Goal: Task Accomplishment & Management: Use online tool/utility

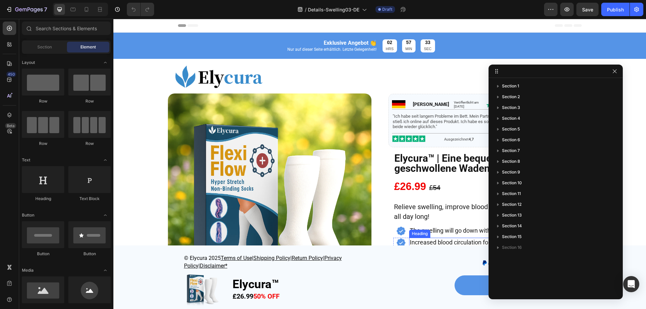
click at [429, 240] on span "Increased blood circulation for lighter legs" at bounding box center [465, 242] width 111 height 7
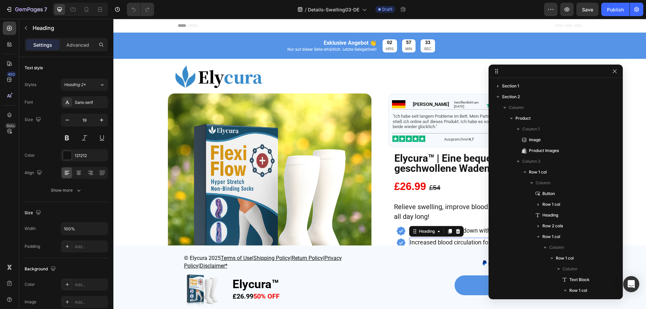
scroll to position [202, 0]
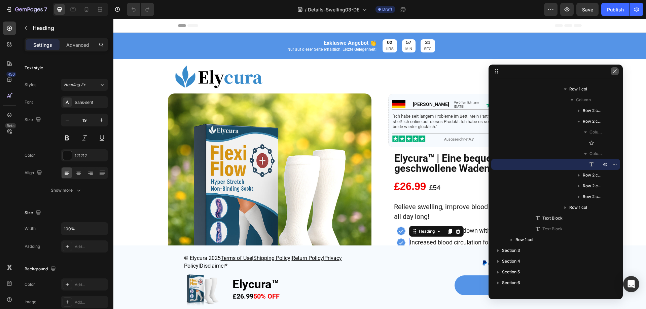
click at [617, 72] on icon "button" at bounding box center [614, 71] width 5 height 5
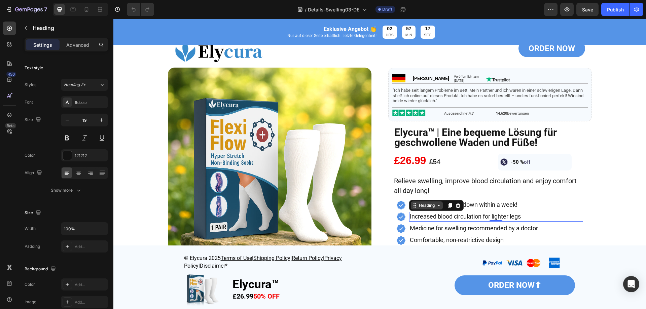
scroll to position [34, 0]
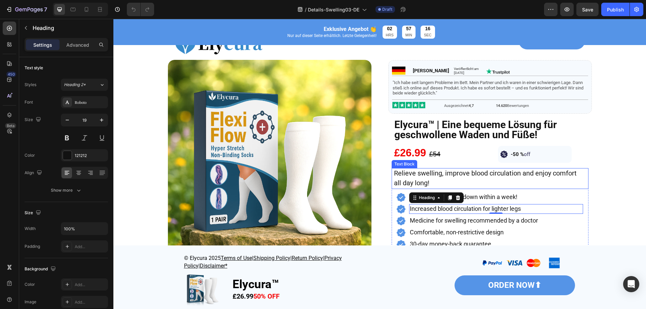
click at [424, 184] on span "Relieve swelling, improve blood circulation and enjoy comfort all day long!" at bounding box center [485, 178] width 183 height 18
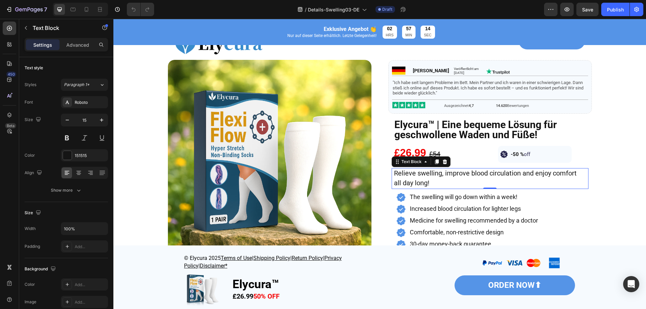
click at [392, 188] on div "Relieve swelling, improve blood circulation and enjoy comfort all day long! Tex…" at bounding box center [490, 178] width 197 height 21
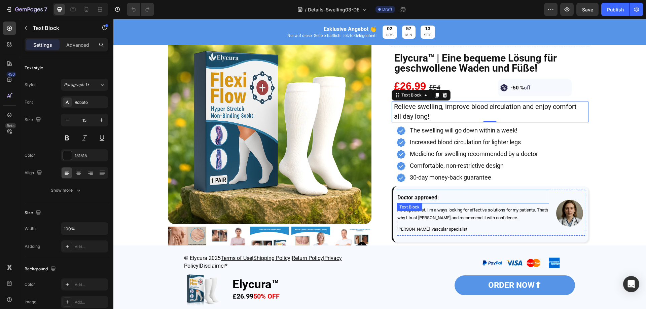
scroll to position [101, 0]
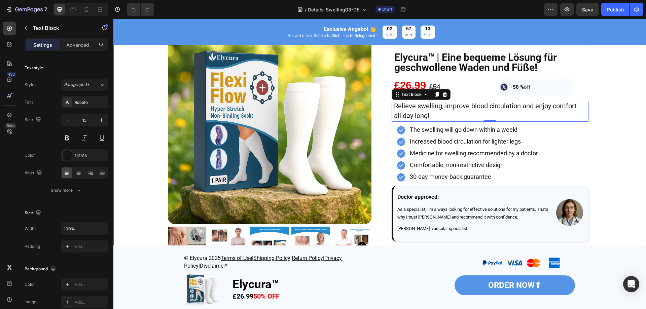
click at [621, 173] on div "Image Product Images ORDER NOW Button Image Hans Heading Veröffentlicht am 07. …" at bounding box center [379, 166] width 533 height 411
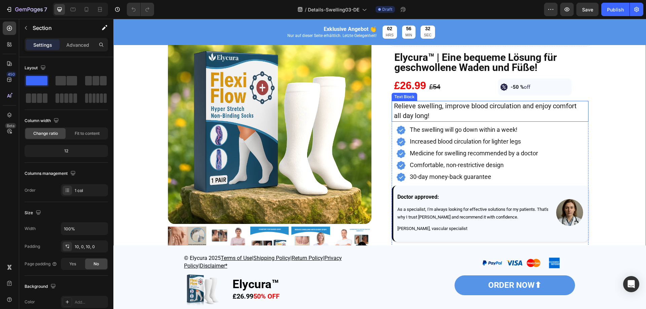
click at [479, 115] on p "Relieve swelling, improve blood circulation and enjoy comfort all day long!" at bounding box center [488, 112] width 189 height 20
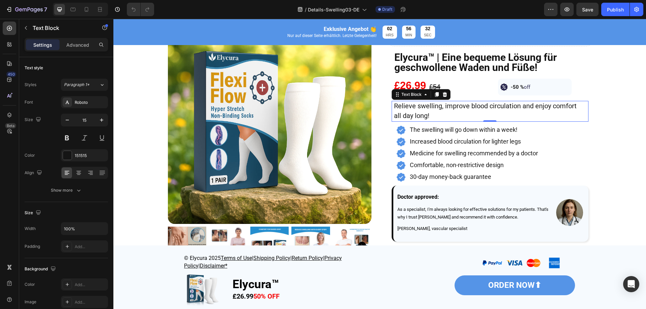
click at [479, 115] on p "Relieve swelling, improve blood circulation and enjoy comfort all day long!" at bounding box center [488, 112] width 189 height 20
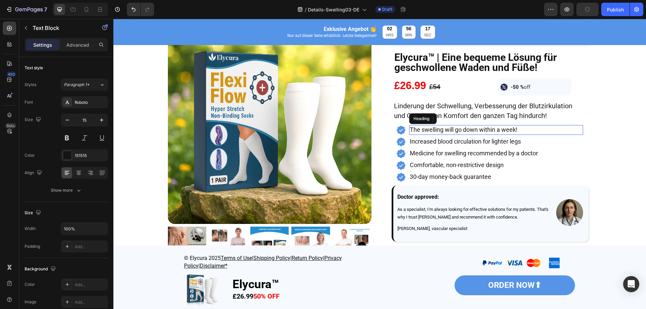
click at [431, 134] on h2 "The swelling will go down within a week!" at bounding box center [496, 130] width 174 height 10
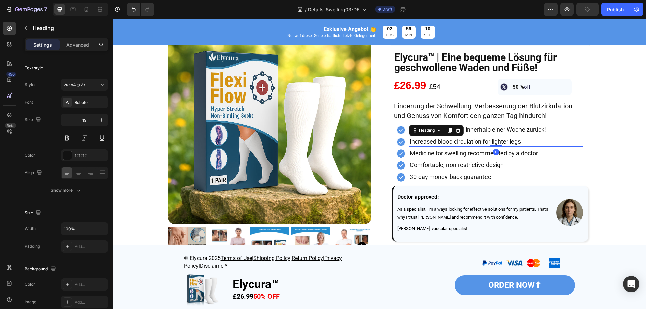
click at [449, 144] on span "Increased blood circulation for lighter legs" at bounding box center [465, 141] width 111 height 7
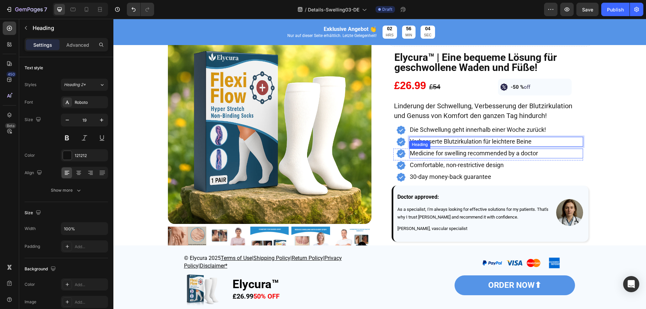
click at [460, 155] on span "Medicine for swelling recommended by a doctor" at bounding box center [474, 153] width 128 height 7
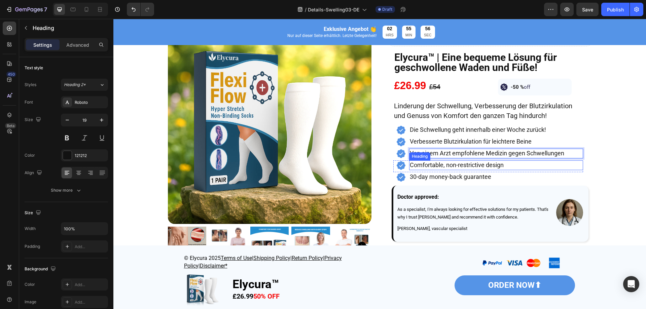
click at [448, 167] on span "Comfortable, non-restrictive design" at bounding box center [457, 165] width 94 height 7
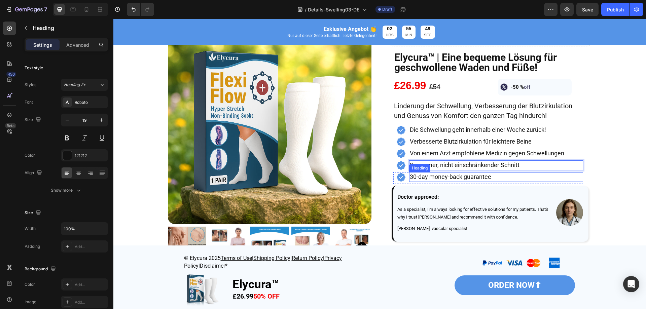
click at [455, 180] on span "30-day money-back guarantee" at bounding box center [450, 176] width 81 height 7
click at [633, 145] on div "Image Product Images ORDER NOW Button Image Hans Heading Veröffentlicht am 07. …" at bounding box center [379, 166] width 533 height 411
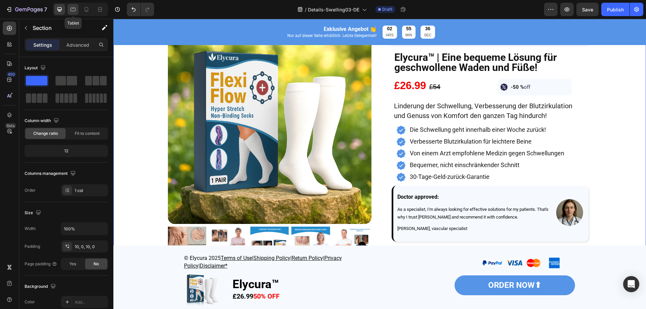
click at [76, 7] on icon at bounding box center [73, 9] width 7 height 7
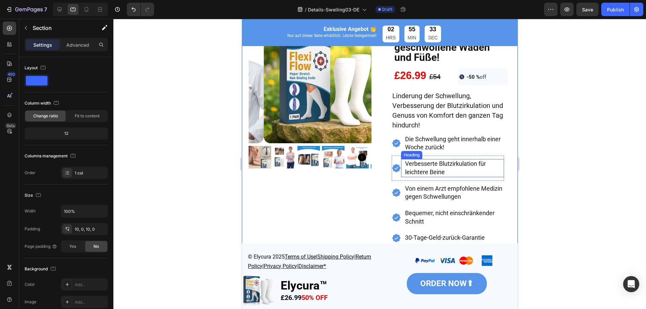
scroll to position [186, 0]
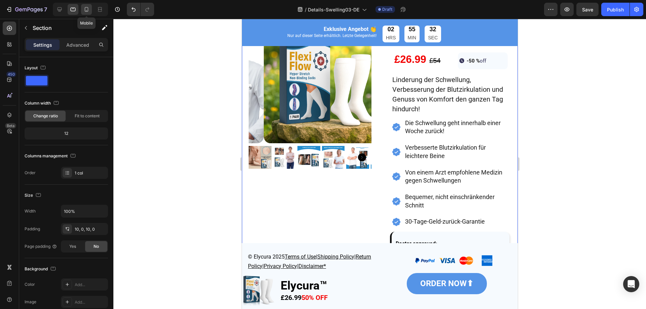
click at [87, 7] on icon at bounding box center [87, 9] width 4 height 5
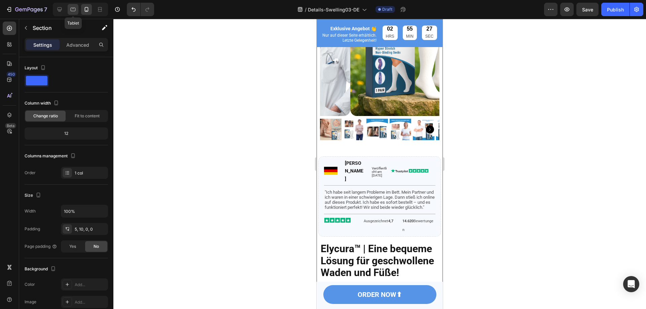
click at [74, 8] on icon at bounding box center [73, 10] width 5 height 4
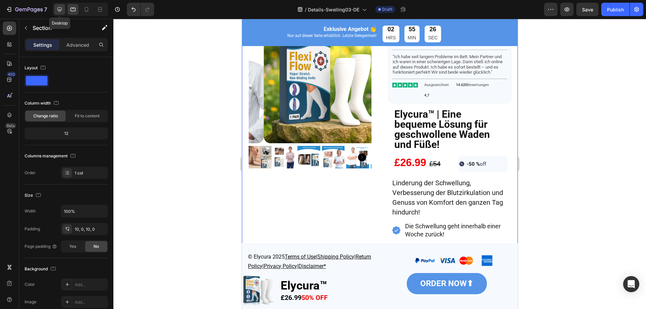
click at [63, 9] on icon at bounding box center [59, 9] width 7 height 7
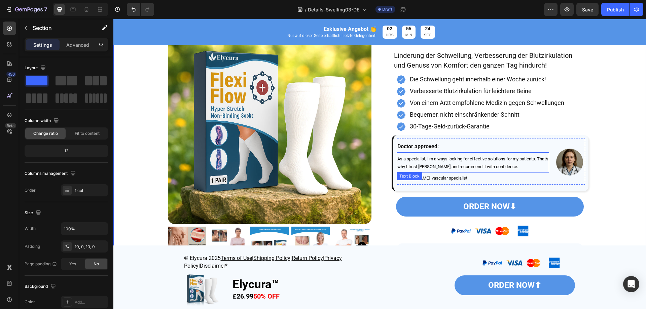
scroll to position [185, 0]
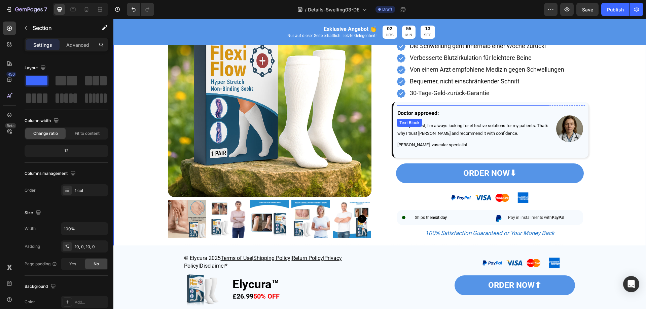
click at [409, 113] on strong "Doctor approved:" at bounding box center [419, 113] width 42 height 6
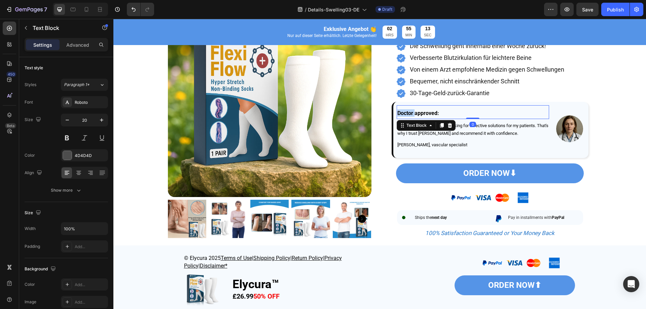
click at [409, 113] on strong "Doctor approved:" at bounding box center [419, 113] width 42 height 6
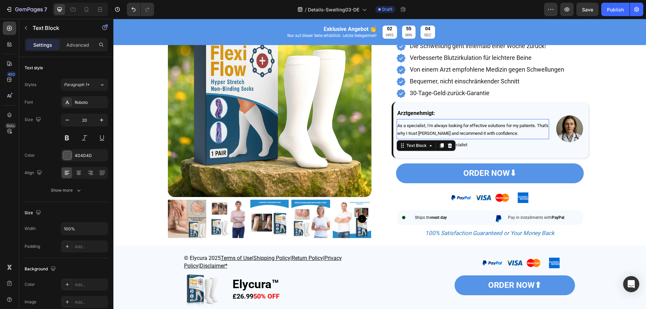
click at [446, 132] on span "As a specialist, I'm always looking for effective solutions for my patients. Th…" at bounding box center [473, 129] width 151 height 13
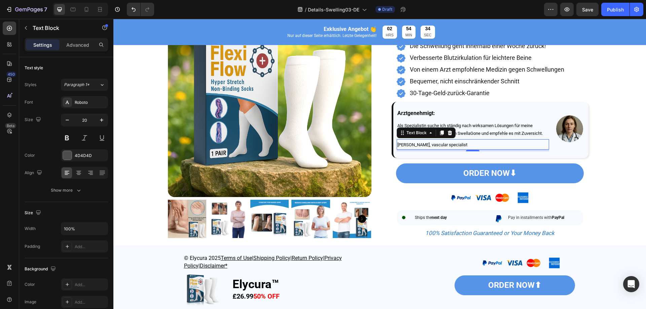
click at [442, 145] on span "Dr. Victoria Hayes, vascular specialist" at bounding box center [433, 144] width 70 height 5
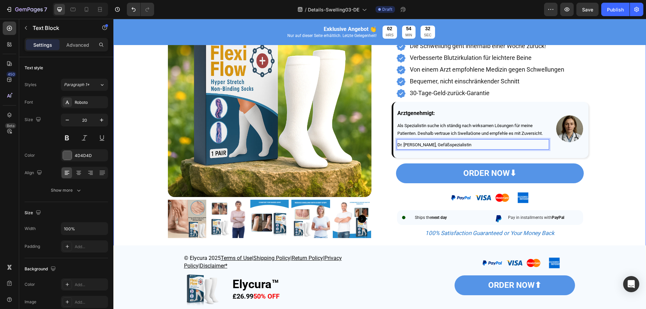
click at [619, 152] on div "Image Product Images ORDER NOW Button Image Hans Heading Veröffentlicht am 07. …" at bounding box center [379, 82] width 533 height 411
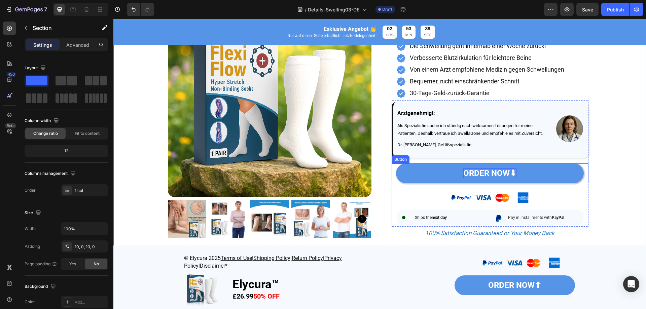
click at [480, 172] on strong "ORDER NOW⬇" at bounding box center [490, 173] width 53 height 9
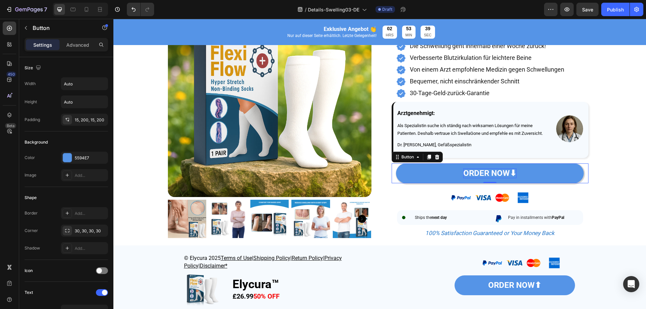
click at [480, 172] on strong "ORDER NOW⬇" at bounding box center [490, 173] width 53 height 9
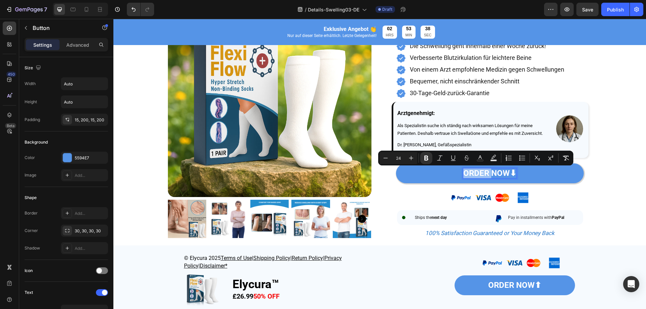
click at [492, 170] on strong "ORDER NOW⬇" at bounding box center [490, 173] width 53 height 9
drag, startPoint x: 509, startPoint y: 174, endPoint x: 458, endPoint y: 174, distance: 51.5
click at [458, 174] on link "ORDER NOW⬇" at bounding box center [490, 174] width 188 height 20
type input "16"
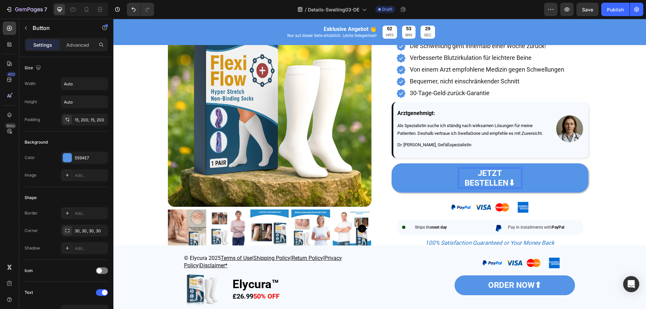
click at [465, 183] on strong "JETZT BESTELLEN⬇" at bounding box center [490, 178] width 50 height 19
click at [439, 183] on link "JETZT BESTELLEN⬇" at bounding box center [490, 179] width 197 height 30
click at [82, 117] on div "15, 200, 15, 200" at bounding box center [85, 120] width 20 height 6
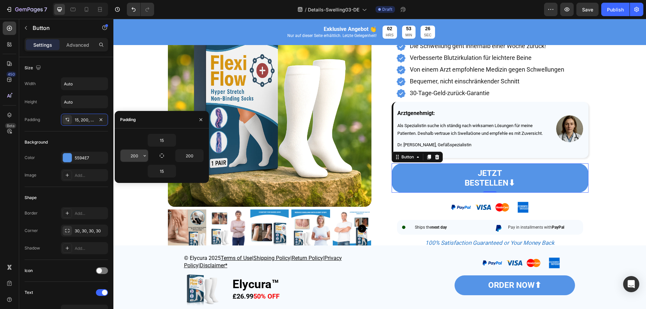
click at [136, 155] on input "200" at bounding box center [135, 156] width 28 height 12
type input "180"
click at [188, 159] on input "200" at bounding box center [190, 156] width 28 height 12
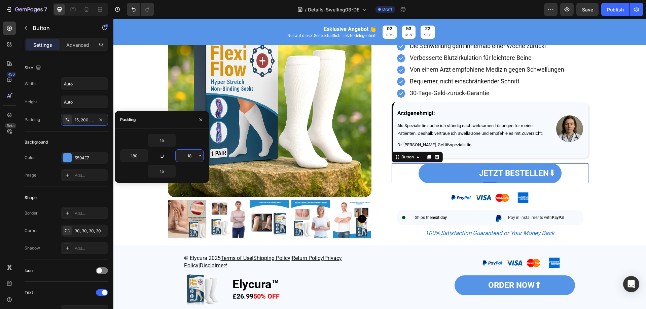
type input "180"
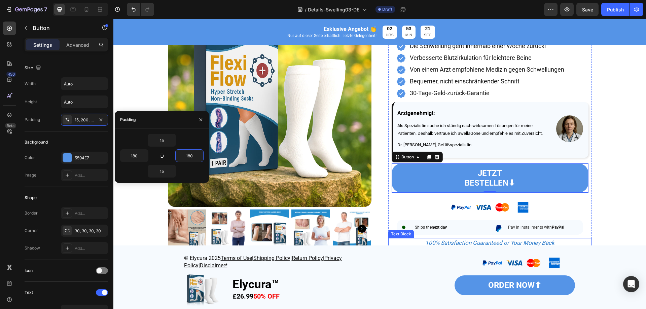
click at [425, 261] on div at bounding box center [474, 263] width 182 height 18
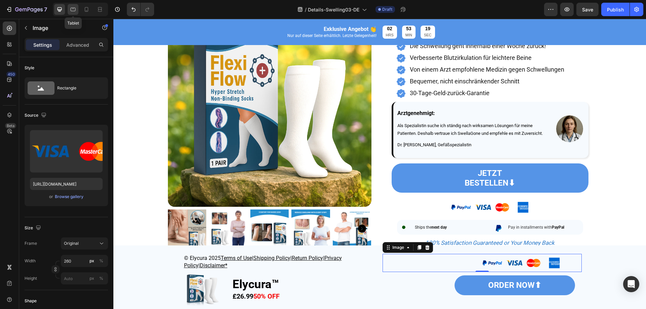
click at [73, 9] on icon at bounding box center [73, 8] width 2 height 1
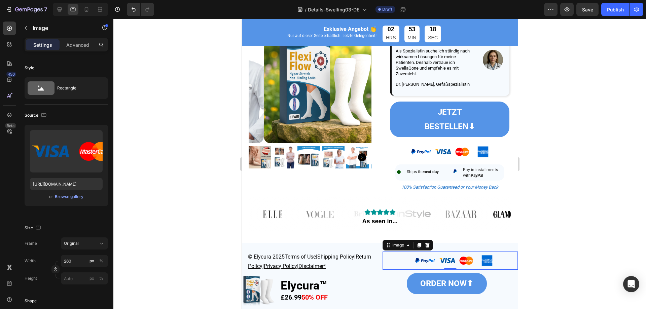
scroll to position [395, 0]
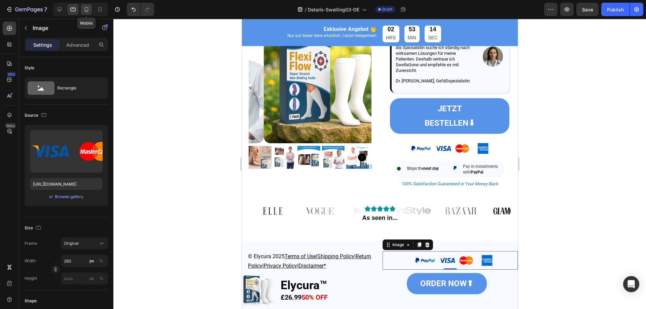
click at [84, 6] on div at bounding box center [86, 9] width 11 height 11
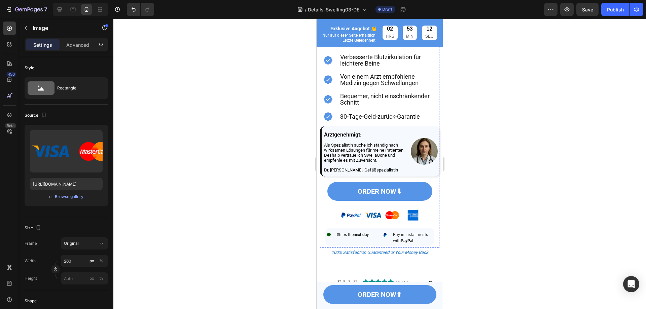
scroll to position [397, 0]
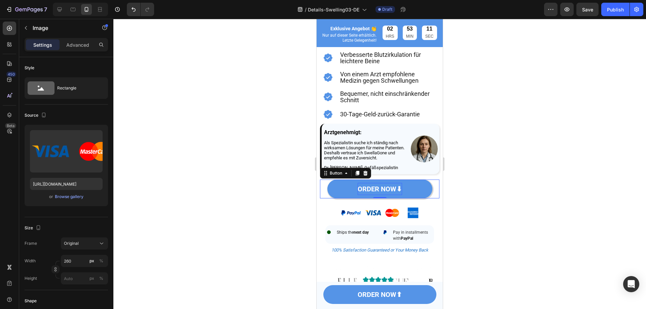
click at [379, 193] on strong "ORDER NOW⬇" at bounding box center [380, 189] width 44 height 8
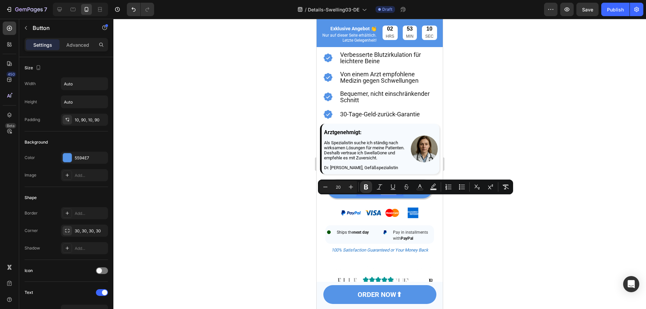
click at [392, 193] on strong "ORDER NOW⬇" at bounding box center [380, 189] width 44 height 8
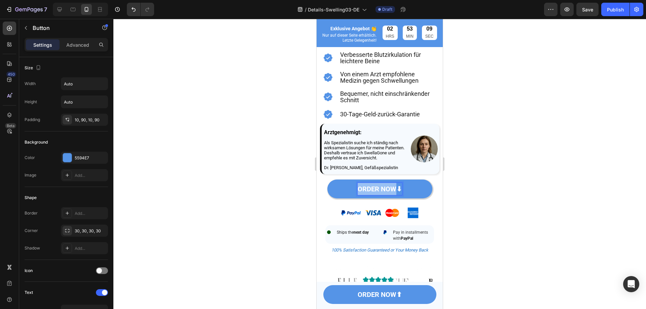
drag, startPoint x: 396, startPoint y: 199, endPoint x: 358, endPoint y: 198, distance: 38.0
click at [358, 193] on strong "ORDER NOW⬇" at bounding box center [380, 189] width 44 height 8
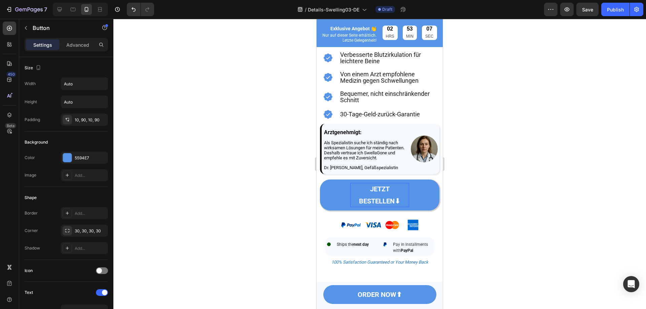
click at [333, 203] on link "JETZT BESTELLEN⬇" at bounding box center [380, 195] width 120 height 31
click at [76, 117] on div "10, 90, 10, 90" at bounding box center [85, 120] width 20 height 6
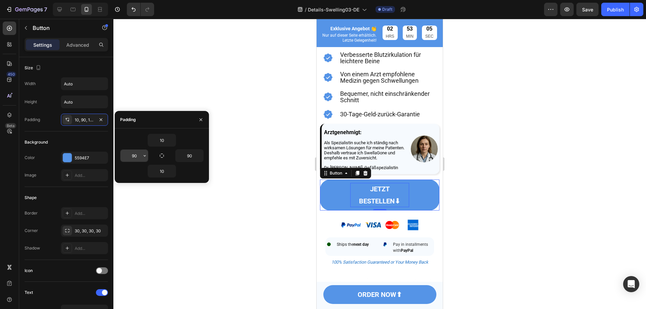
click at [131, 155] on input "90" at bounding box center [135, 156] width 28 height 12
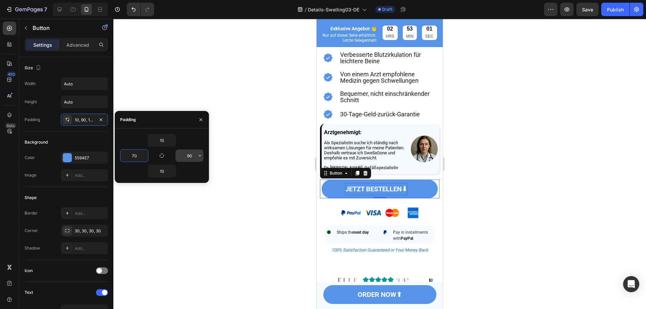
type input "70"
click at [190, 158] on input "90" at bounding box center [190, 156] width 28 height 12
type input "70"
click at [497, 209] on div at bounding box center [379, 164] width 533 height 291
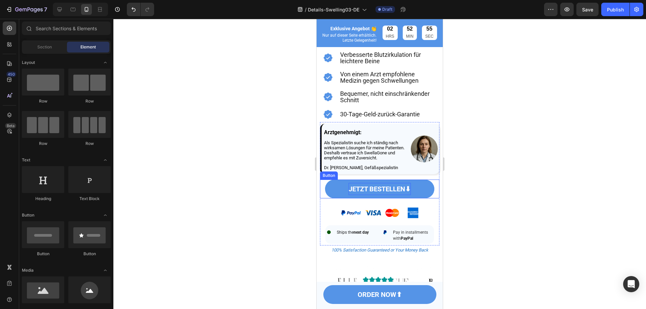
click at [404, 193] on strong "JETZT BESTELLEN⬇" at bounding box center [380, 189] width 62 height 8
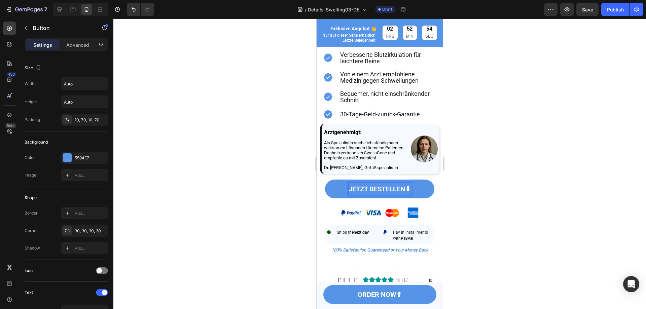
click at [404, 193] on strong "JETZT BESTELLEN⬇" at bounding box center [380, 189] width 62 height 8
click at [478, 210] on div at bounding box center [379, 164] width 533 height 291
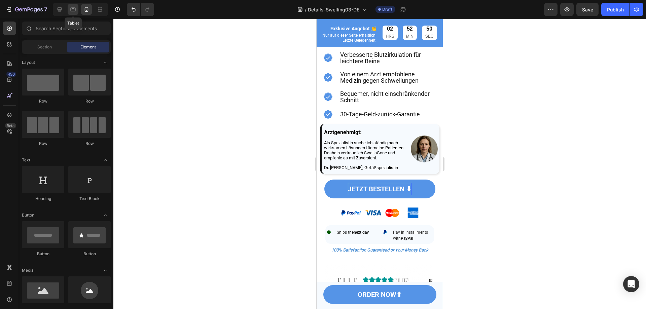
click at [71, 8] on icon at bounding box center [73, 9] width 7 height 7
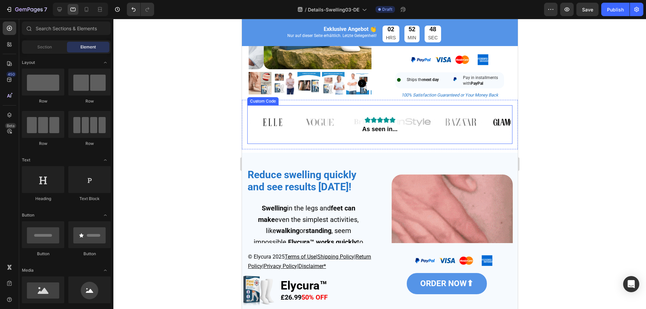
scroll to position [349, 0]
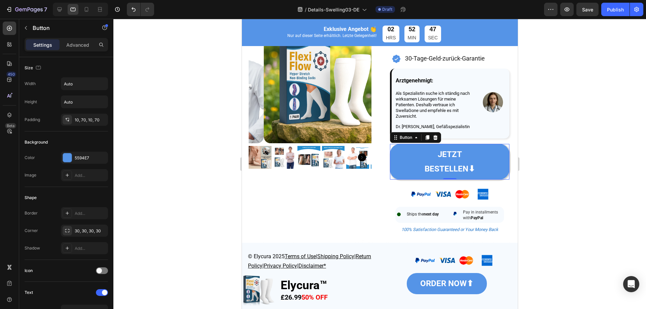
click at [500, 166] on link "JETZT BESTELLEN⬇" at bounding box center [450, 162] width 120 height 36
click at [82, 119] on div "10, 70, 10, 70" at bounding box center [85, 120] width 20 height 6
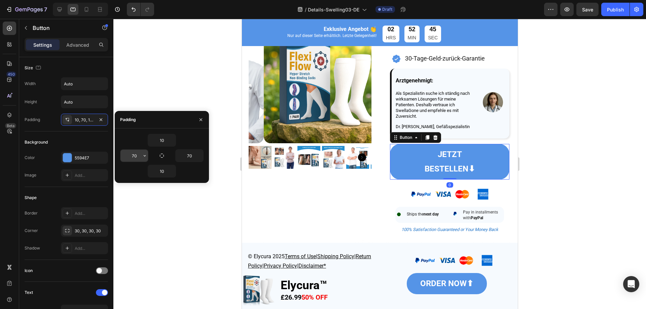
click at [139, 155] on input "70" at bounding box center [135, 156] width 28 height 12
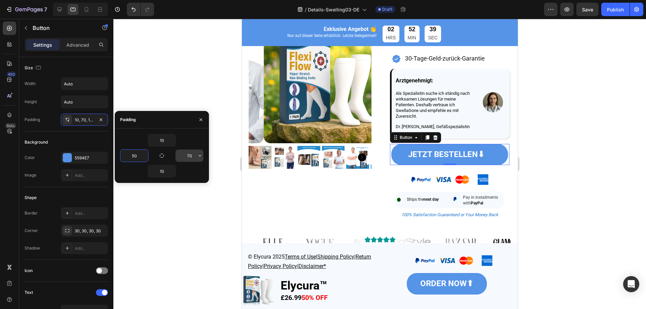
type input "50"
click at [194, 155] on input "70" at bounding box center [190, 156] width 28 height 12
type input "50"
click at [480, 152] on strong "JETZT BESTELLEN⬇" at bounding box center [449, 154] width 76 height 9
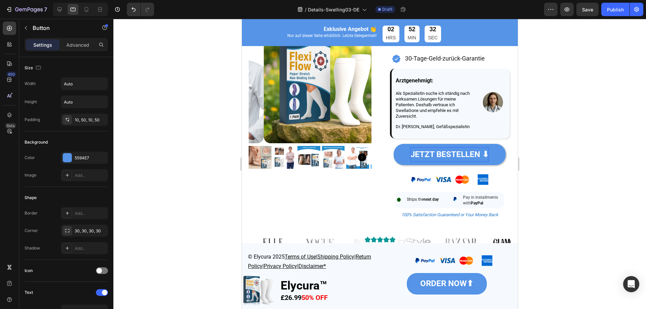
click at [586, 186] on div at bounding box center [379, 164] width 533 height 291
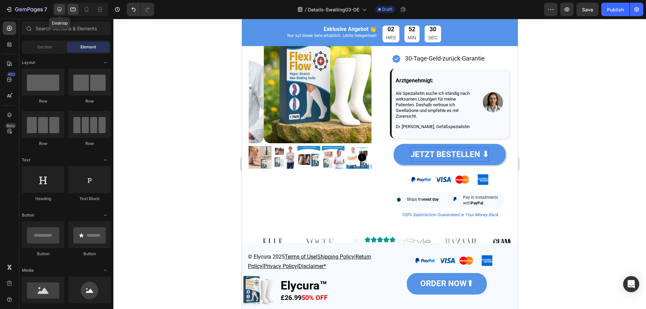
click at [63, 13] on div at bounding box center [59, 9] width 11 height 11
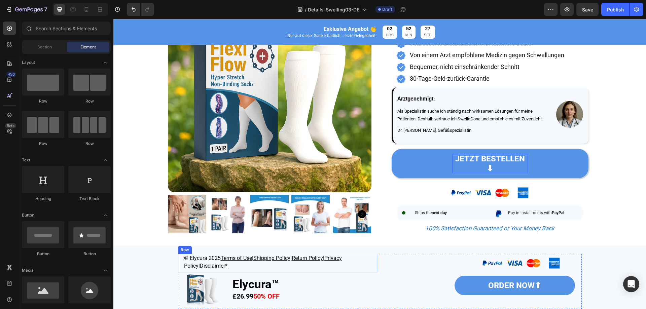
scroll to position [214, 0]
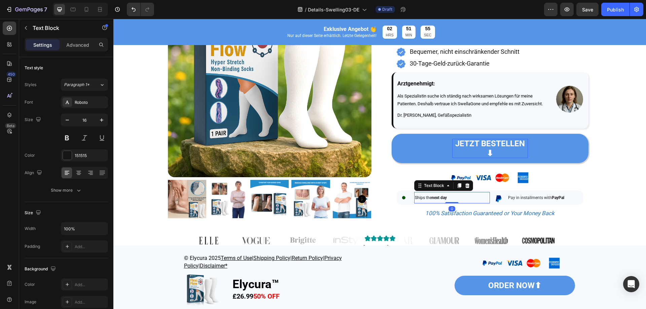
click at [438, 196] on strong "next day" at bounding box center [439, 198] width 15 height 5
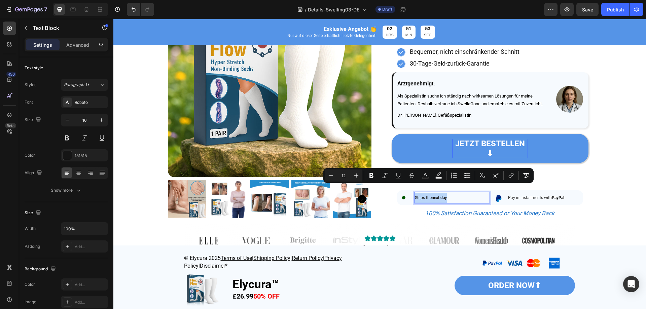
drag, startPoint x: 450, startPoint y: 188, endPoint x: 412, endPoint y: 191, distance: 37.8
click at [414, 192] on div "Ships the next day" at bounding box center [452, 197] width 76 height 11
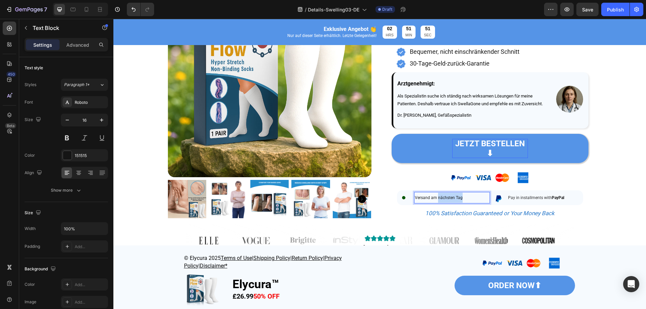
drag, startPoint x: 436, startPoint y: 189, endPoint x: 461, endPoint y: 189, distance: 24.9
click at [461, 193] on p "Versand am nächsten Tag" at bounding box center [452, 198] width 74 height 10
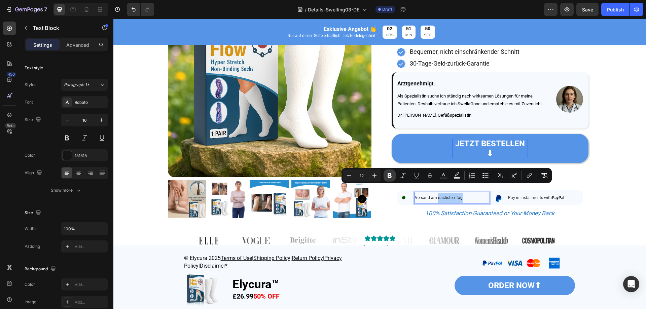
click at [393, 176] on icon "Editor contextual toolbar" at bounding box center [389, 175] width 7 height 7
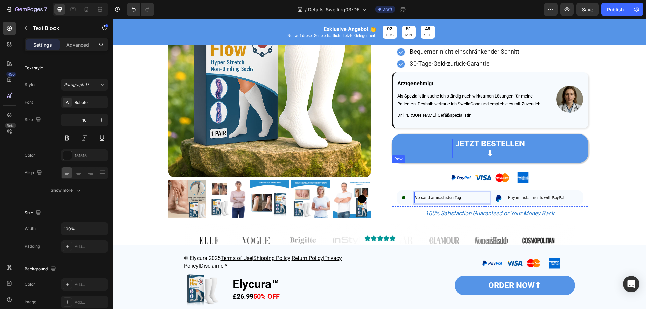
click at [392, 163] on div "Image Image Versand am nächsten Tag Text Block 0 Row Image Pay in installments …" at bounding box center [490, 184] width 197 height 42
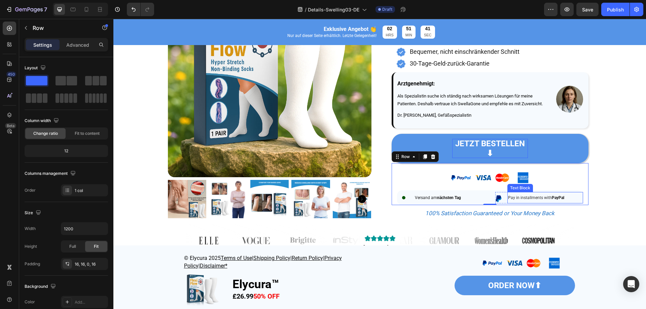
click at [530, 196] on span "Pay in installments with" at bounding box center [530, 198] width 44 height 5
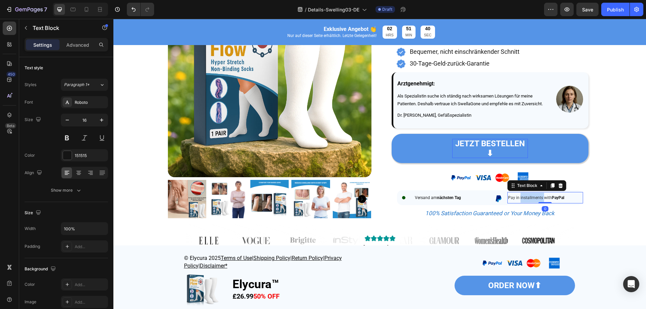
click at [530, 196] on span "Pay in installments with" at bounding box center [530, 198] width 44 height 5
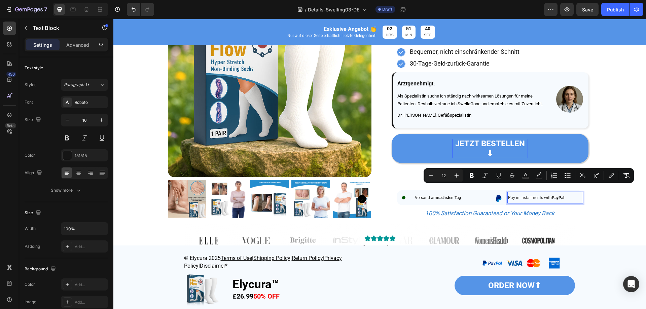
click at [511, 196] on span "Pay in installments with" at bounding box center [530, 198] width 44 height 5
drag, startPoint x: 506, startPoint y: 188, endPoint x: 566, endPoint y: 192, distance: 60.4
click at [566, 193] on p "Pay in installments with PayPal" at bounding box center [545, 198] width 74 height 10
drag, startPoint x: 529, startPoint y: 189, endPoint x: 541, endPoint y: 189, distance: 12.1
click at [541, 196] on span "In Raten mit PayPal bezahlen" at bounding box center [535, 198] width 54 height 5
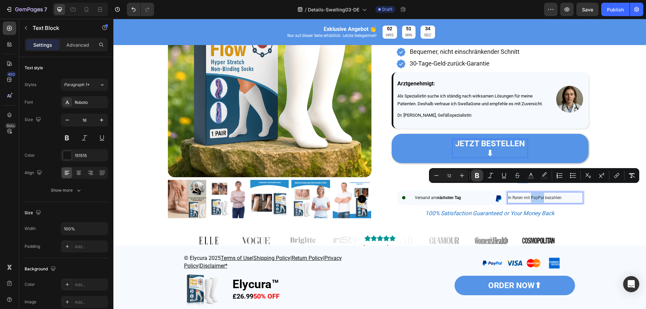
click at [478, 177] on icon "Editor contextual toolbar" at bounding box center [477, 175] width 4 height 5
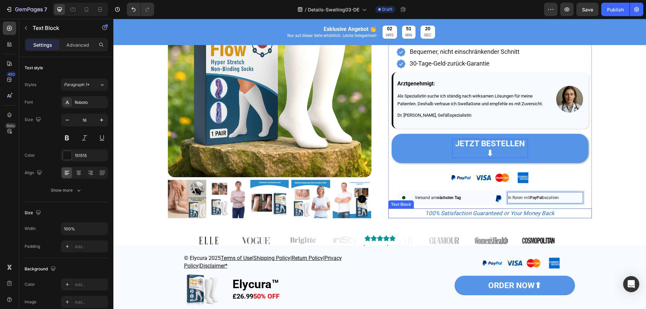
click at [446, 210] on icon "100% Satisfaction Guaranteed or Your Money Back" at bounding box center [490, 213] width 129 height 7
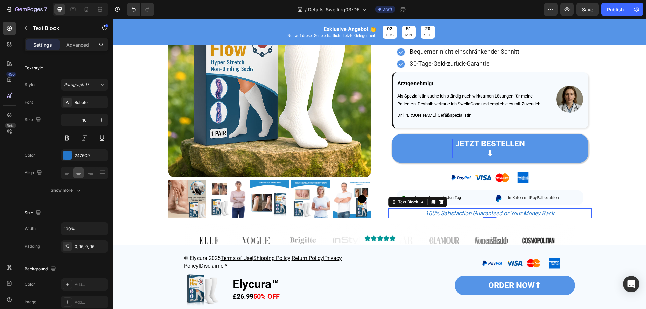
click at [446, 210] on icon "100% Satisfaction Guaranteed or Your Money Back" at bounding box center [490, 213] width 129 height 7
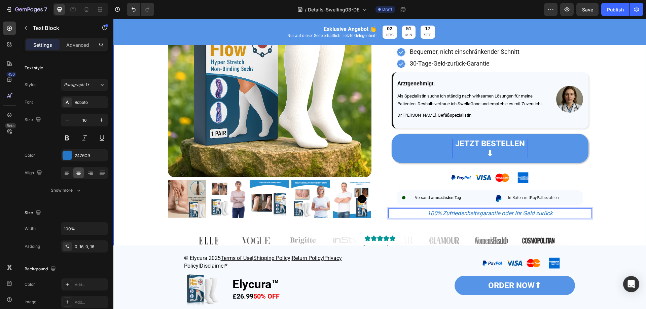
click at [620, 192] on div "Image Product Images ORDER NOW Button Image Hans Heading Veröffentlicht am 07. …" at bounding box center [379, 58] width 533 height 420
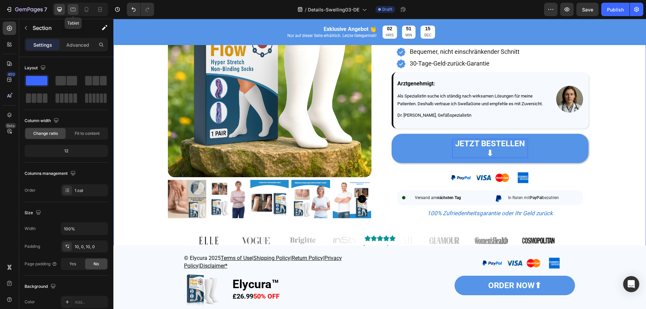
click at [77, 12] on div at bounding box center [73, 9] width 11 height 11
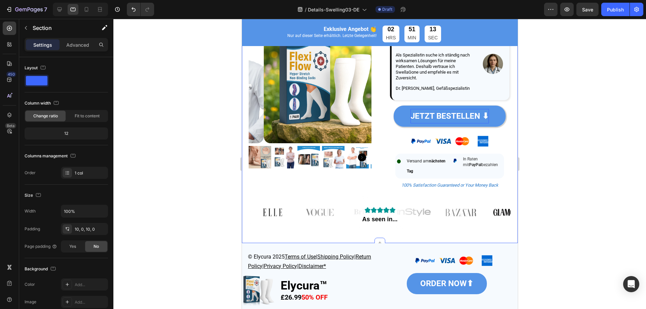
scroll to position [388, 0]
click at [83, 11] on icon at bounding box center [86, 9] width 7 height 7
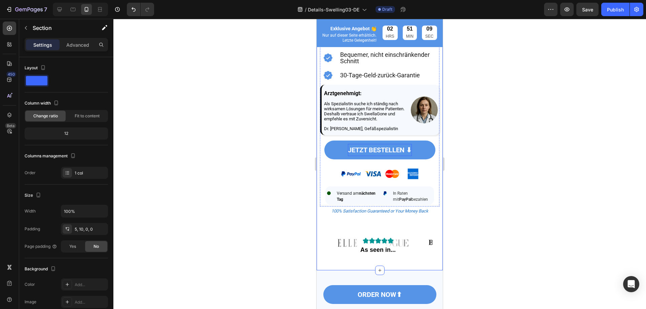
scroll to position [447, 0]
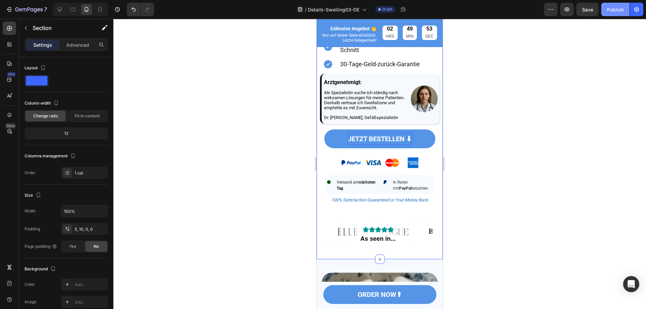
click at [620, 11] on div "Publish" at bounding box center [615, 9] width 17 height 7
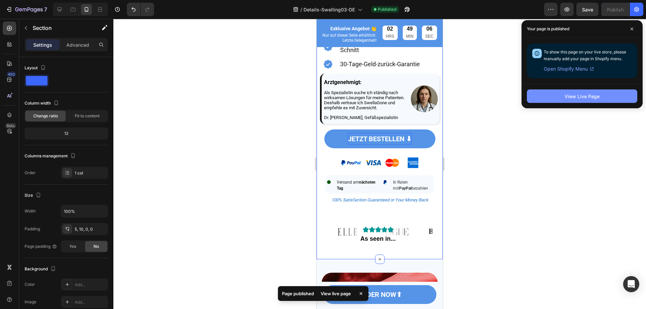
click at [586, 99] on div "View Live Page" at bounding box center [582, 96] width 35 height 7
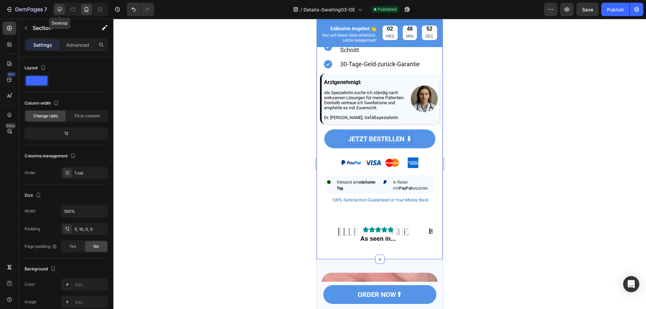
click at [55, 7] on div at bounding box center [59, 9] width 11 height 11
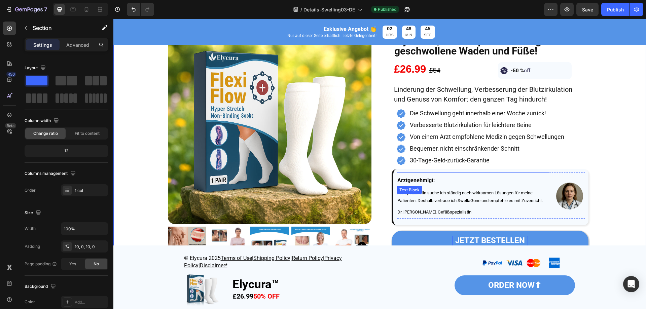
scroll to position [185, 0]
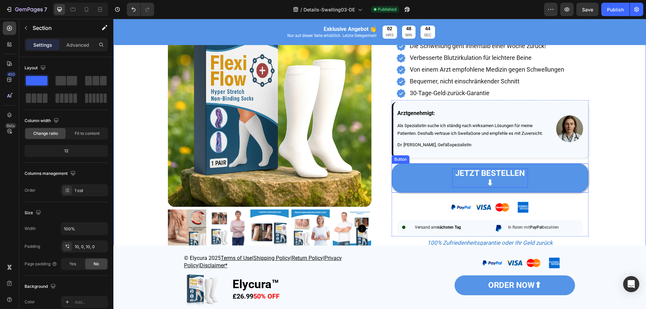
click at [409, 180] on link "JETZT BESTELLEN ⬇" at bounding box center [490, 179] width 197 height 30
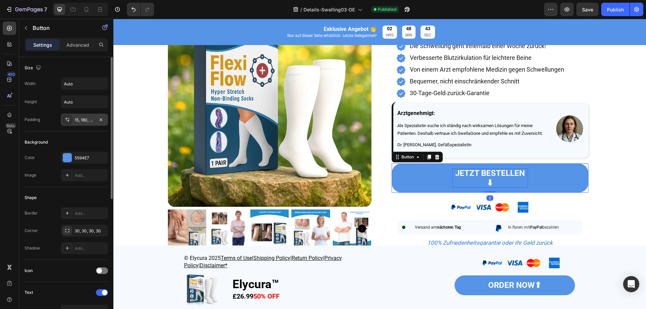
click at [82, 122] on div "15, 180, 15, 180" at bounding box center [85, 120] width 20 height 6
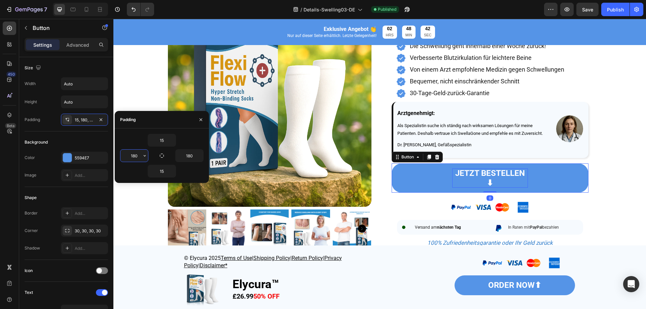
click at [140, 158] on input "180" at bounding box center [135, 156] width 28 height 12
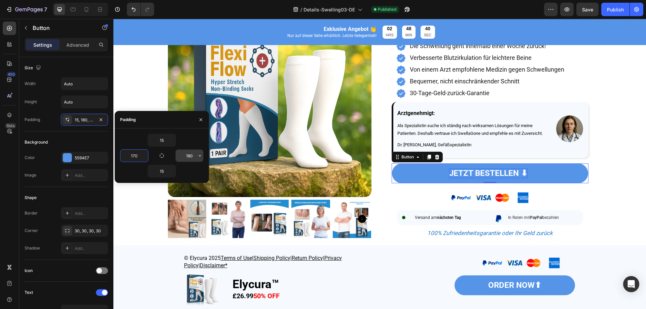
type input "170"
drag, startPoint x: 180, startPoint y: 155, endPoint x: 185, endPoint y: 157, distance: 4.8
click at [180, 156] on input "180" at bounding box center [190, 156] width 28 height 12
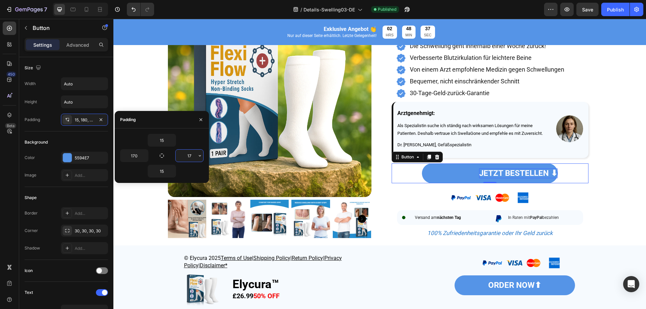
type input "170"
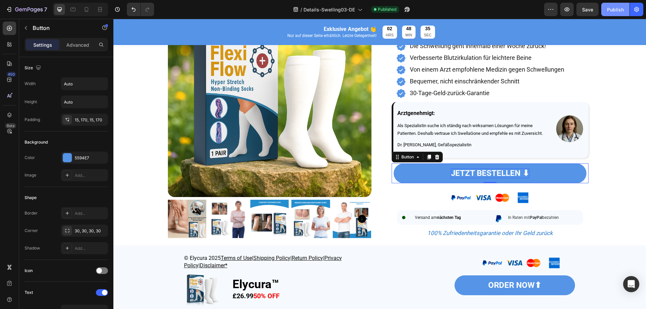
click at [622, 11] on div "Publish" at bounding box center [615, 9] width 17 height 7
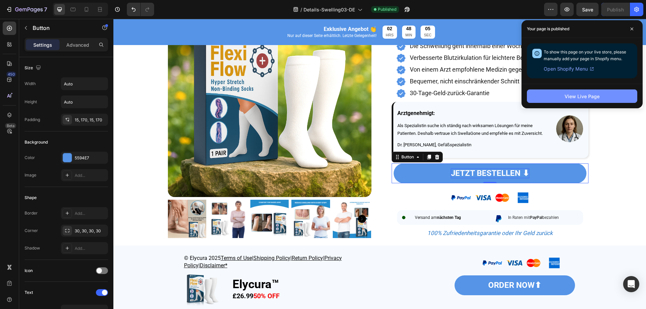
click at [544, 98] on button "View Live Page" at bounding box center [582, 96] width 110 height 13
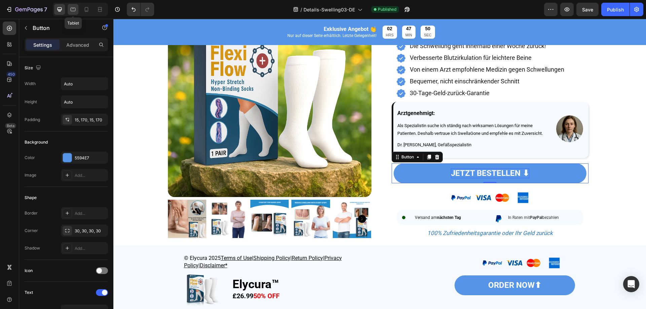
click at [77, 7] on div at bounding box center [73, 9] width 11 height 11
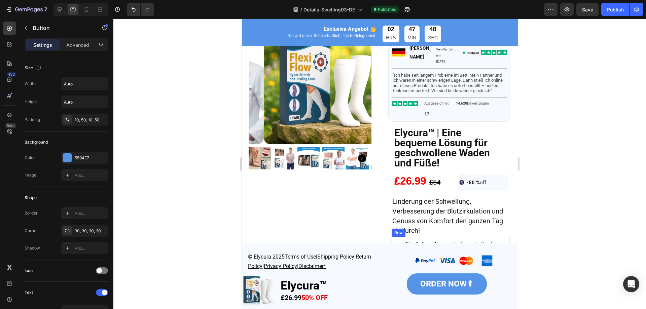
scroll to position [12, 0]
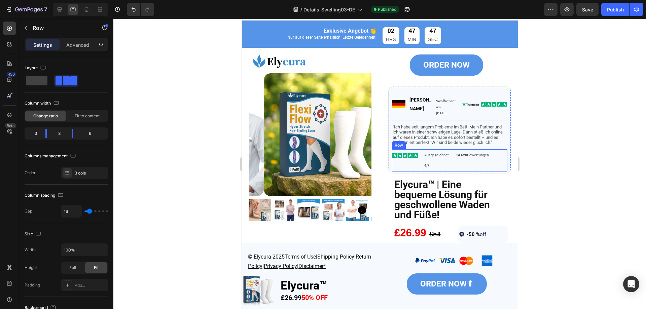
click at [456, 164] on div "14.620 Bewertungen Text Block" at bounding box center [481, 160] width 53 height 22
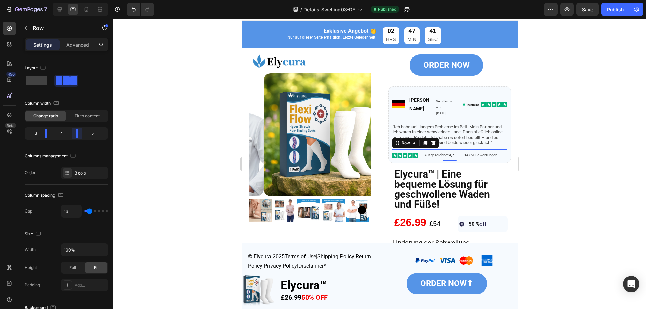
drag, startPoint x: 70, startPoint y: 132, endPoint x: 76, endPoint y: 131, distance: 6.8
click at [76, 0] on body "7 Version history / Details-Swelling03-DE Published Preview Save Publish 450 Be…" at bounding box center [323, 0] width 646 height 0
click at [170, 145] on div at bounding box center [379, 164] width 533 height 291
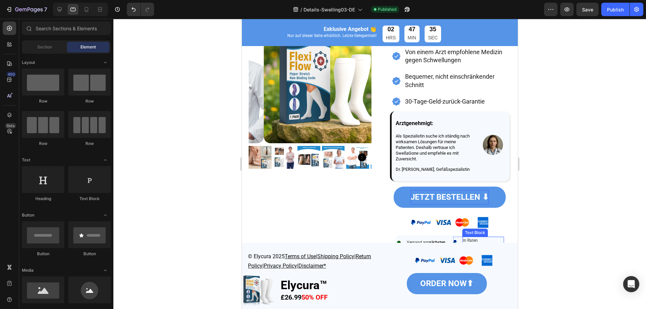
scroll to position [370, 0]
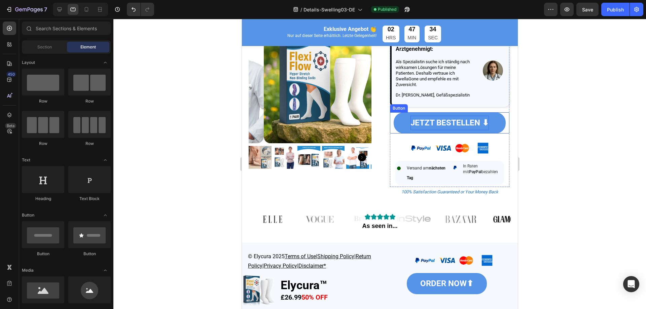
click at [440, 125] on strong "JETZT BESTELLEN ⬇" at bounding box center [449, 122] width 78 height 9
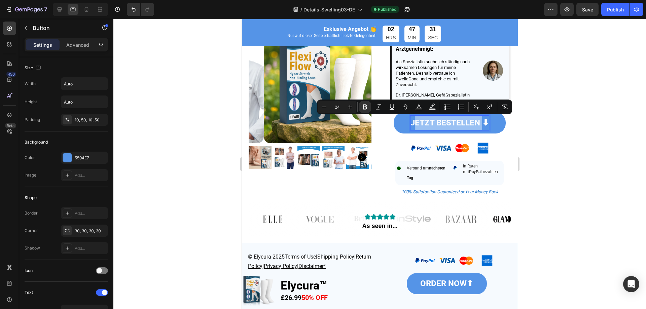
drag, startPoint x: 410, startPoint y: 121, endPoint x: 450, endPoint y: 123, distance: 40.1
click at [479, 122] on strong "JETZT BESTELLEN ⬇" at bounding box center [449, 122] width 78 height 9
click at [448, 124] on strong "JETZT BESTELLEN ⬇" at bounding box center [449, 122] width 78 height 9
drag, startPoint x: 409, startPoint y: 123, endPoint x: 476, endPoint y: 121, distance: 67.7
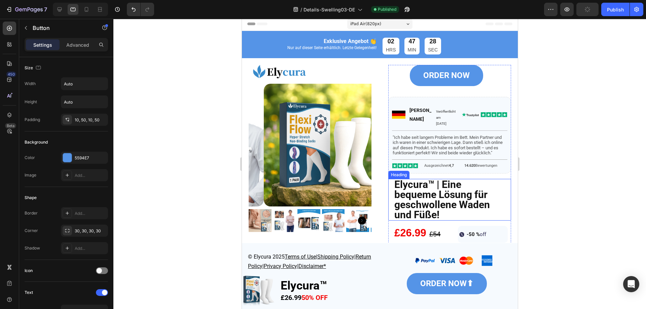
scroll to position [0, 0]
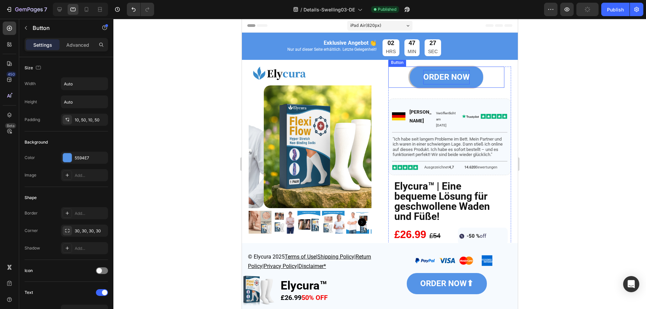
click at [443, 76] on strong "ORDER NOW" at bounding box center [446, 76] width 46 height 9
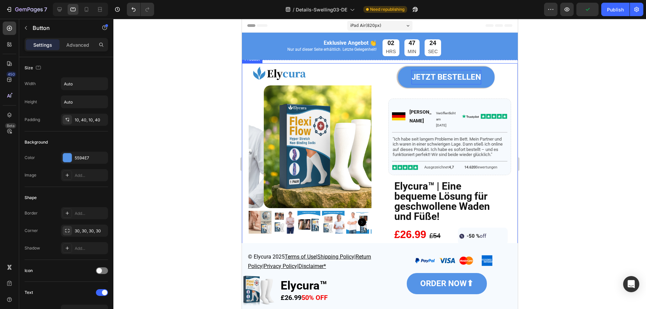
click at [575, 117] on div at bounding box center [379, 164] width 533 height 291
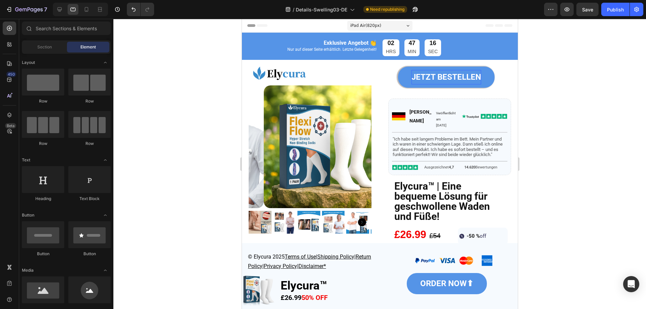
click at [600, 12] on div "Preview Save Publish" at bounding box center [593, 9] width 99 height 13
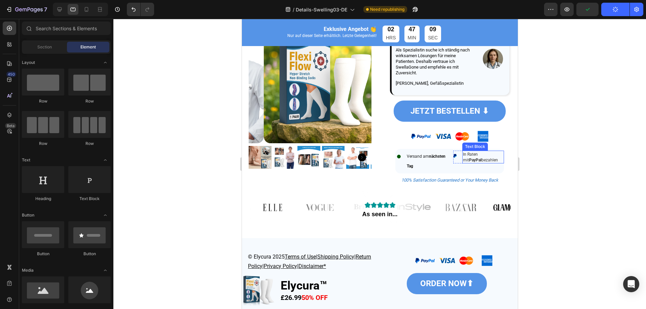
scroll to position [370, 0]
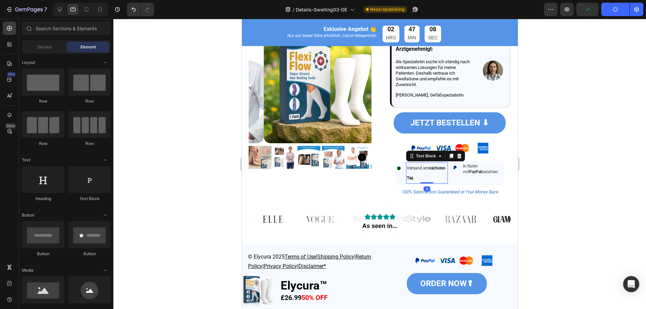
click at [435, 173] on p "Versand am nächsten Tag" at bounding box center [427, 173] width 40 height 20
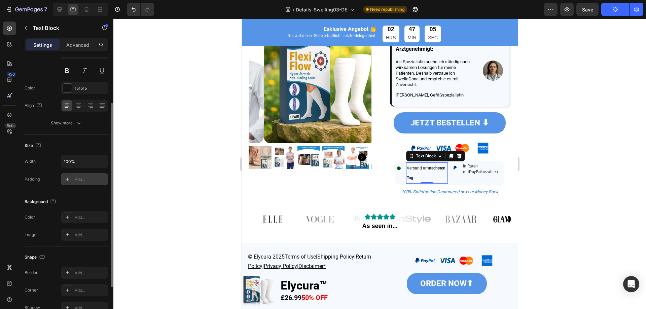
scroll to position [101, 0]
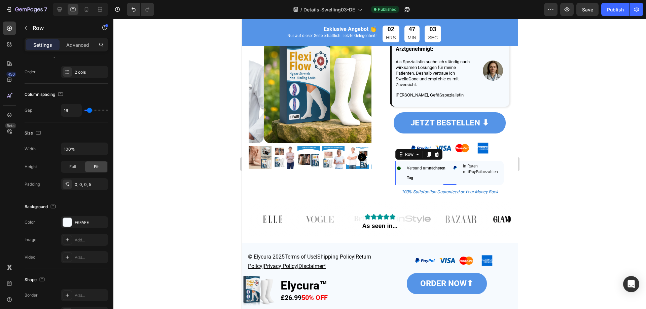
click at [447, 177] on div "Image Versand am nächsten Tag Text Block Row Image In Raten mit PayPal bezahlen…" at bounding box center [449, 173] width 109 height 25
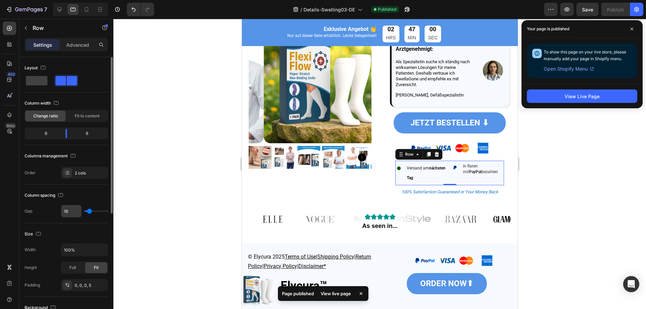
click at [67, 212] on input "16" at bounding box center [71, 211] width 20 height 12
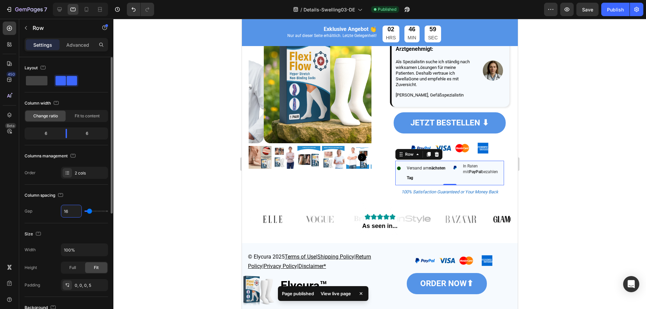
type input "0"
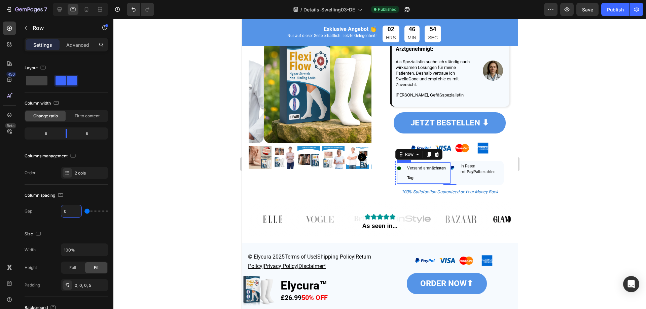
click at [401, 175] on div "Image Versand am nächsten Tag Text Block Row" at bounding box center [424, 174] width 54 height 22
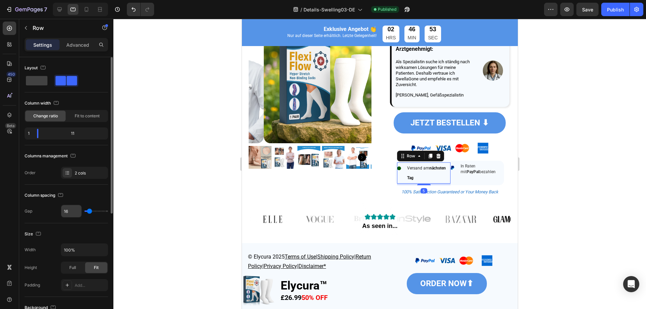
click at [66, 214] on input "16" at bounding box center [71, 211] width 20 height 12
type input "1"
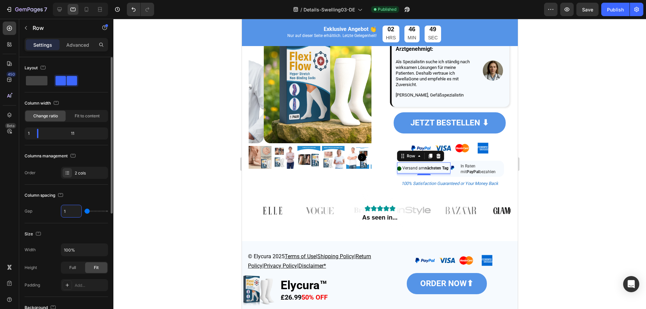
type input "0"
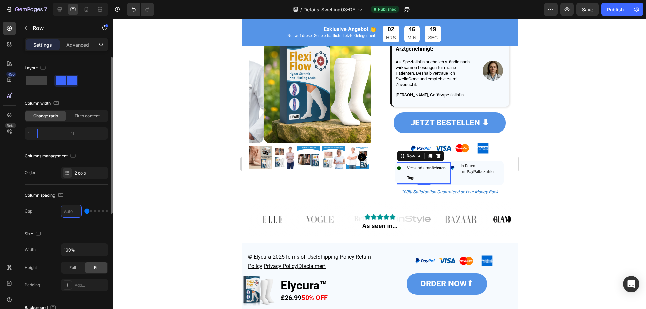
type input "5"
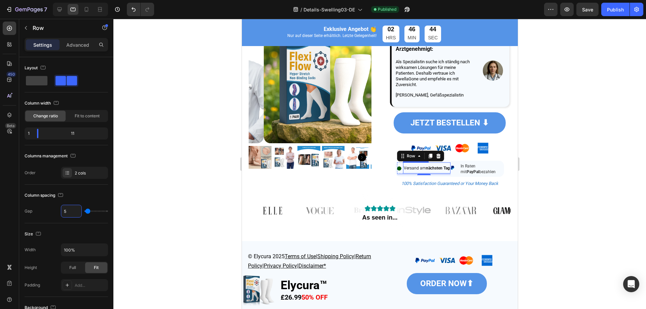
click at [435, 170] on p "Versand am nächsten Tag" at bounding box center [427, 168] width 46 height 10
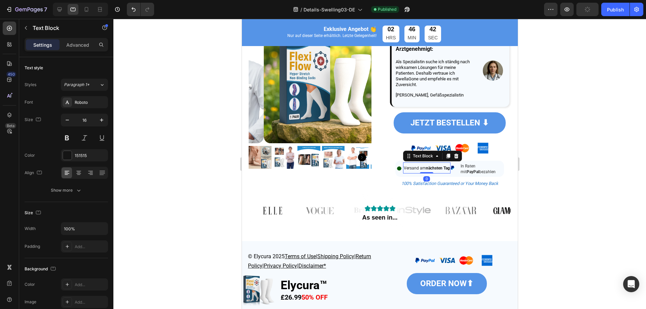
click at [414, 173] on p "Versand am nächsten Tag" at bounding box center [427, 168] width 46 height 10
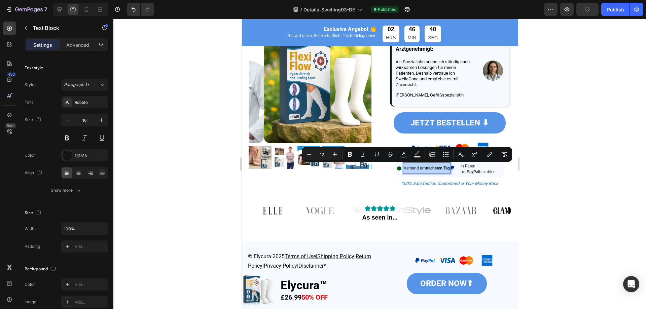
drag, startPoint x: 408, startPoint y: 176, endPoint x: 400, endPoint y: 166, distance: 13.2
click at [403, 166] on div "Versand am nächsten Tag" at bounding box center [426, 168] width 47 height 11
click at [308, 156] on icon "Editor contextual toolbar" at bounding box center [309, 154] width 7 height 7
type input "11"
click at [467, 171] on span "In Raten mit PayPal bezahlen" at bounding box center [478, 169] width 35 height 10
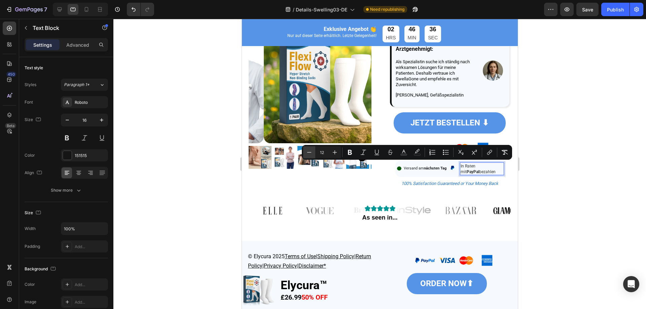
click at [311, 149] on icon "Editor contextual toolbar" at bounding box center [309, 152] width 7 height 7
type input "11"
click at [556, 181] on div at bounding box center [379, 164] width 533 height 291
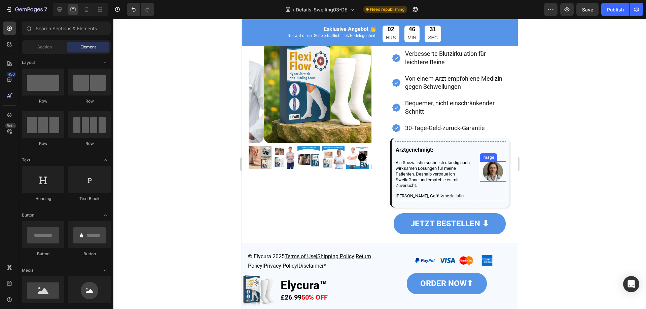
scroll to position [168, 0]
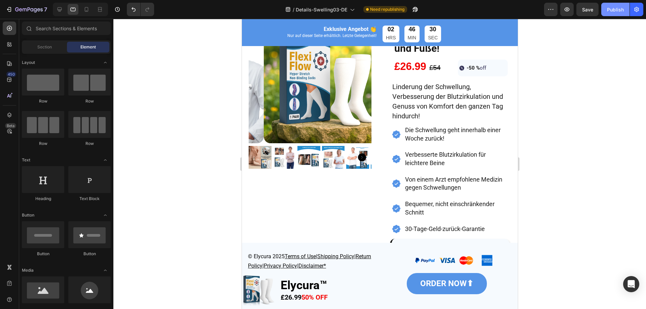
click at [606, 11] on button "Publish" at bounding box center [616, 9] width 28 height 13
click at [57, 7] on icon at bounding box center [59, 9] width 7 height 7
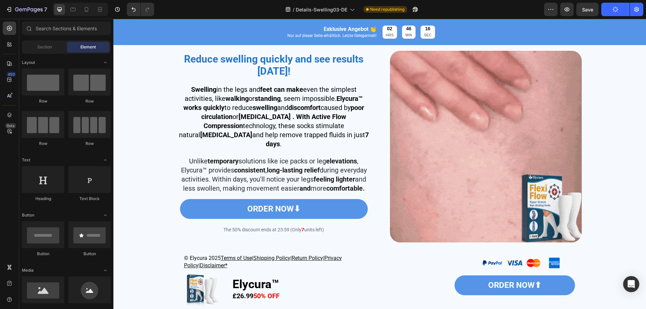
scroll to position [404, 0]
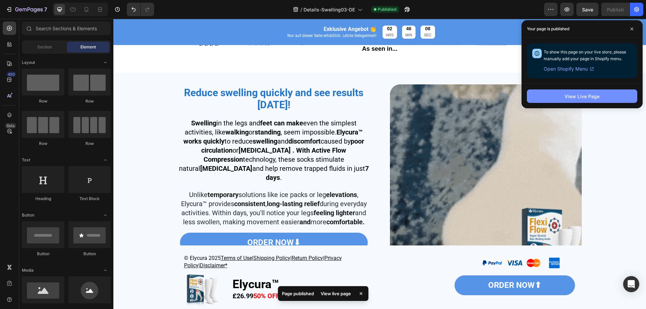
click at [596, 98] on div "View Live Page" at bounding box center [582, 96] width 35 height 7
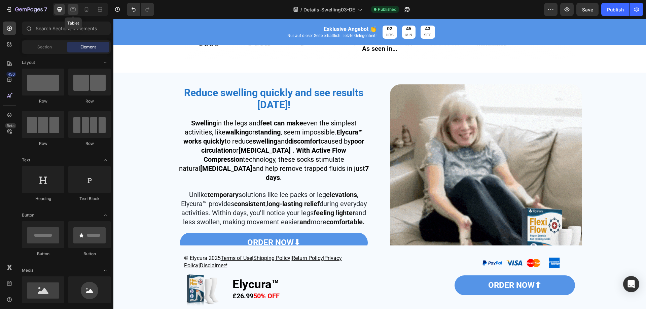
click at [72, 10] on icon at bounding box center [73, 9] width 7 height 7
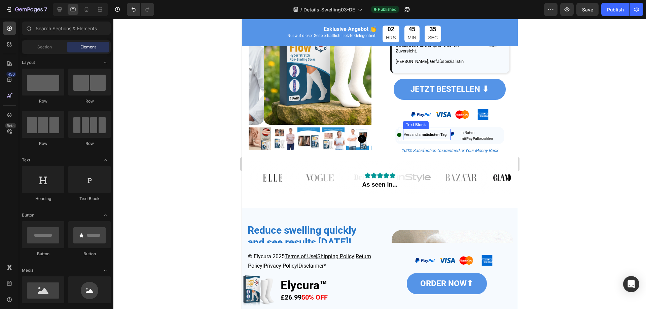
click at [419, 135] on span "Versand am nächsten Tag" at bounding box center [425, 135] width 43 height 4
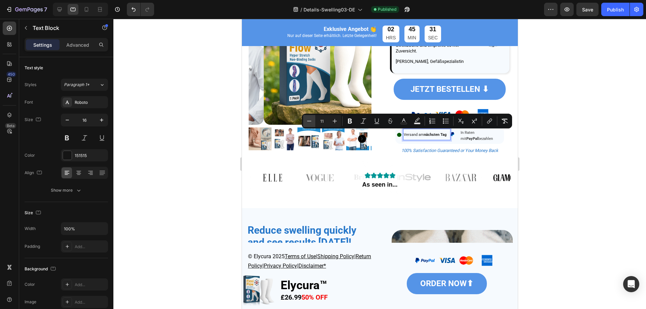
click at [311, 116] on button "Minus" at bounding box center [309, 121] width 12 height 12
type input "10"
click at [470, 136] on span "In Raten mit PayPal bezahlen" at bounding box center [477, 136] width 32 height 10
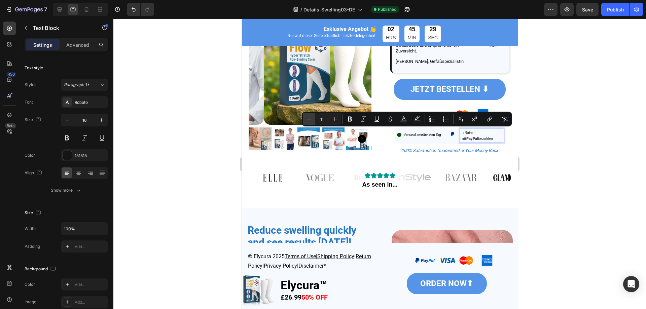
click at [310, 116] on icon "Editor contextual toolbar" at bounding box center [309, 119] width 7 height 7
type input "10"
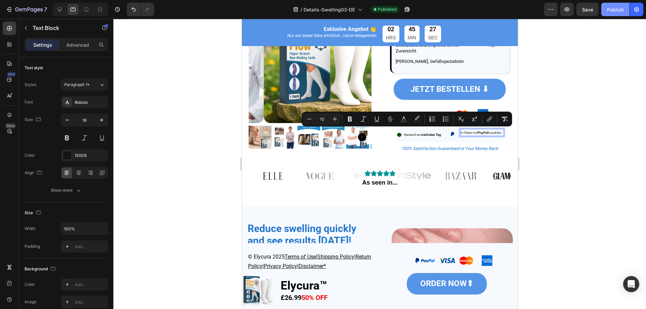
click at [612, 11] on div "Publish" at bounding box center [615, 9] width 17 height 7
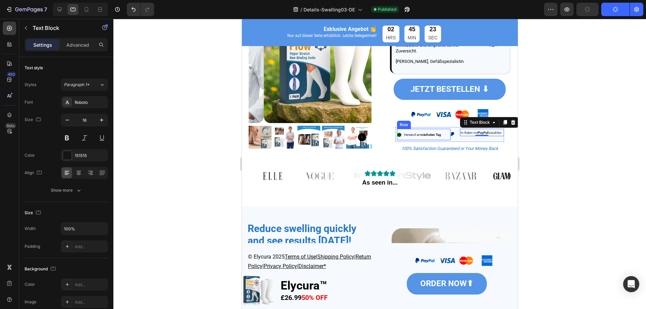
click at [398, 137] on div "Image" at bounding box center [399, 135] width 4 height 12
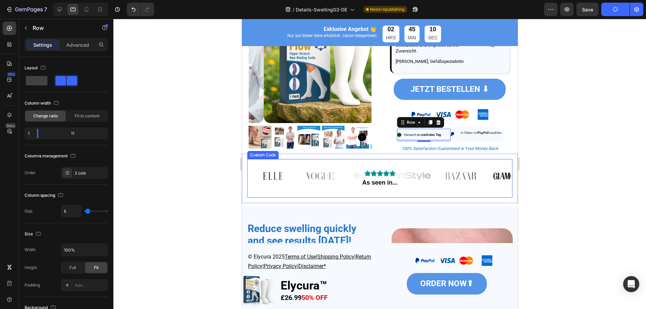
click at [376, 188] on div "As seen in..." at bounding box center [380, 176] width 262 height 34
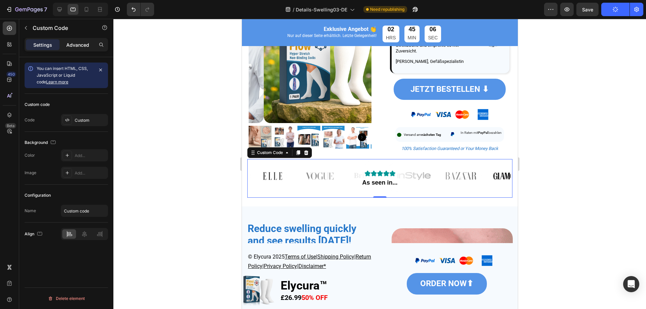
click at [78, 48] on div "Advanced" at bounding box center [78, 44] width 34 height 11
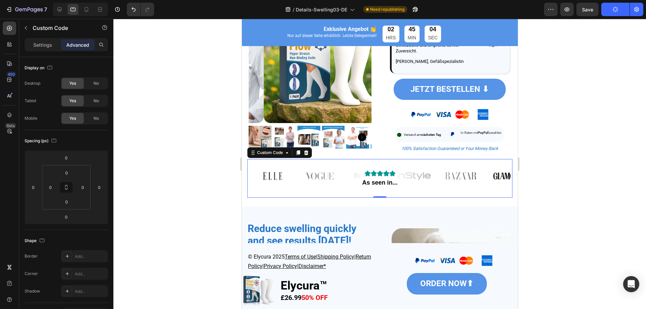
click at [372, 181] on div "As seen in..." at bounding box center [379, 182] width 35 height 7
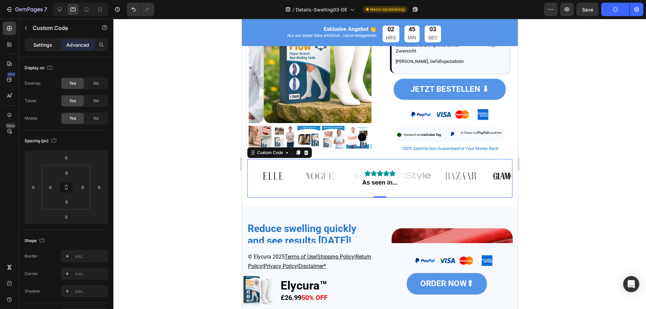
click at [50, 47] on p "Settings" at bounding box center [42, 44] width 19 height 7
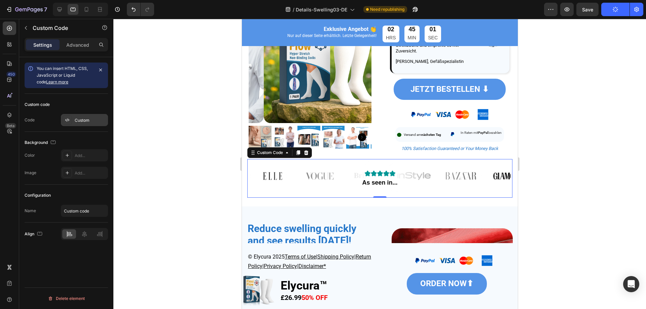
click at [80, 123] on div "Custom" at bounding box center [91, 120] width 32 height 6
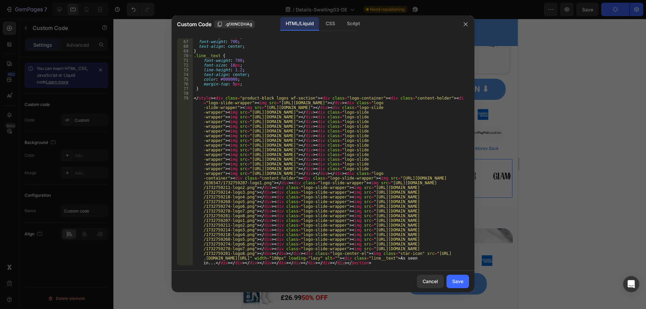
scroll to position [338, 0]
click at [464, 23] on icon "button" at bounding box center [465, 24] width 5 height 5
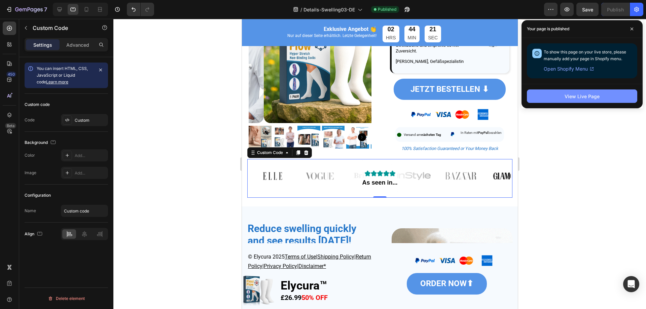
click at [622, 100] on button "View Live Page" at bounding box center [582, 96] width 110 height 13
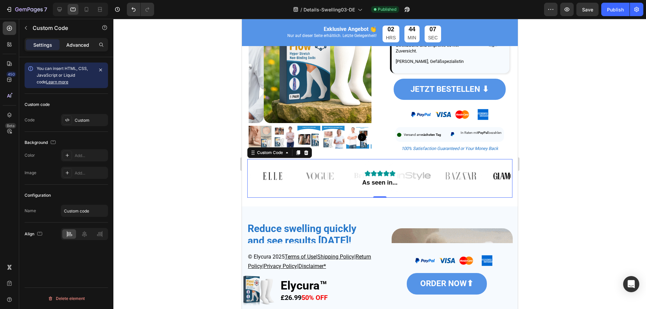
click at [74, 48] on div "Advanced" at bounding box center [78, 44] width 34 height 11
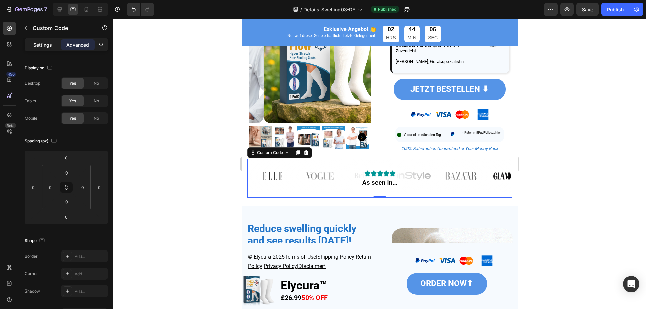
click at [48, 49] on div "Settings" at bounding box center [43, 44] width 34 height 11
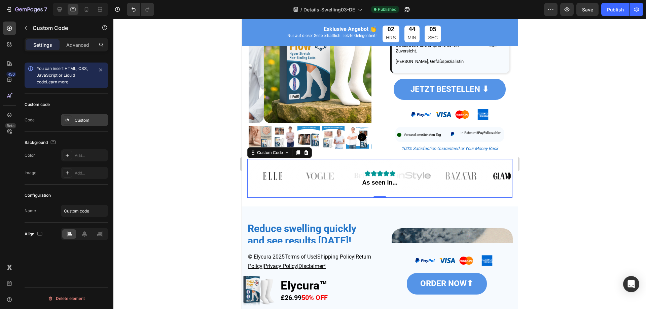
click at [89, 118] on div "Custom" at bounding box center [91, 120] width 32 height 6
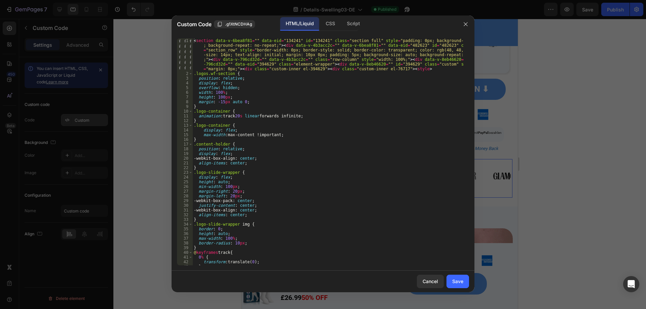
click at [89, 118] on div at bounding box center [323, 154] width 646 height 309
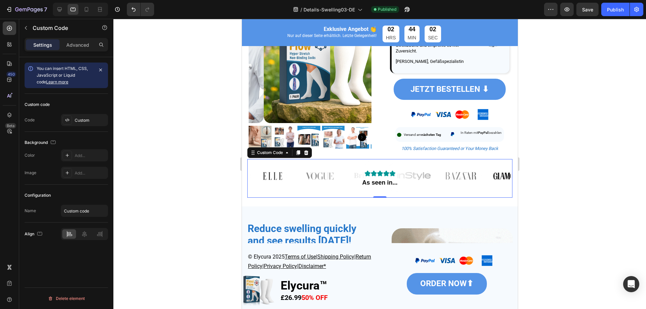
click at [387, 183] on div "As seen in..." at bounding box center [379, 182] width 35 height 7
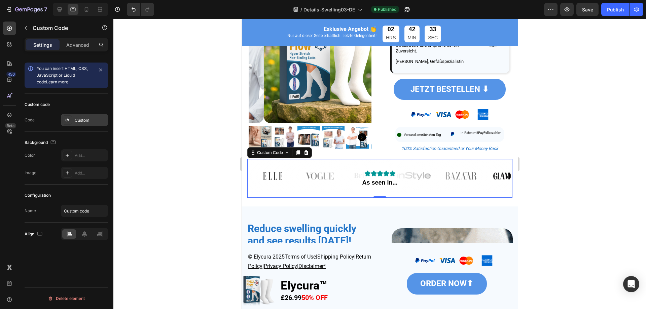
click at [83, 119] on div "Custom" at bounding box center [91, 120] width 32 height 6
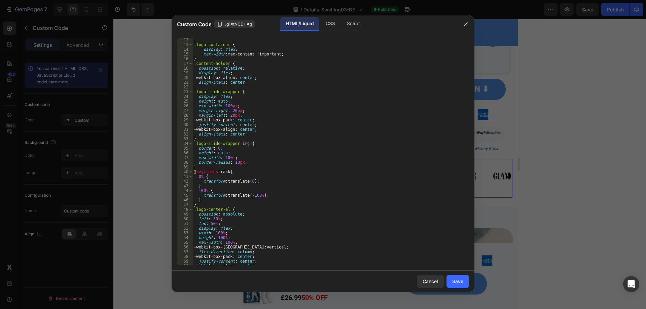
scroll to position [20, 0]
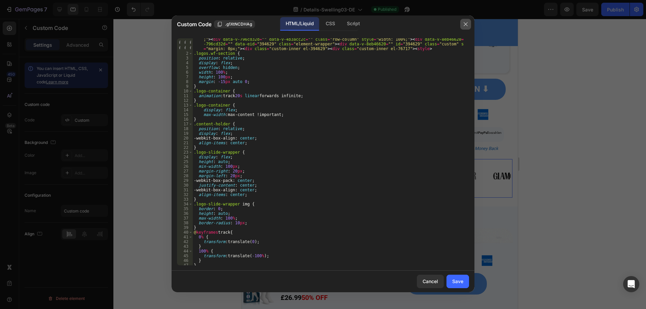
click at [468, 27] on button "button" at bounding box center [466, 24] width 11 height 11
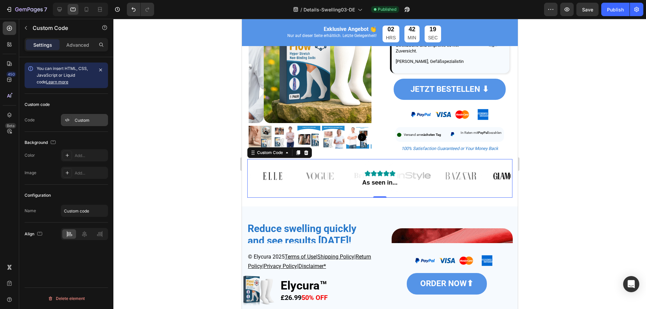
click at [83, 122] on div "Custom" at bounding box center [91, 120] width 32 height 6
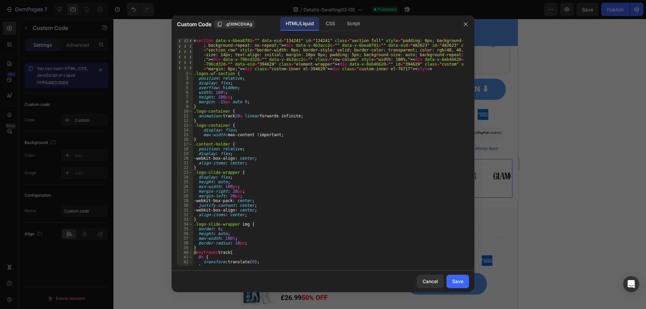
type textarea "margin: -15px auto 0;"
click at [328, 104] on div "< section data-v-6bea8f81 = "" data-eid = "134241" id = "134241" class = "secti…" at bounding box center [329, 170] width 272 height 265
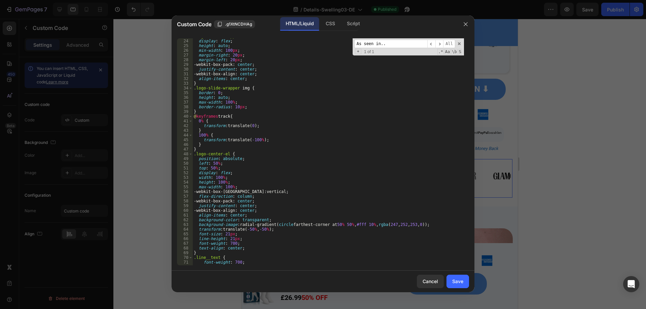
scroll to position [338, 0]
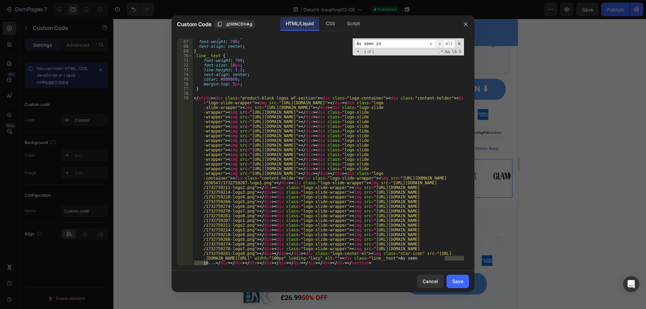
type input "As seen in"
click at [439, 44] on span "​" at bounding box center [440, 44] width 8 height 8
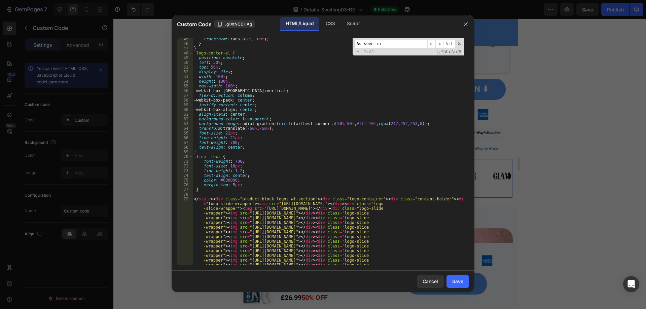
scroll to position [217, 0]
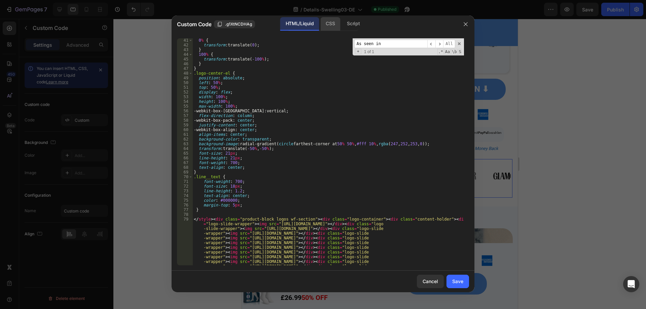
click at [332, 23] on div "CSS" at bounding box center [330, 23] width 20 height 13
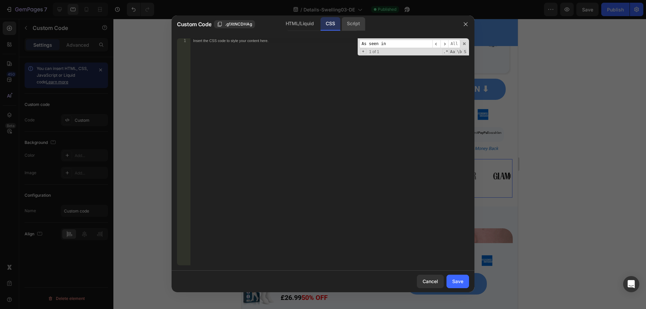
click at [351, 23] on div "Script" at bounding box center [354, 23] width 24 height 13
click at [306, 26] on div "HTML/Liquid" at bounding box center [299, 23] width 39 height 13
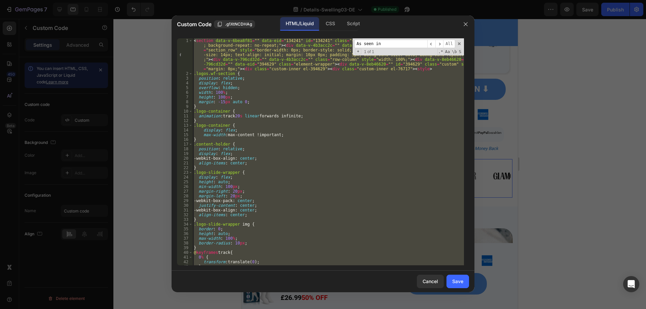
click at [419, 43] on input "As seen in" at bounding box center [390, 44] width 73 height 8
click at [439, 45] on span "​" at bounding box center [440, 44] width 8 height 8
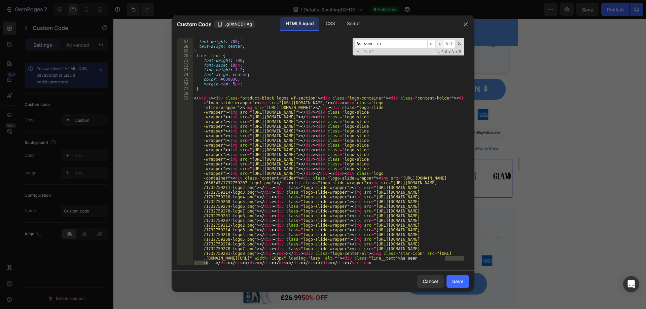
scroll to position [338, 0]
click at [439, 45] on span "​" at bounding box center [440, 44] width 8 height 8
click at [469, 22] on button "button" at bounding box center [466, 24] width 11 height 11
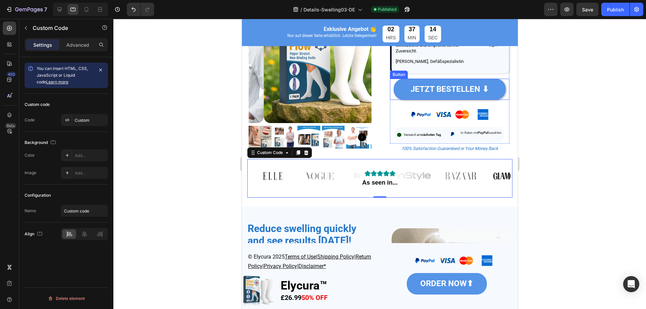
click at [491, 82] on link "JETZT BESTELLEN ⬇" at bounding box center [450, 89] width 112 height 21
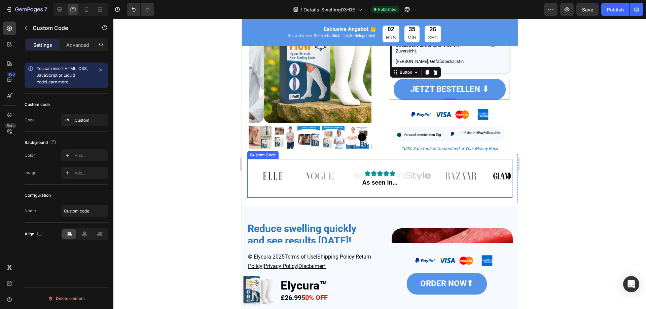
scroll to position [0, 0]
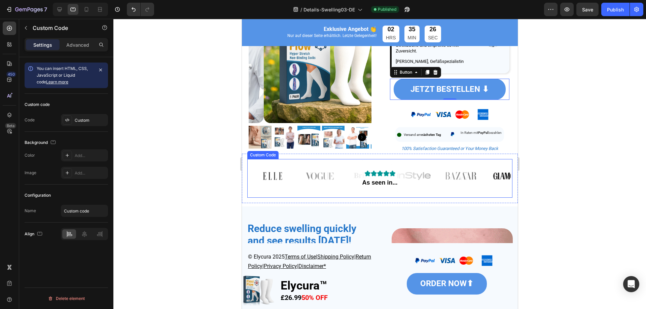
click at [373, 182] on div "As seen in..." at bounding box center [379, 182] width 35 height 7
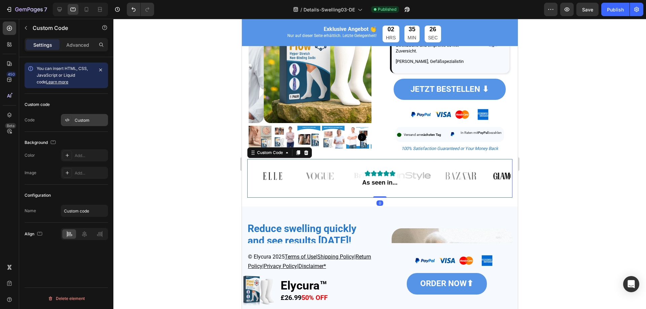
click at [75, 122] on div "Custom" at bounding box center [91, 120] width 32 height 6
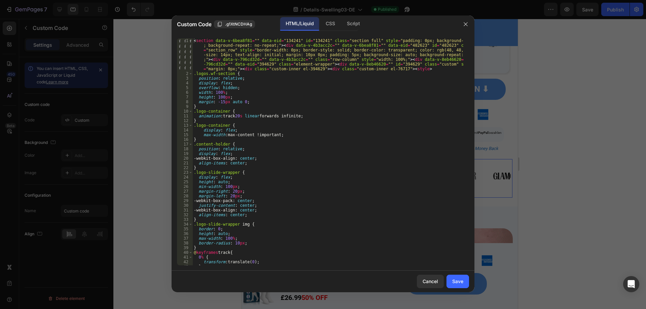
click at [318, 65] on div "< section data-v-6bea8f81 = "" data-eid = "134241" id = "134241" class = "secti…" at bounding box center [329, 170] width 272 height 265
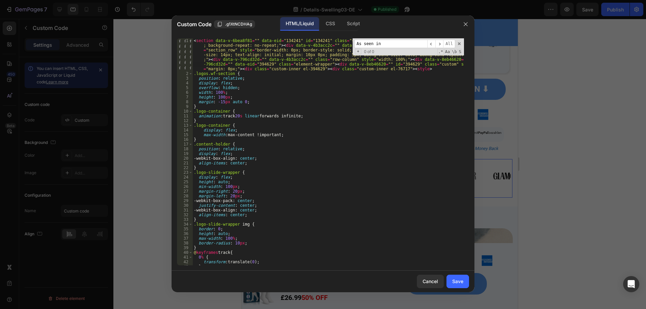
scroll to position [338, 0]
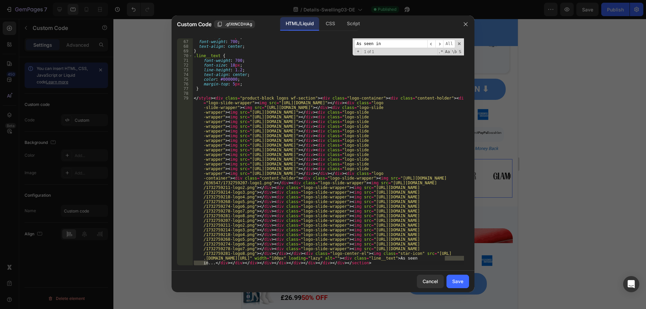
type input "As seen in"
click at [446, 258] on div "line-height : 21 px ; font-weight : 700 ; text-align : center ; } .line__text {…" at bounding box center [329, 151] width 272 height 227
drag, startPoint x: 446, startPoint y: 259, endPoint x: 207, endPoint y: 262, distance: 239.0
click at [207, 262] on div "line-height : 21 px ; font-weight : 700 ; text-align : center ; } .line__text {…" at bounding box center [329, 236] width 272 height 402
click at [451, 282] on button "Save" at bounding box center [458, 281] width 23 height 13
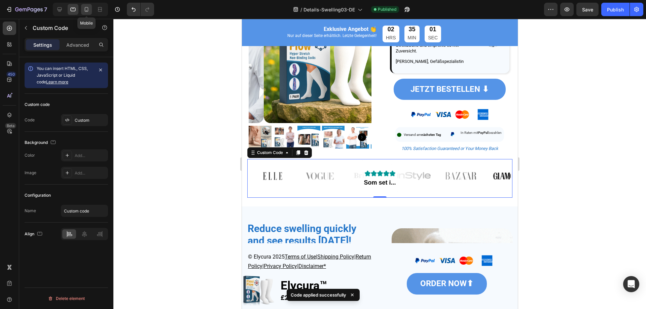
click at [86, 9] on icon at bounding box center [86, 9] width 7 height 7
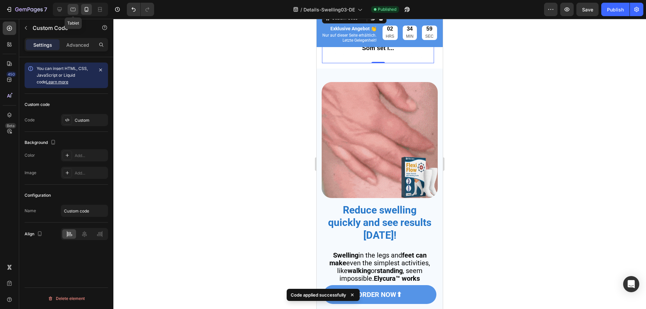
click at [74, 10] on icon at bounding box center [73, 9] width 7 height 7
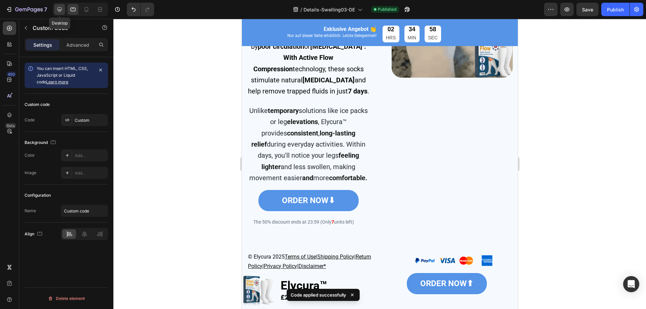
click at [61, 7] on icon at bounding box center [59, 9] width 7 height 7
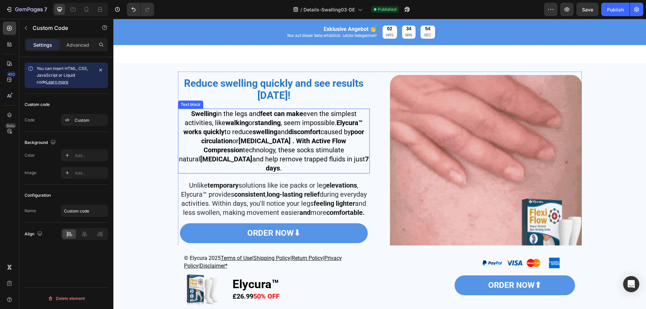
scroll to position [421, 0]
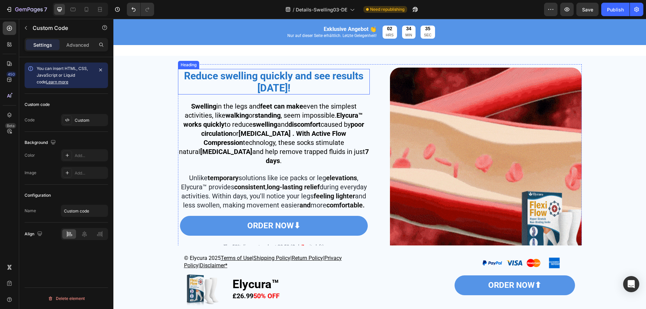
click at [283, 75] on strong "Reduce swelling quickly and see results [DATE]!" at bounding box center [273, 82] width 179 height 24
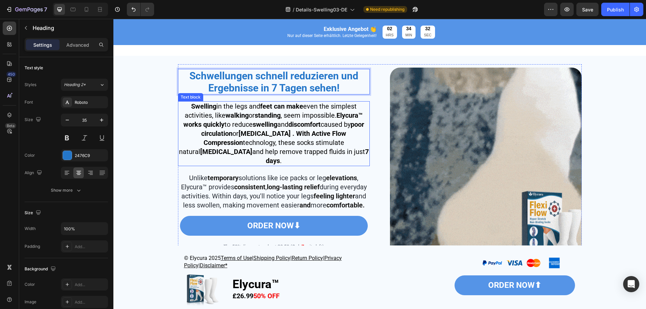
click at [204, 140] on strong "[MEDICAL_DATA] . With Active Flow Compression" at bounding box center [275, 138] width 143 height 17
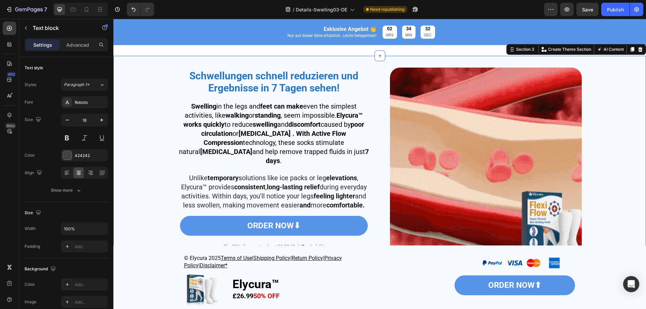
click at [172, 144] on div "⁠⁠⁠⁠⁠⁠⁠ Schwellungen schnell reduzieren und Ergebnisse in 7 Tagen sehen! Headin…" at bounding box center [380, 161] width 526 height 205
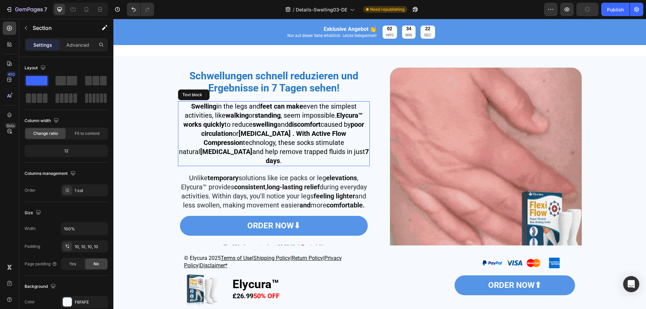
click at [247, 143] on span "Swelling in the legs and feet can make even the simplest activities, like walki…" at bounding box center [274, 133] width 190 height 63
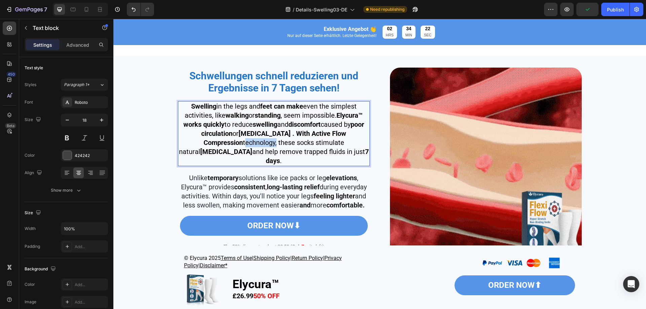
click at [247, 143] on span "Swelling in the legs and feet can make even the simplest activities, like walki…" at bounding box center [274, 133] width 190 height 63
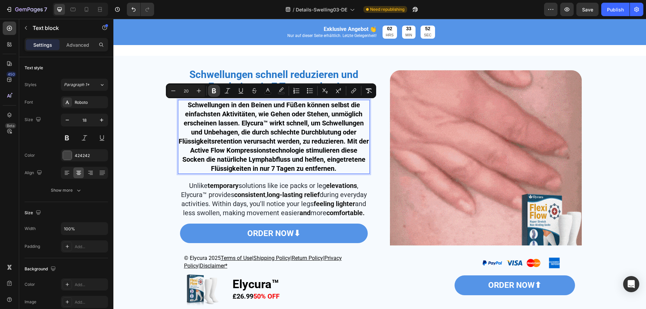
click at [216, 92] on icon "Editor contextual toolbar" at bounding box center [214, 91] width 7 height 7
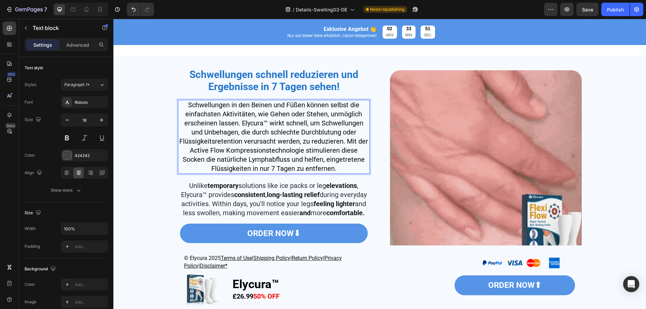
click at [207, 130] on span "Schwellungen in den Beinen und Füßen können selbst die einfachsten Aktivitäten,…" at bounding box center [273, 137] width 189 height 72
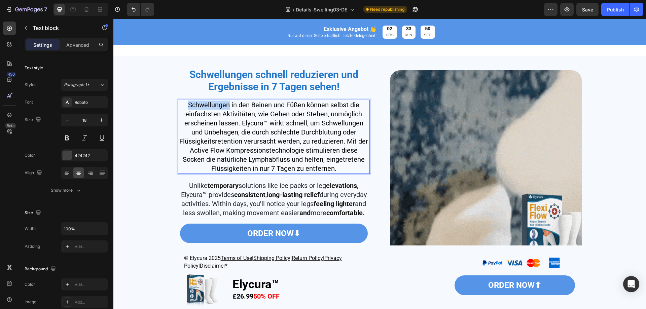
drag, startPoint x: 227, startPoint y: 105, endPoint x: 186, endPoint y: 106, distance: 41.1
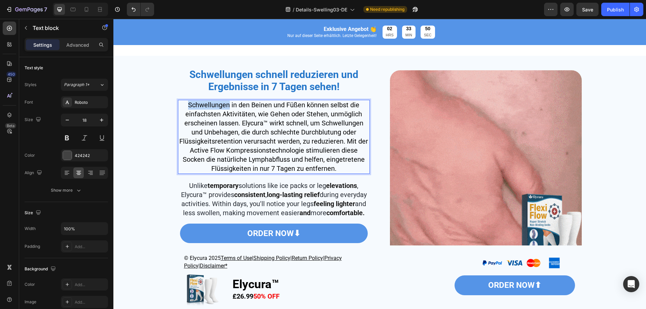
click at [186, 106] on span "Schwellungen in den Beinen und Füßen können selbst die einfachsten Aktivitäten,…" at bounding box center [273, 137] width 189 height 72
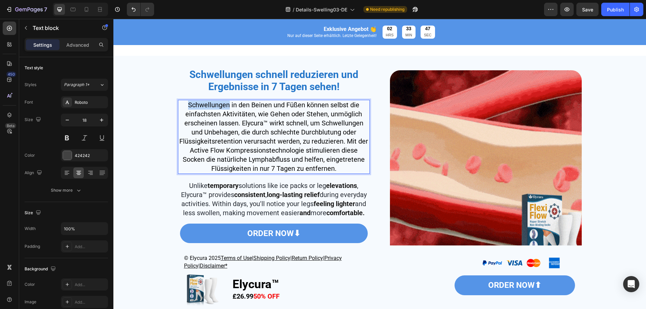
click at [214, 105] on span "Schwellungen in den Beinen und Füßen können selbst die einfachsten Aktivitäten,…" at bounding box center [273, 137] width 189 height 72
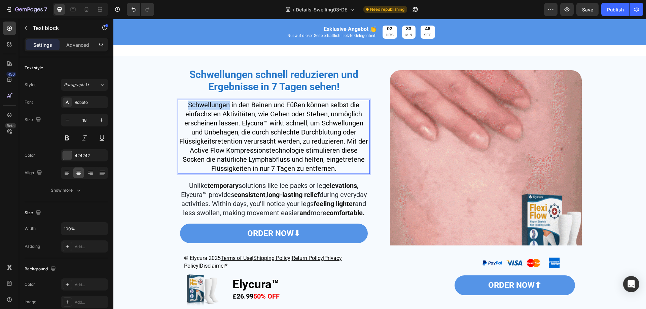
drag, startPoint x: 227, startPoint y: 104, endPoint x: 186, endPoint y: 105, distance: 40.7
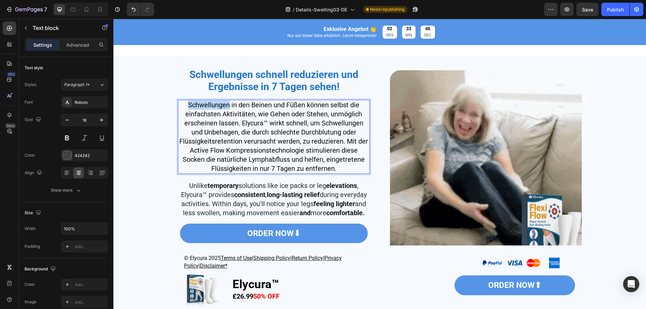
click at [186, 105] on span "Schwellungen in den Beinen und Füßen können selbst die einfachsten Aktivitäten,…" at bounding box center [273, 137] width 189 height 72
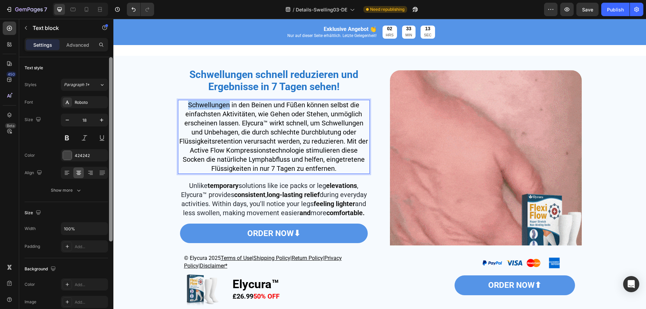
drag, startPoint x: 84, startPoint y: 78, endPoint x: 112, endPoint y: 92, distance: 31.5
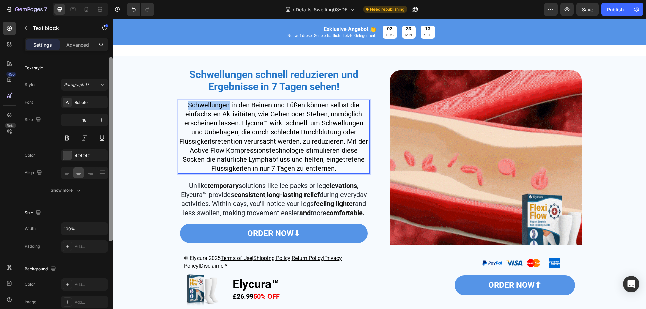
click at [84, 79] on div "Styles Paragraph 1* Font Roboto Size 18 Color 424242 Align Show more" at bounding box center [66, 136] width 83 height 119
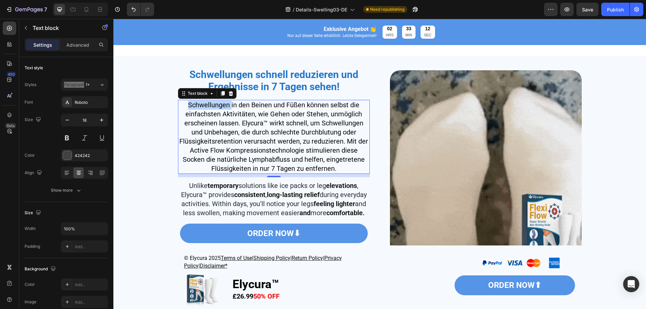
click at [203, 106] on span "Schwellungen in den Beinen und Füßen können selbst die einfachsten Aktivitäten,…" at bounding box center [273, 137] width 189 height 72
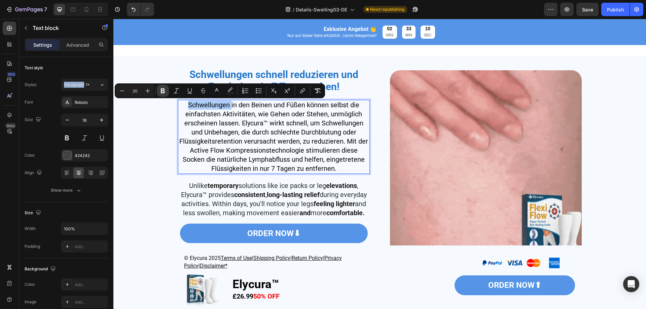
click at [158, 90] on button "Bold" at bounding box center [163, 91] width 12 height 12
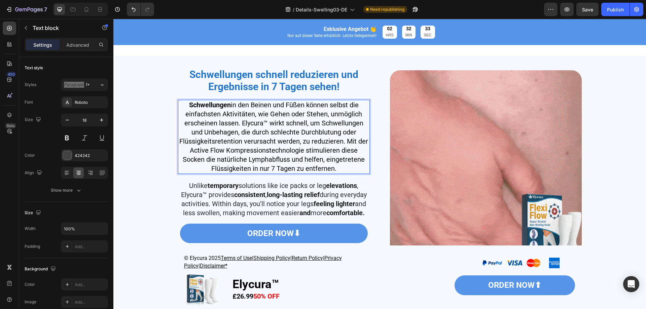
click at [242, 122] on span "Schwellungen in den Beinen und Füßen können selbst die einfachsten Aktivitäten,…" at bounding box center [273, 137] width 189 height 72
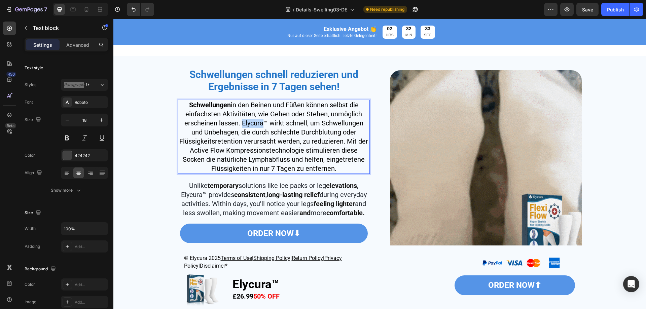
click at [242, 122] on span "Schwellungen in den Beinen und Füßen können selbst die einfachsten Aktivitäten,…" at bounding box center [273, 137] width 189 height 72
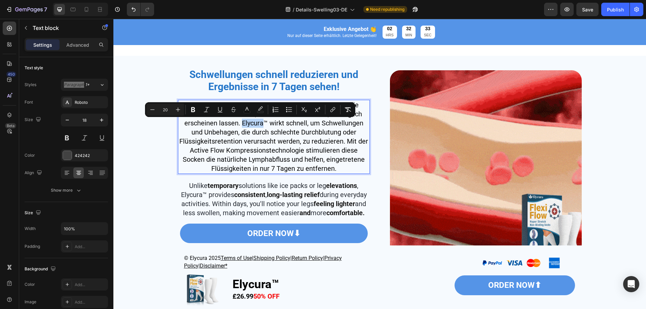
click at [250, 122] on span "Schwellungen in den Beinen und Füßen können selbst die einfachsten Aktivitäten,…" at bounding box center [273, 137] width 189 height 72
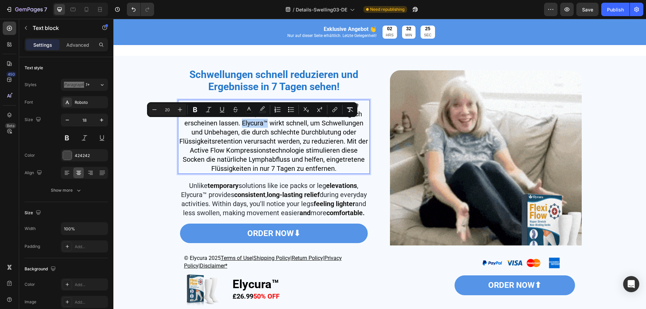
drag, startPoint x: 240, startPoint y: 124, endPoint x: 265, endPoint y: 124, distance: 24.9
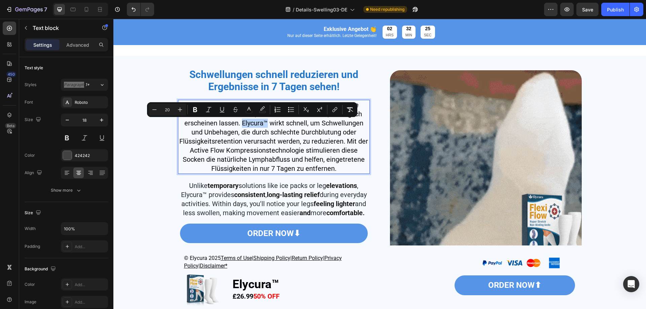
click at [265, 124] on span "Schwellungen in den Beinen und Füßen können selbst die einfachsten Aktivitäten,…" at bounding box center [273, 137] width 189 height 72
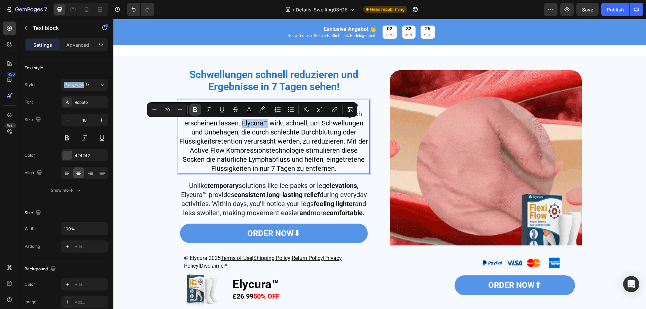
click at [196, 109] on icon "Editor contextual toolbar" at bounding box center [195, 109] width 7 height 7
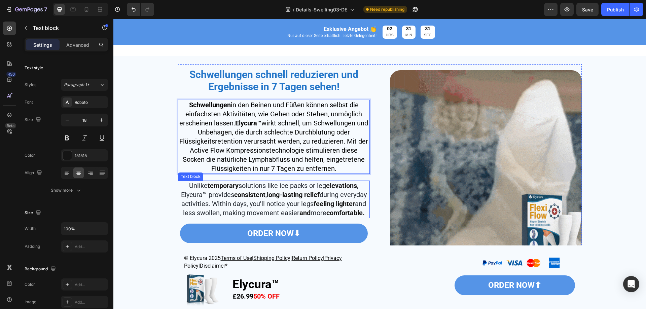
click at [251, 217] on span "and less swollen, making movement easier" at bounding box center [274, 208] width 183 height 17
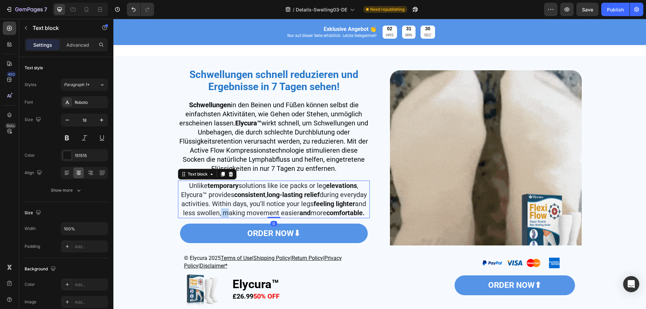
click at [251, 217] on span "and less swollen, making movement easier" at bounding box center [274, 208] width 183 height 17
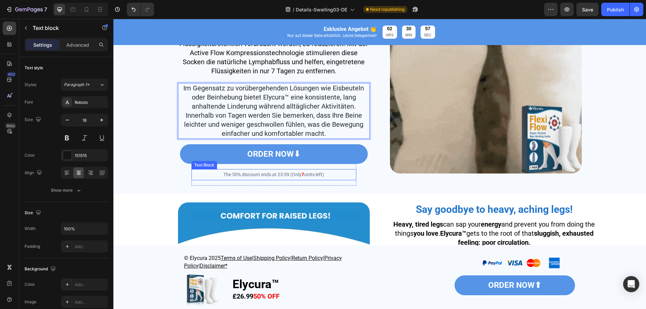
scroll to position [522, 0]
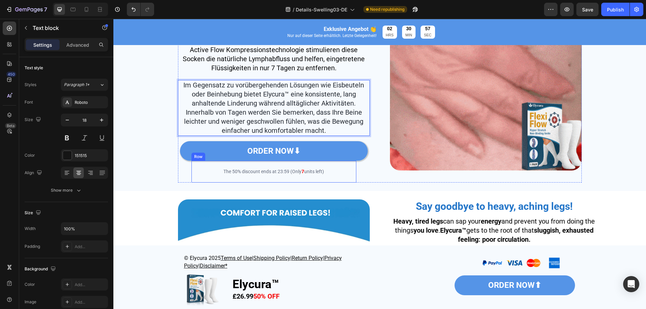
click at [274, 149] on link "ORDER NOW⬇" at bounding box center [274, 151] width 188 height 20
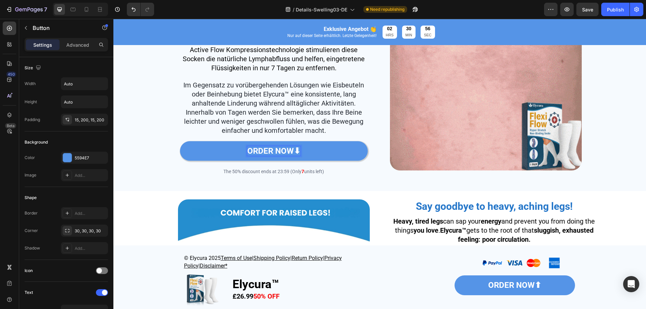
click at [273, 154] on strong "ORDER NOW⬇" at bounding box center [273, 150] width 53 height 9
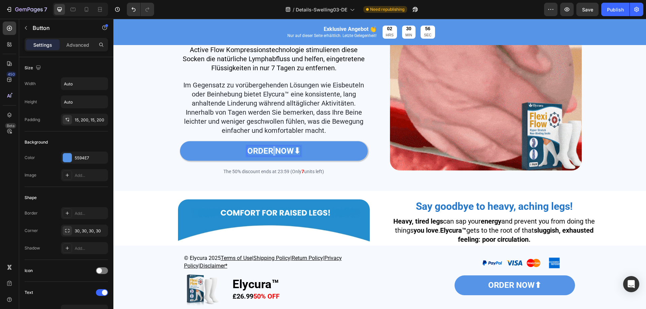
click at [273, 154] on strong "ORDER NOW⬇" at bounding box center [273, 150] width 53 height 9
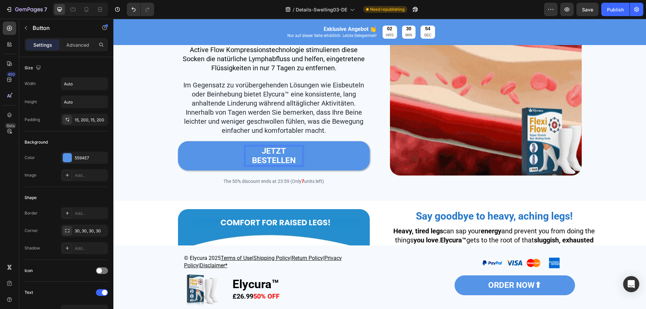
click at [248, 166] on p "JETZT BESTELLEN" at bounding box center [273, 156] width 57 height 20
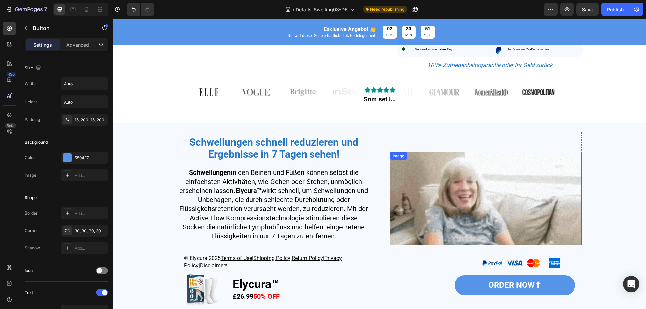
scroll to position [252, 0]
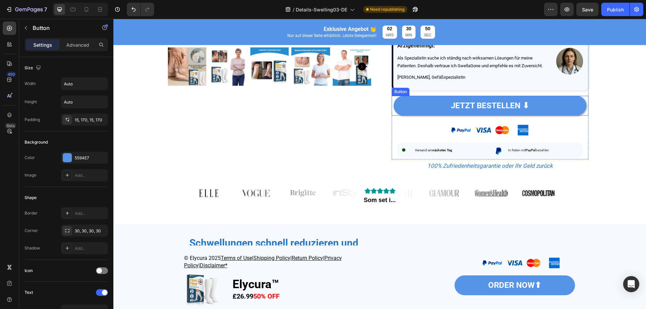
click at [563, 106] on link "JETZT BESTELLEN ⬇" at bounding box center [490, 106] width 193 height 20
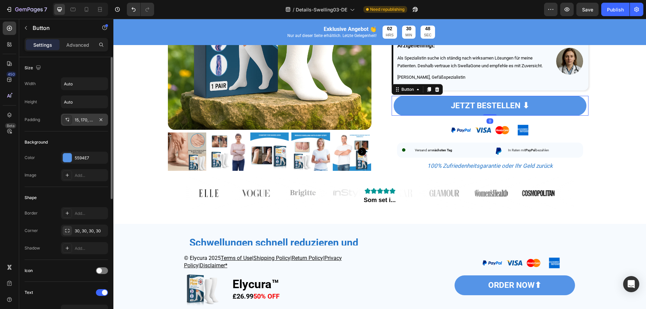
click at [86, 121] on div "15, 170, 15, 170" at bounding box center [85, 120] width 20 height 6
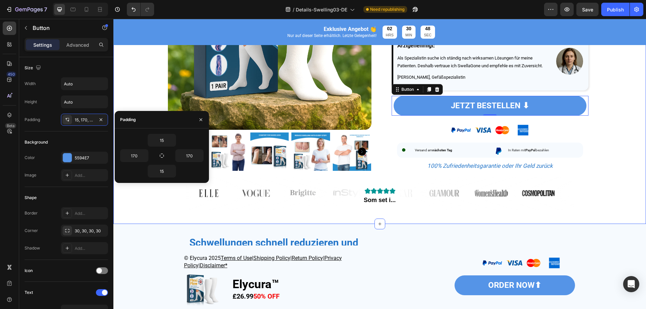
click at [148, 210] on div "Image Product Images JETZT BESTELLEN Button Image [PERSON_NAME] Veröffentlicht …" at bounding box center [379, 15] width 533 height 411
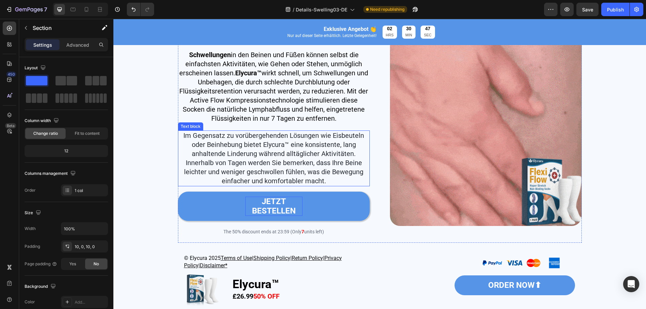
scroll to position [555, 0]
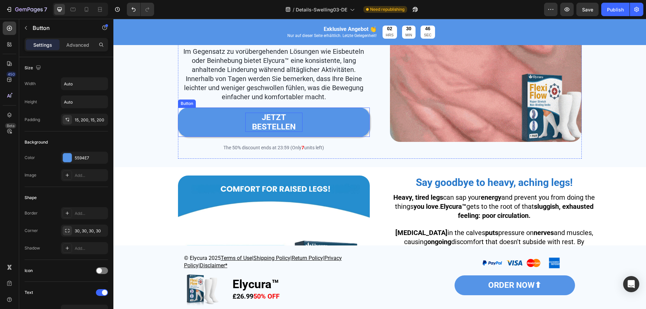
click at [335, 134] on link "JETZT BESTELLEN" at bounding box center [274, 123] width 192 height 30
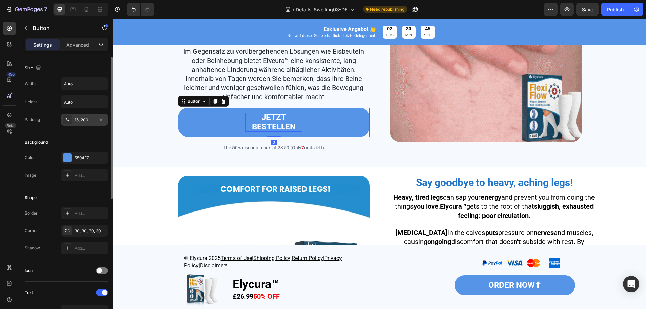
click at [78, 125] on div "15, 200, 15, 200" at bounding box center [84, 120] width 47 height 12
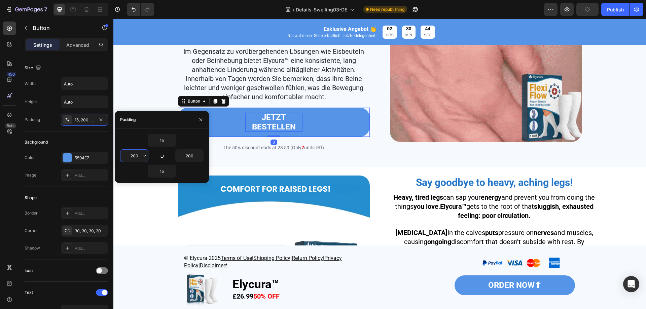
click at [132, 155] on input "200" at bounding box center [135, 156] width 28 height 12
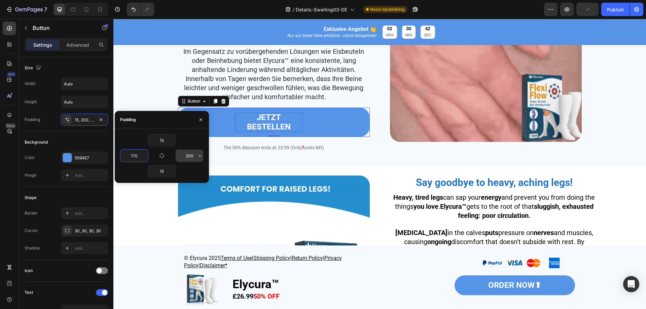
type input "170"
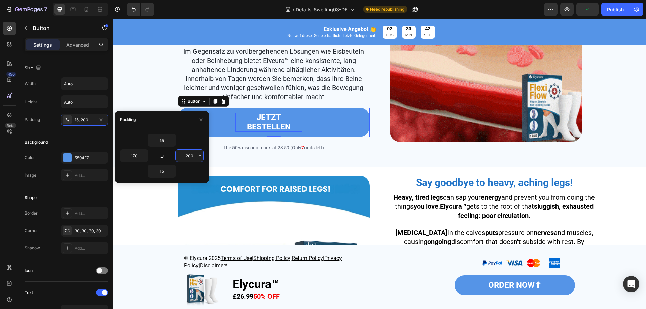
click at [184, 156] on input "200" at bounding box center [190, 156] width 28 height 12
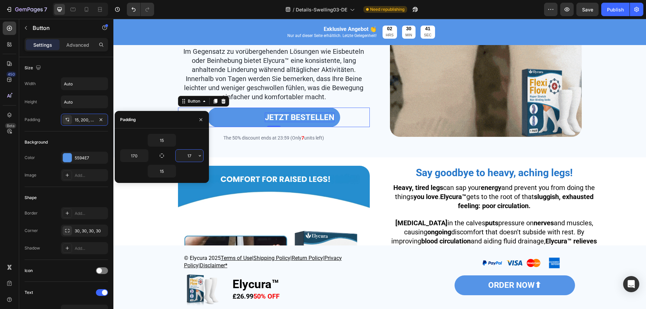
type input "170"
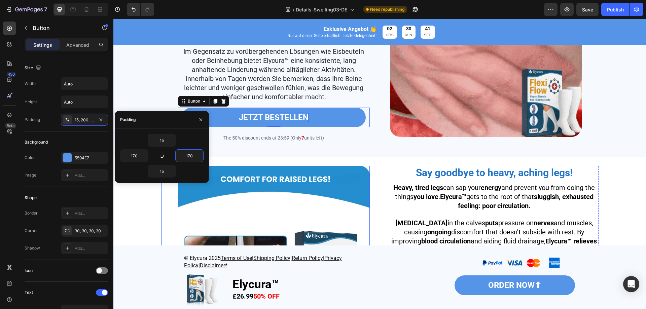
click at [297, 184] on img at bounding box center [274, 262] width 192 height 192
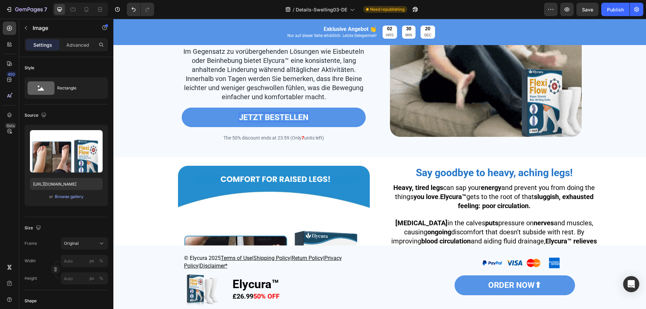
click at [164, 193] on div "Image" at bounding box center [265, 262] width 209 height 192
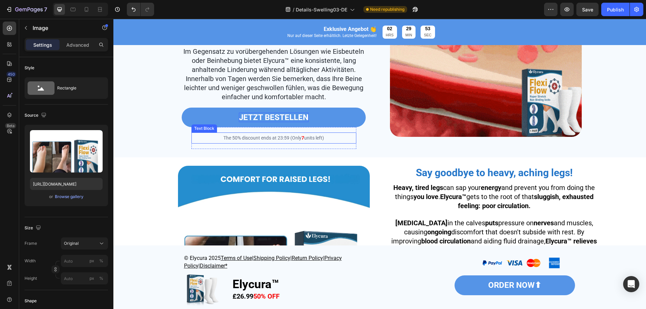
click at [236, 141] on span "The 50% discount ends at 23:59 (Only" at bounding box center [263, 137] width 78 height 5
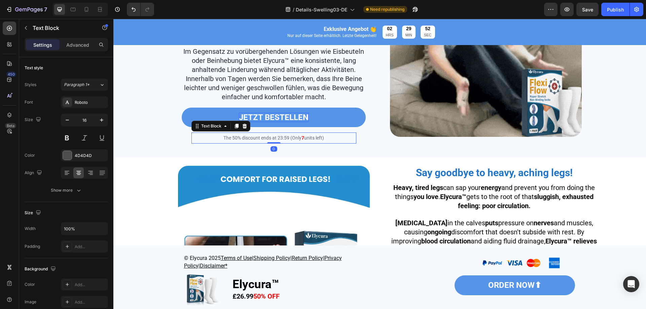
click at [236, 141] on span "The 50% discount ends at 23:59 (Only" at bounding box center [263, 137] width 78 height 5
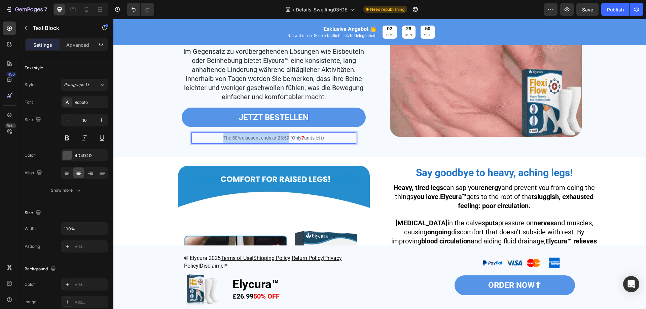
drag, startPoint x: 285, startPoint y: 141, endPoint x: 210, endPoint y: 145, distance: 75.9
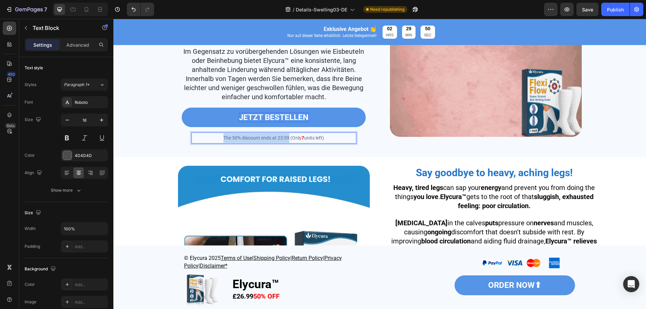
click at [210, 143] on p "The 50% discount ends at 23:59 (Only 7 units left)" at bounding box center [274, 138] width 164 height 10
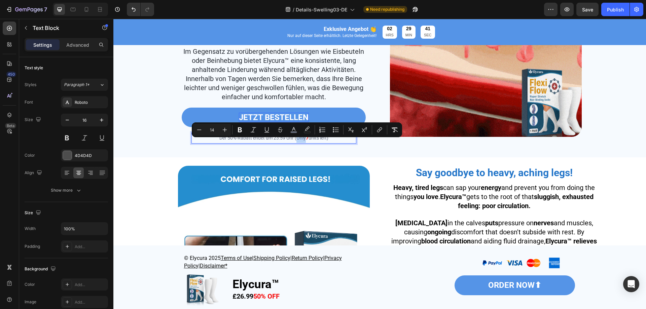
drag, startPoint x: 292, startPoint y: 144, endPoint x: 301, endPoint y: 146, distance: 9.2
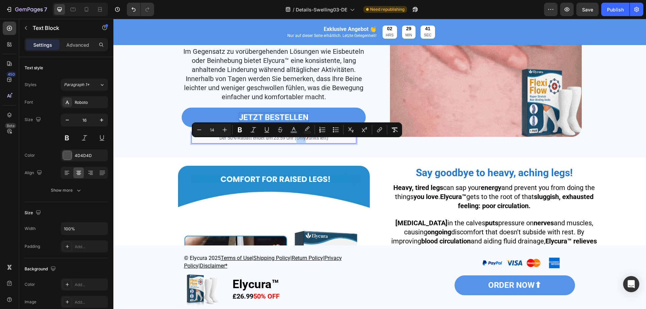
click at [301, 141] on span "Der 50%-Rabatt endet um 23:59 Uhr (Only" at bounding box center [262, 137] width 87 height 5
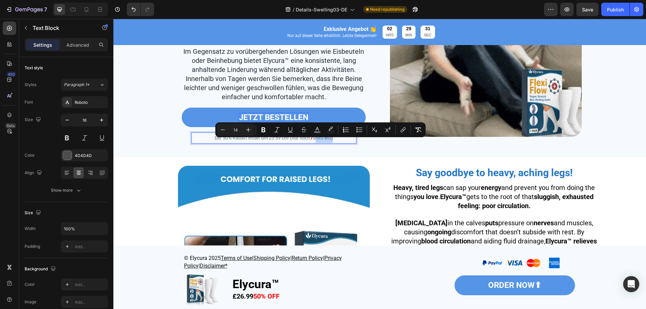
drag, startPoint x: 313, startPoint y: 143, endPoint x: 330, endPoint y: 144, distance: 17.2
click at [330, 141] on span "units left)" at bounding box center [323, 137] width 20 height 5
type input "16"
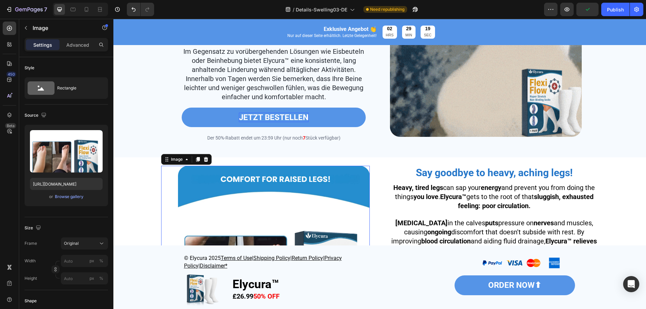
click at [285, 196] on img at bounding box center [274, 262] width 192 height 192
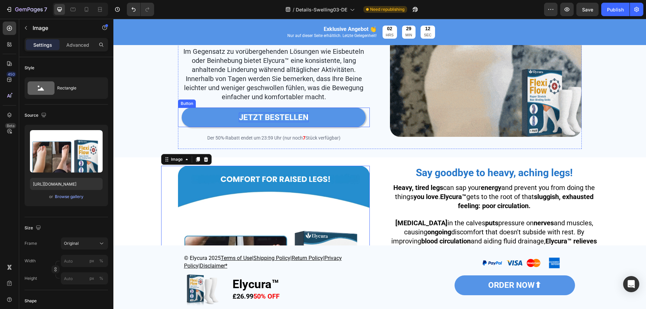
click at [362, 124] on link "JETZT BESTELLEN" at bounding box center [274, 118] width 184 height 20
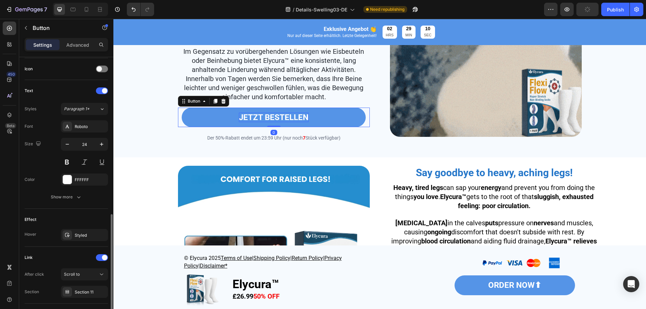
scroll to position [246, 0]
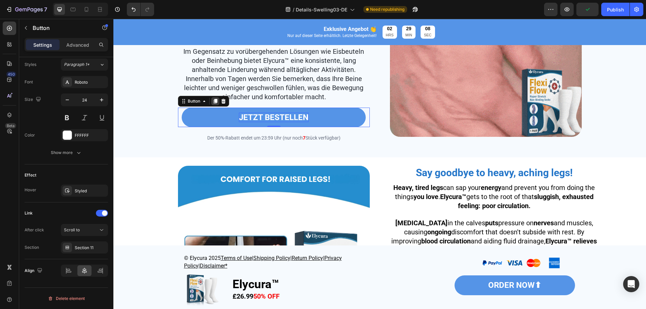
click at [213, 104] on icon at bounding box center [215, 101] width 5 height 5
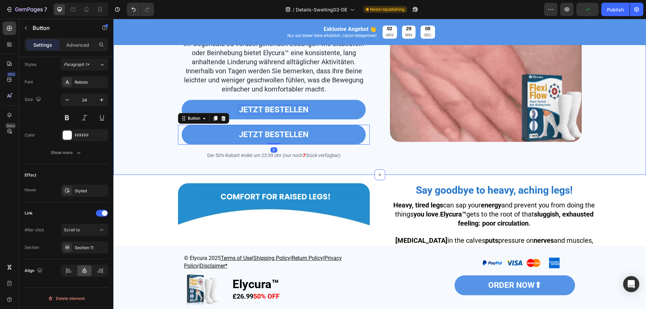
scroll to position [589, 0]
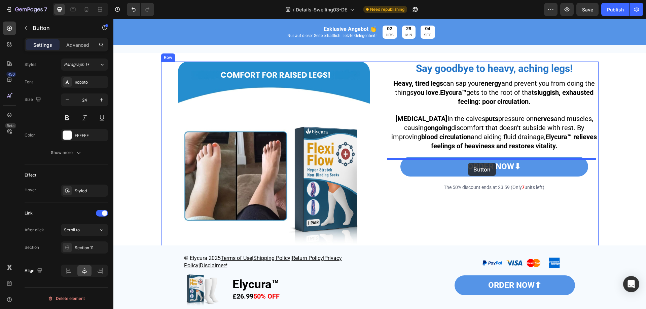
drag, startPoint x: 194, startPoint y: 99, endPoint x: 468, endPoint y: 163, distance: 281.4
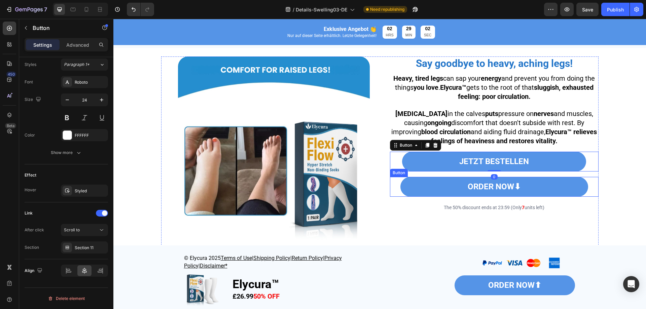
click at [588, 190] on div "ORDER NOW⬇ Button" at bounding box center [494, 187] width 209 height 20
click at [436, 175] on div at bounding box center [436, 171] width 8 height 8
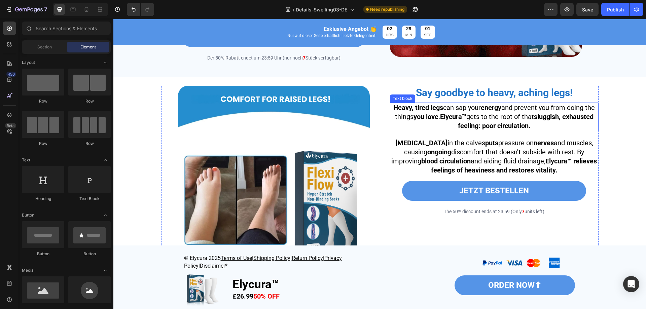
scroll to position [564, 0]
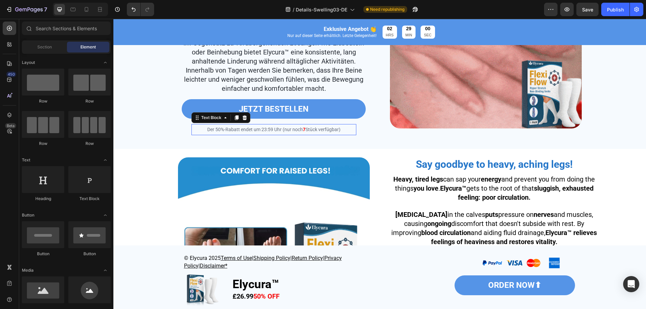
click at [346, 135] on p "Der 50%-Rabatt endet um 23:59 Uhr (nur noch 7 Stück verfügbar)" at bounding box center [274, 130] width 164 height 10
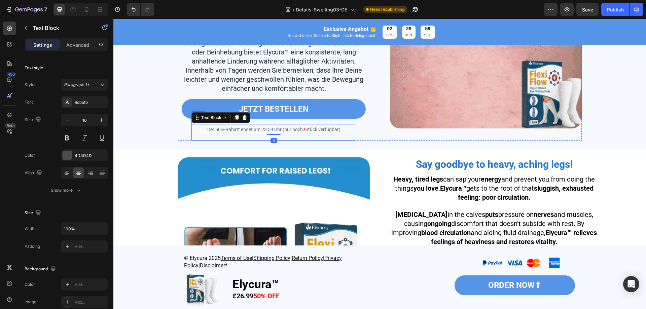
click at [348, 141] on div "ORDER NOW⬇ Button Der 50%-Rabatt endet um 23:59 Uhr (nur noch 7 Stück verfügbar…" at bounding box center [274, 130] width 165 height 22
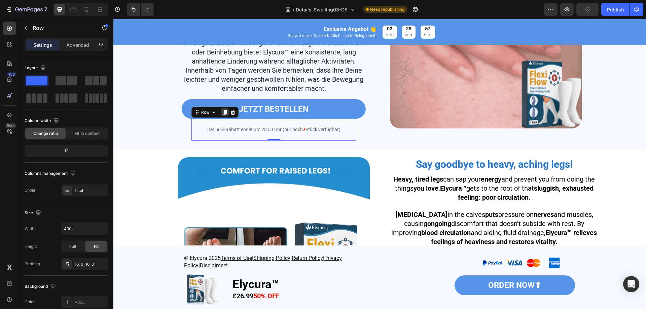
click at [222, 115] on icon at bounding box center [224, 112] width 5 height 5
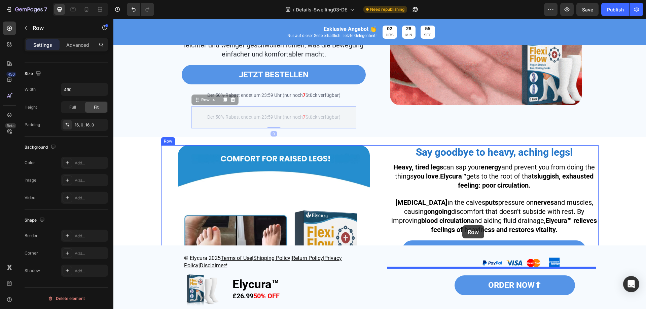
scroll to position [665, 0]
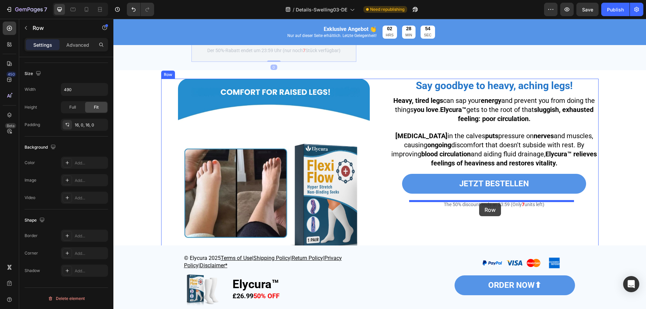
drag, startPoint x: 219, startPoint y: 143, endPoint x: 479, endPoint y: 203, distance: 266.7
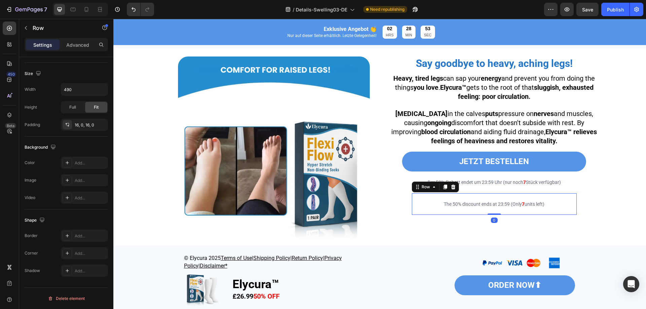
click at [568, 215] on div "ORDER NOW⬇ Button The 50% discount ends at 23:59 (Only 7 units left) Text Block…" at bounding box center [494, 205] width 165 height 22
click at [449, 191] on div at bounding box center [453, 187] width 8 height 8
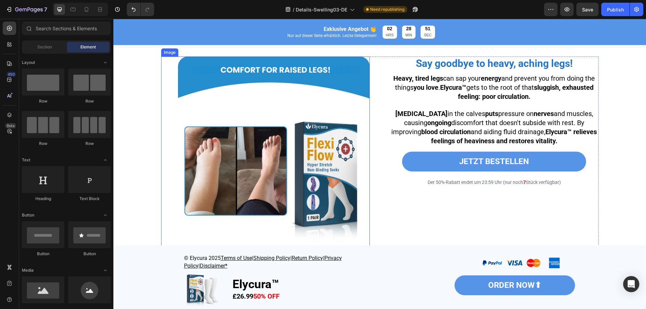
click at [271, 180] on img at bounding box center [274, 153] width 192 height 192
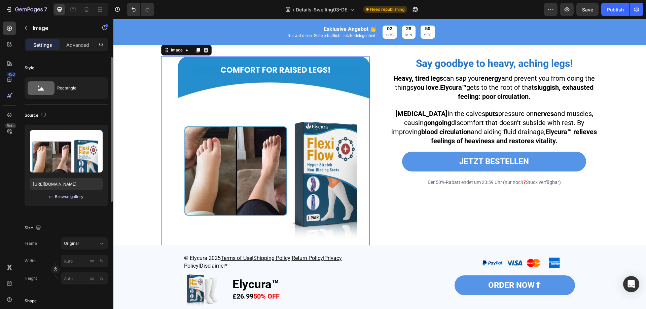
click at [59, 197] on div "Browse gallery" at bounding box center [69, 197] width 29 height 6
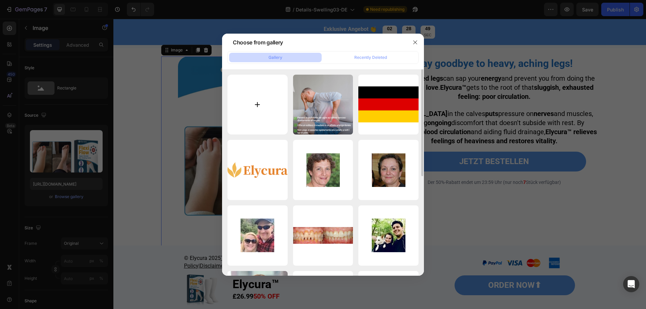
click at [248, 121] on input "file" at bounding box center [258, 105] width 60 height 60
type input "C:\fakepath\1754285412-P0040 - Swellagone 1 (1).webp"
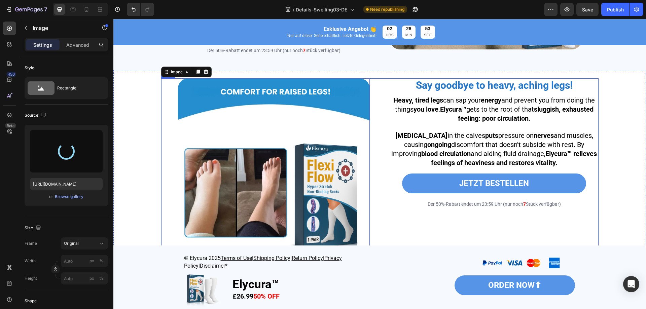
scroll to position [631, 0]
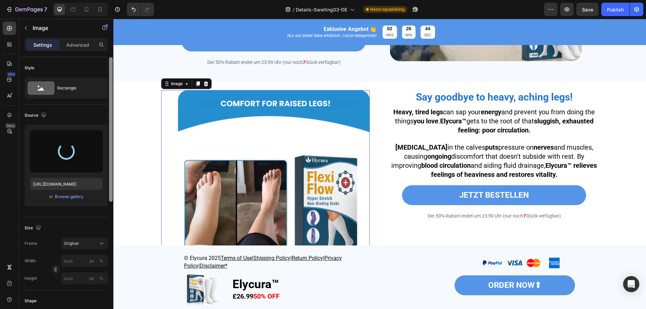
type input "[URL][DOMAIN_NAME]"
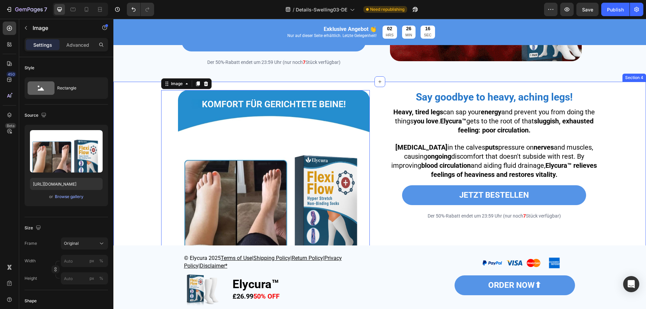
click at [483, 103] on strong "Say goodbye to heavy, aching legs!" at bounding box center [494, 97] width 157 height 12
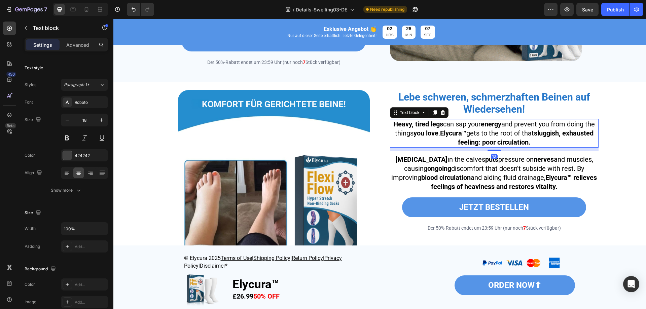
click at [466, 137] on strong "Elycura™" at bounding box center [453, 133] width 26 height 8
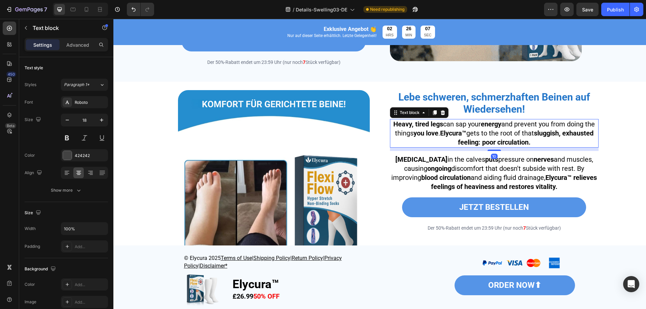
click at [466, 137] on strong "Elycura™" at bounding box center [453, 133] width 26 height 8
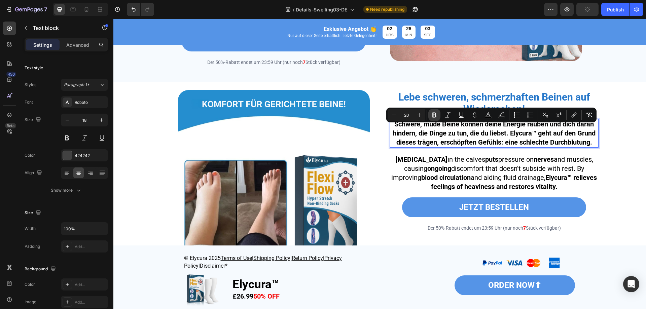
drag, startPoint x: 432, startPoint y: 115, endPoint x: 349, endPoint y: 108, distance: 83.5
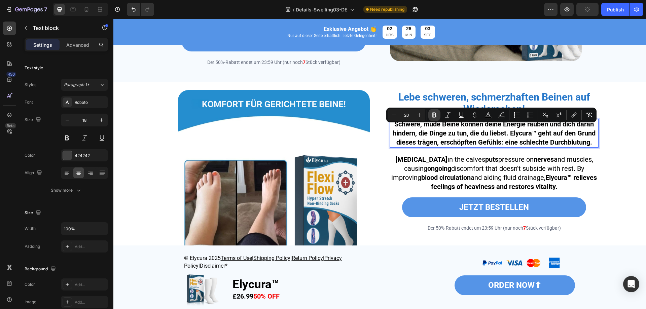
click at [432, 115] on icon "Editor contextual toolbar" at bounding box center [434, 115] width 7 height 7
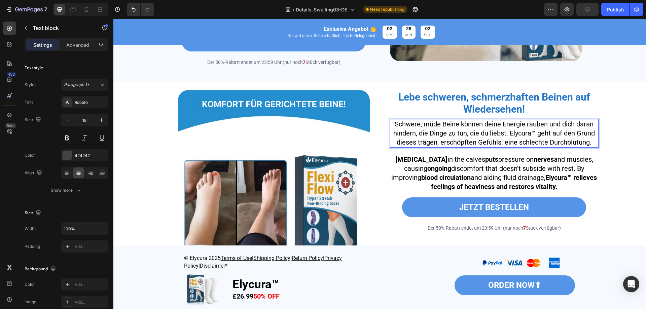
click at [509, 140] on span "Schwere, müde Beine können deine Energie rauben und dich daran hindern, die Din…" at bounding box center [495, 133] width 202 height 26
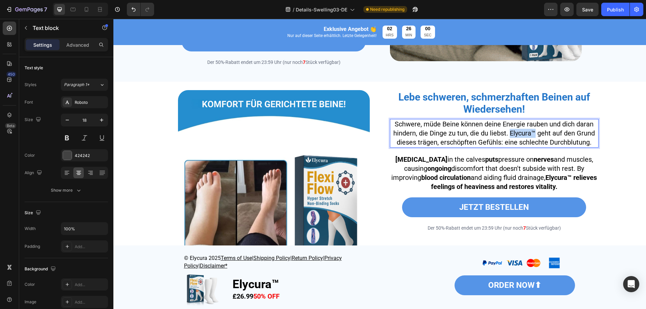
drag, startPoint x: 507, startPoint y: 139, endPoint x: 532, endPoint y: 138, distance: 24.9
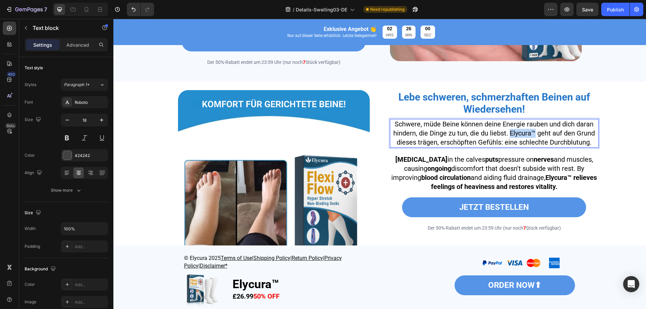
click at [532, 138] on span "Schwere, müde Beine können deine Energie rauben und dich daran hindern, die Din…" at bounding box center [495, 133] width 202 height 26
click at [510, 139] on span "Schwere, müde Beine können deine Energie rauben und dich daran hindern, die Din…" at bounding box center [495, 133] width 202 height 26
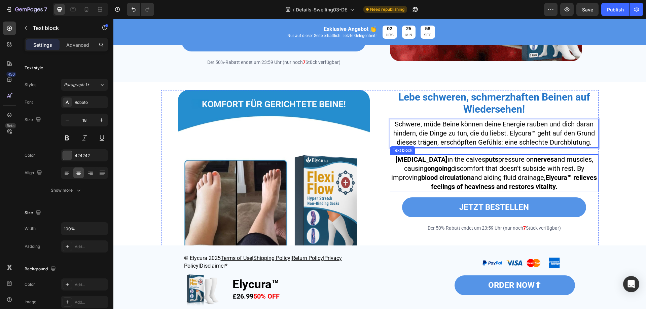
click at [556, 165] on span "[MEDICAL_DATA] in the calves puts pressure on nerves and muscles, causing ongoi…" at bounding box center [495, 173] width 206 height 35
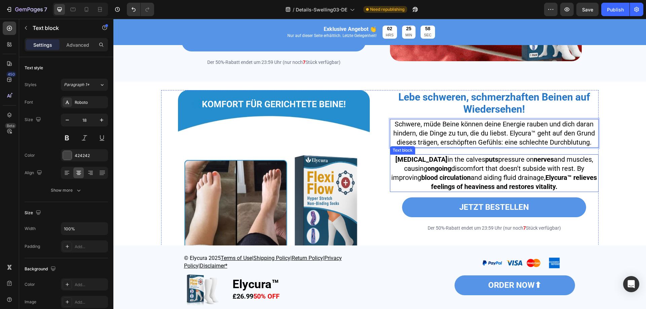
scroll to position [128, 0]
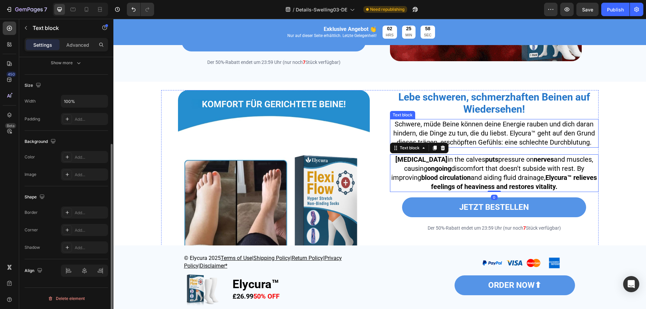
click at [519, 142] on span "Schwere, müde Beine können deine Energie rauben und dich daran hindern, die Din…" at bounding box center [495, 133] width 202 height 26
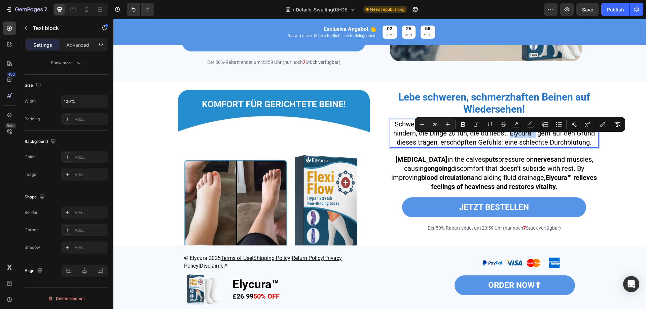
drag, startPoint x: 507, startPoint y: 139, endPoint x: 532, endPoint y: 140, distance: 25.3
click at [532, 140] on span "Schwere, müde Beine können deine Energie rauben und dich daran hindern, die Din…" at bounding box center [495, 133] width 202 height 26
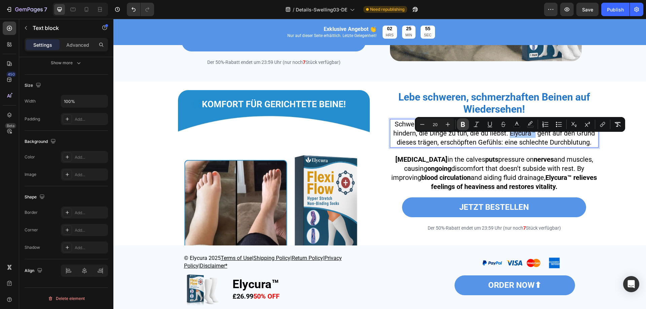
click at [460, 126] on icon "Editor contextual toolbar" at bounding box center [463, 124] width 7 height 7
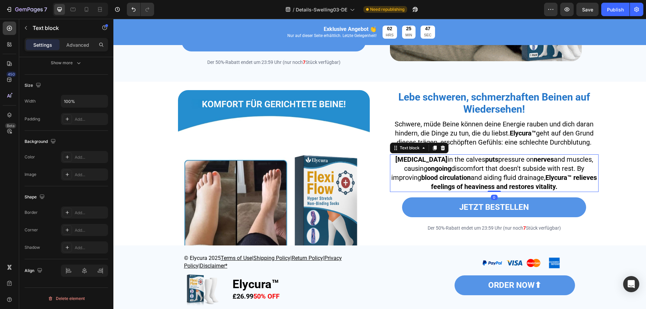
click at [437, 181] on strong "blood circulation" at bounding box center [445, 178] width 49 height 8
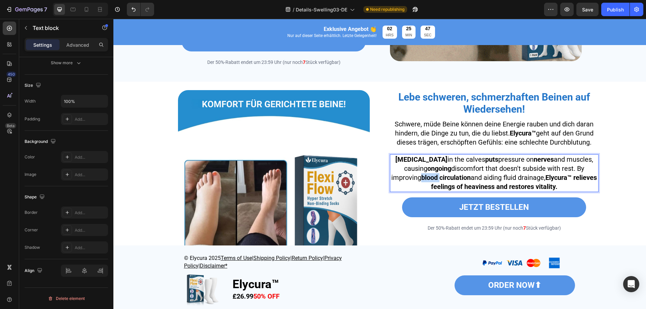
click at [437, 181] on strong "blood circulation" at bounding box center [445, 178] width 49 height 8
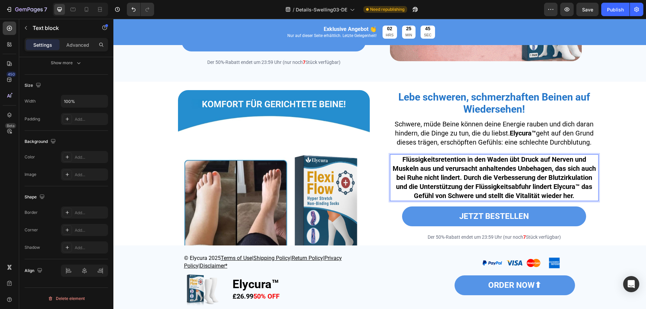
click at [510, 180] on p "Flüssigkeitsretention in den Waden übt Druck auf Nerven und Muskeln aus und ver…" at bounding box center [494, 177] width 207 height 45
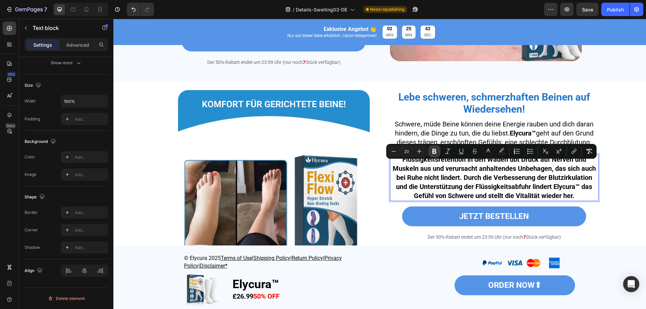
click at [432, 152] on icon "Editor contextual toolbar" at bounding box center [434, 151] width 7 height 7
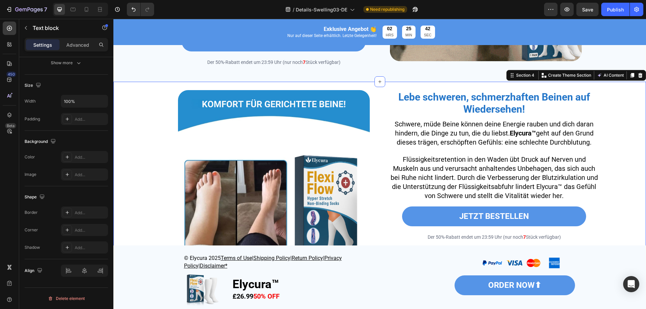
click at [608, 201] on div "Image ⁠⁠⁠⁠⁠⁠⁠ Lebe schweren, schmerzhaften Beinen auf Wiedersehen! Heading Schw…" at bounding box center [379, 186] width 523 height 202
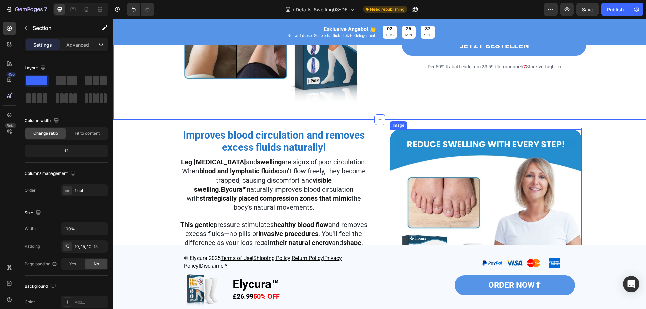
scroll to position [800, 0]
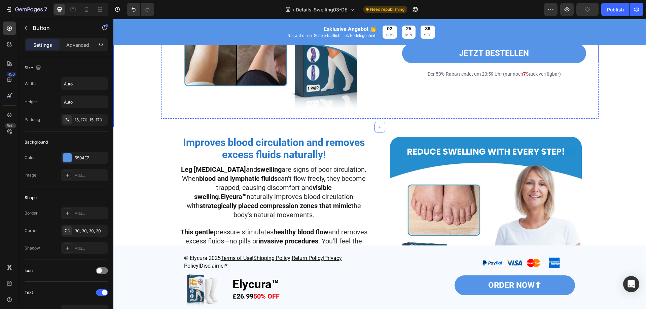
click at [590, 60] on div "JETZT BESTELLEN Button" at bounding box center [494, 53] width 209 height 20
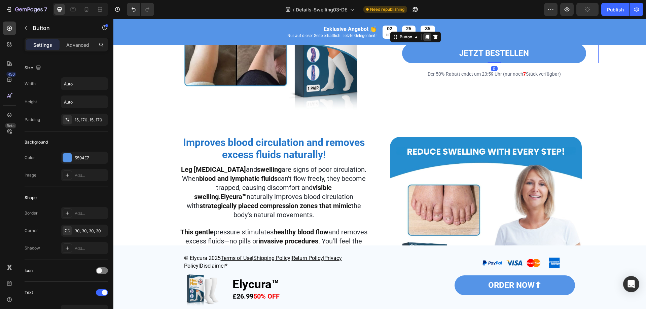
click at [426, 39] on icon at bounding box center [428, 37] width 4 height 5
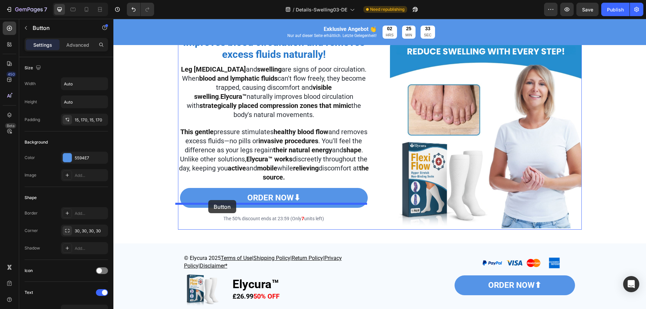
scroll to position [900, 0]
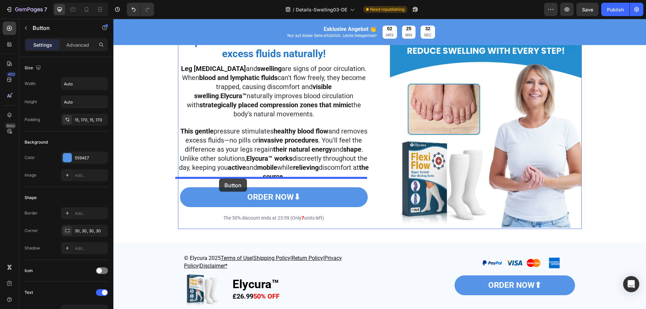
drag, startPoint x: 408, startPoint y: 67, endPoint x: 219, endPoint y: 179, distance: 219.3
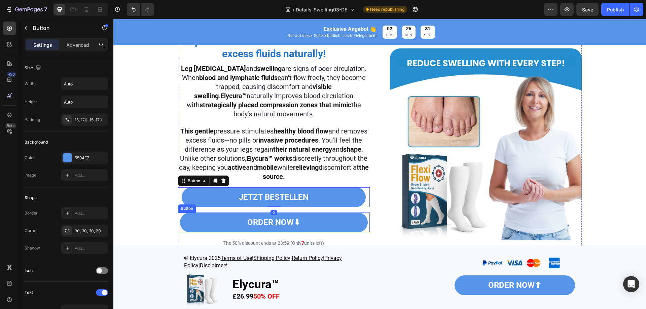
click at [365, 223] on div "ORDER NOW⬇ Button" at bounding box center [274, 223] width 192 height 20
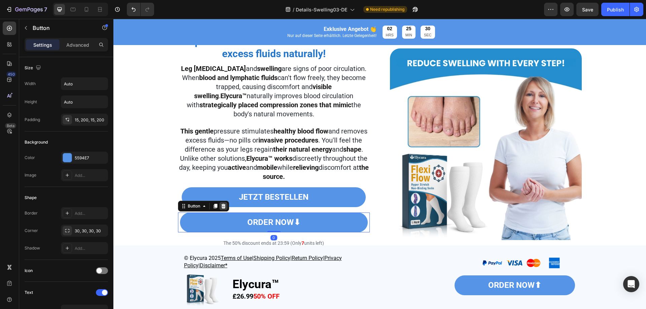
click at [224, 204] on icon at bounding box center [223, 206] width 5 height 5
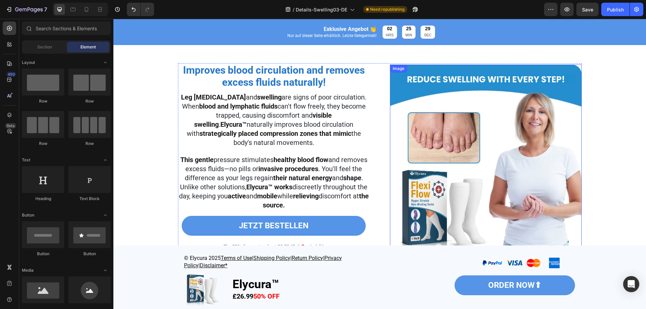
scroll to position [800, 0]
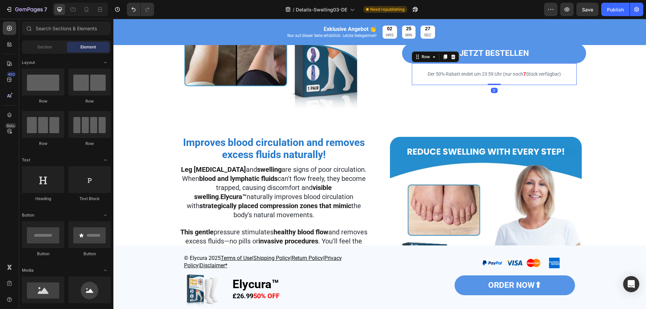
click at [572, 70] on div "ORDER NOW⬇ Button Der 50%-Rabatt endet um 23:59 Uhr (nur noch 7 Stück verfügbar…" at bounding box center [494, 74] width 165 height 22
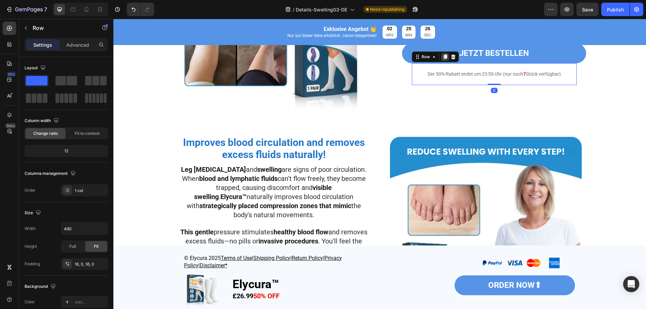
click at [443, 60] on icon at bounding box center [445, 56] width 5 height 5
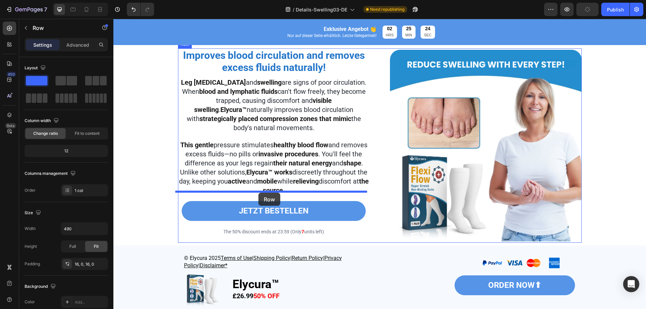
scroll to position [867, 0]
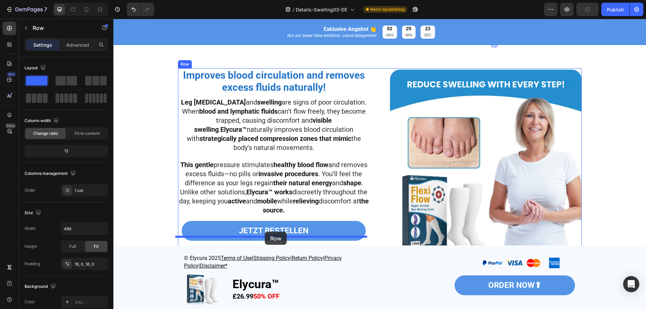
drag, startPoint x: 424, startPoint y: 85, endPoint x: 265, endPoint y: 232, distance: 216.3
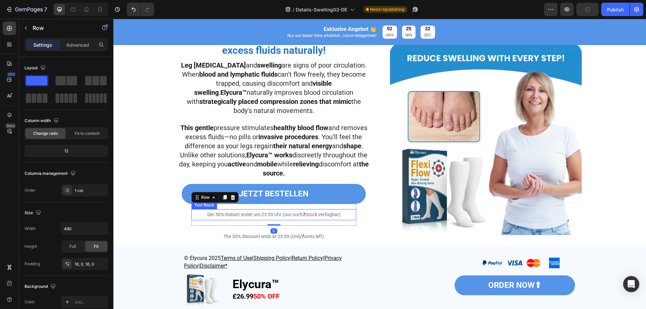
scroll to position [934, 0]
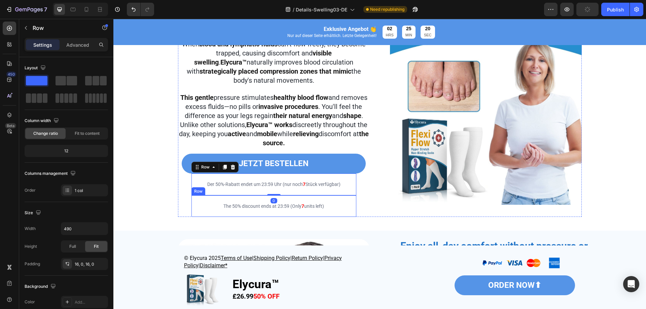
click at [343, 209] on div "ORDER NOW⬇ Button The 50% discount ends at 23:59 (Only 7 units left) Text Block…" at bounding box center [274, 207] width 165 height 22
click at [230, 186] on icon at bounding box center [232, 188] width 5 height 5
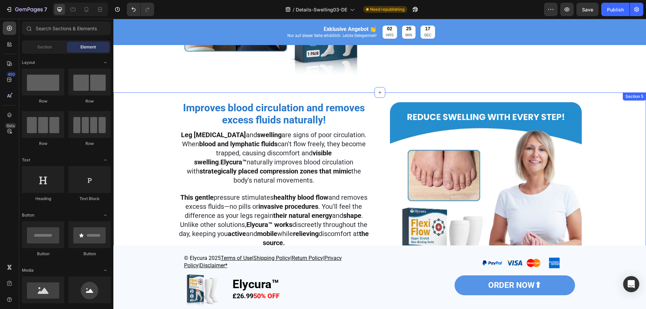
scroll to position [868, 0]
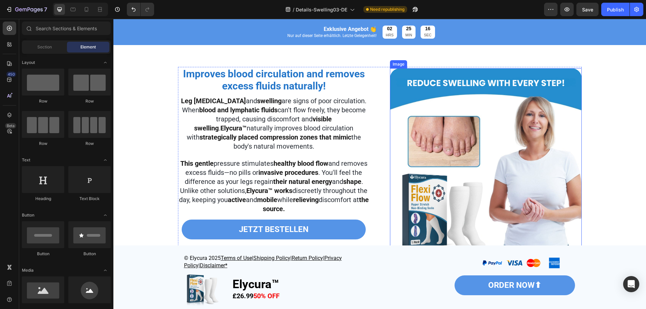
click at [486, 197] on img at bounding box center [486, 164] width 192 height 192
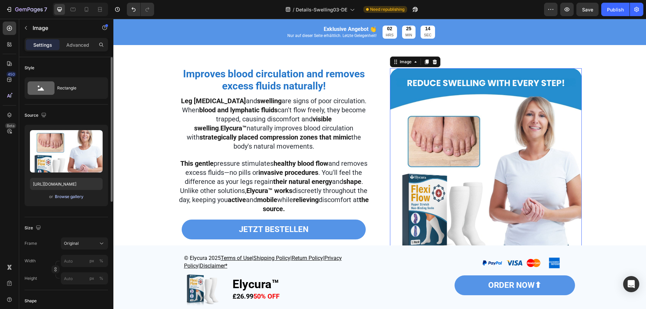
click at [71, 195] on div "Browse gallery" at bounding box center [69, 197] width 29 height 6
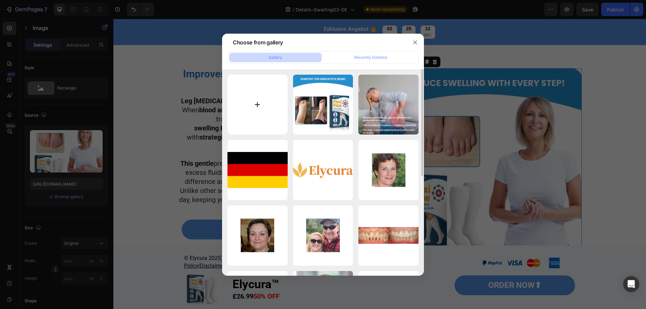
click at [246, 114] on input "file" at bounding box center [258, 105] width 60 height 60
type input "C:\fakepath\1754285413-P0040 - Swellagone 2.webp"
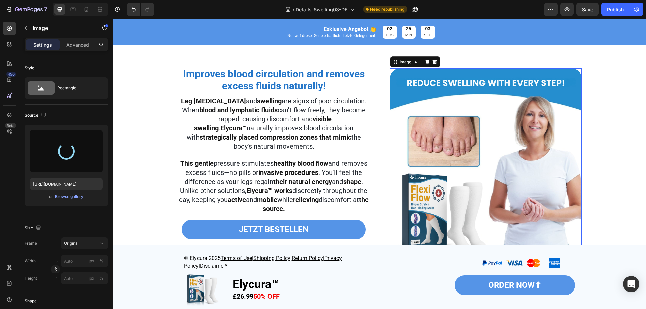
type input "[URL][DOMAIN_NAME]"
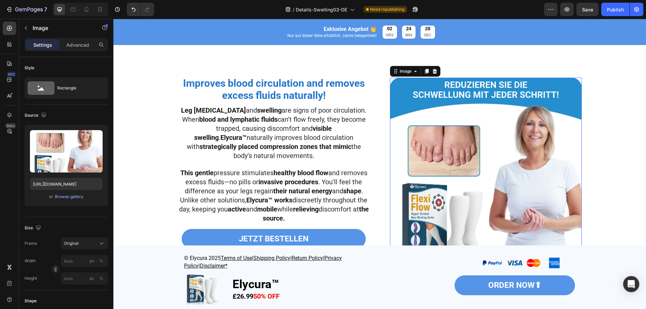
scroll to position [835, 0]
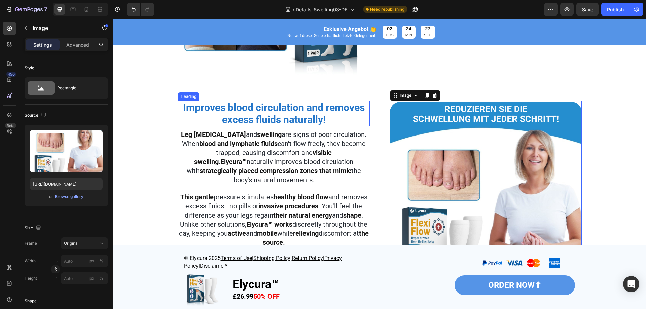
click at [298, 120] on strong "Improves blood circulation and removes excess fluids naturally!" at bounding box center [274, 114] width 182 height 24
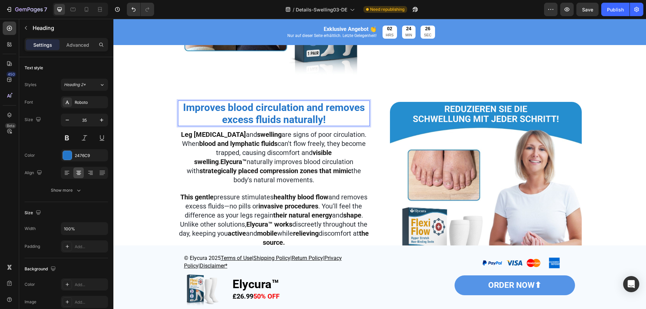
scroll to position [833, 0]
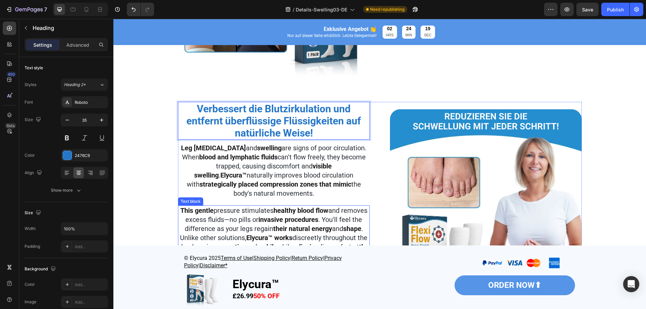
click at [259, 189] on strong "strategically placed compression zones that mimic" at bounding box center [276, 184] width 152 height 8
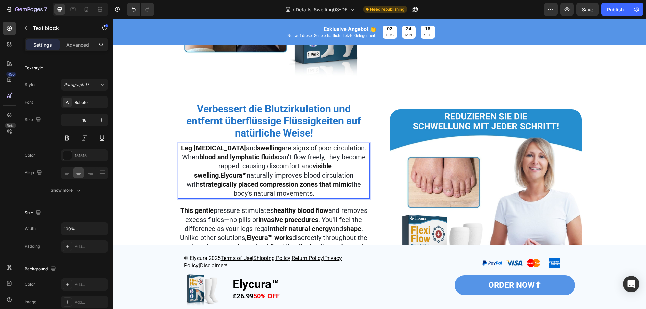
click at [259, 176] on span "naturally improves blood circulation with" at bounding box center [270, 179] width 167 height 17
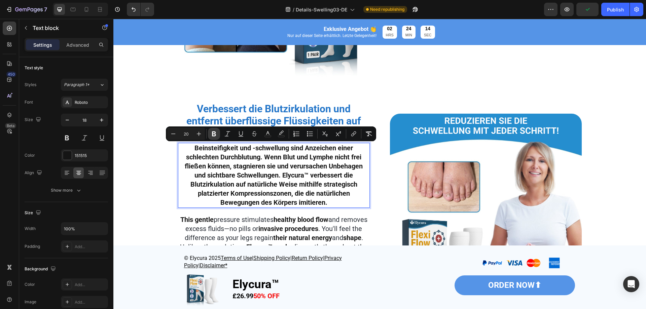
drag, startPoint x: 212, startPoint y: 135, endPoint x: 149, endPoint y: 141, distance: 63.3
click at [212, 135] on icon "Editor contextual toolbar" at bounding box center [214, 134] width 7 height 7
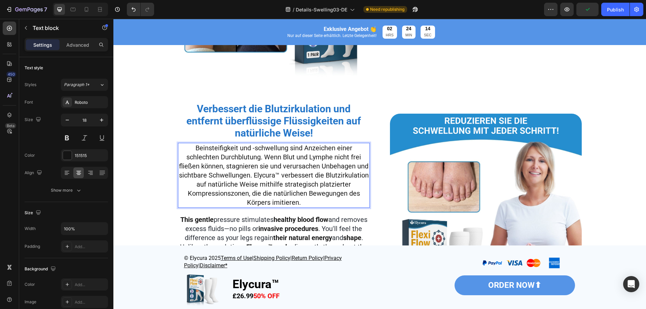
click at [271, 166] on span "Beinsteifigkeit und -schwellung sind Anzeichen einer schlechten Durchblutung. W…" at bounding box center [274, 175] width 190 height 63
drag, startPoint x: 232, startPoint y: 175, endPoint x: 256, endPoint y: 175, distance: 24.2
click at [256, 175] on span "Beinsteifigkeit und -schwellung sind Anzeichen einer schlechten Durchblutung. W…" at bounding box center [274, 175] width 190 height 63
click at [236, 181] on p "Beinsteifigkeit und -schwellung sind Anzeichen einer schlechten Durchblutung. W…" at bounding box center [274, 176] width 191 height 64
click at [155, 205] on div "⁠⁠⁠⁠⁠⁠⁠ Verbessert die Blutzirkulation und entfernt überflüssige Flüssigkeiten …" at bounding box center [380, 212] width 526 height 231
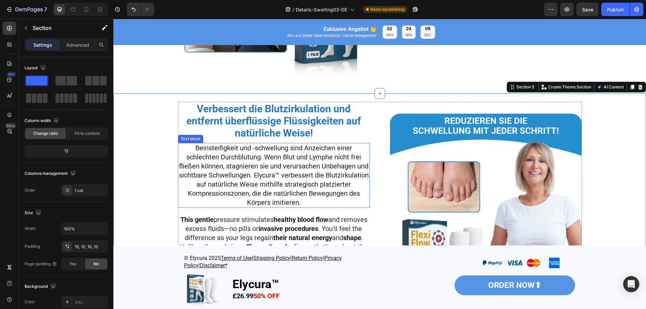
click at [224, 190] on p "Beinsteifigkeit und -schwellung sind Anzeichen einer schlechten Durchblutung. W…" at bounding box center [274, 176] width 191 height 64
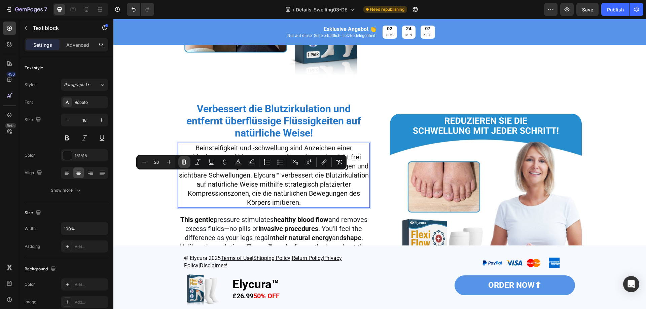
click at [185, 162] on icon "Editor contextual toolbar" at bounding box center [184, 162] width 4 height 5
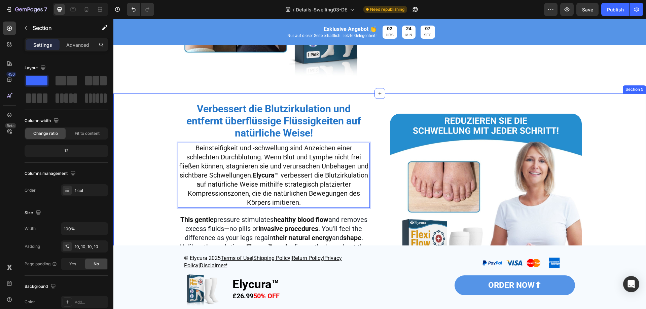
click at [162, 219] on div "⁠⁠⁠⁠⁠⁠⁠ Verbessert die Blutzirkulation und entfernt überflüssige Flüssigkeiten …" at bounding box center [380, 212] width 526 height 231
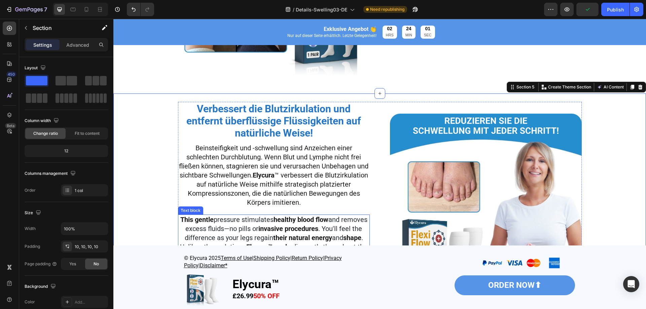
click at [260, 229] on span "and removes excess fluids—no pills or" at bounding box center [276, 224] width 182 height 17
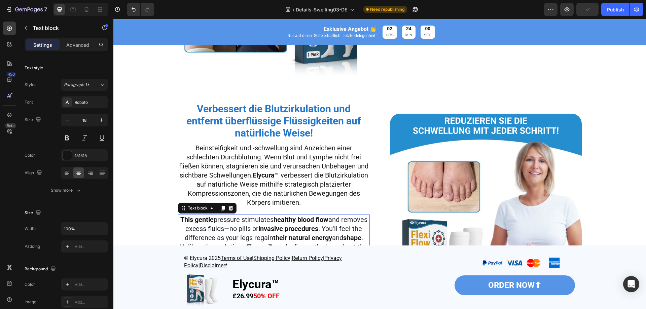
click at [260, 229] on span "and removes excess fluids—no pills or" at bounding box center [276, 224] width 182 height 17
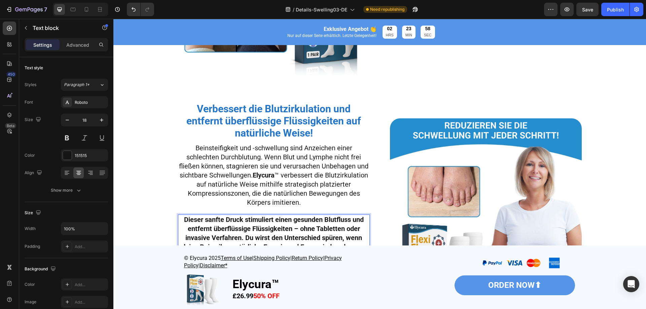
click at [198, 231] on strong "Dieser sanfte Druck stimuliert einen gesunden Blutfluss und entfernt überflüssi…" at bounding box center [273, 247] width 189 height 63
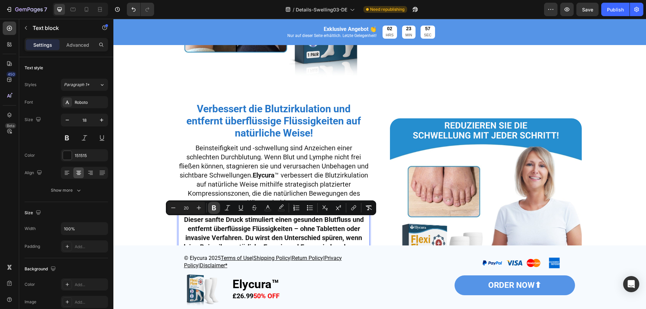
click at [214, 210] on icon "Editor contextual toolbar" at bounding box center [214, 208] width 4 height 5
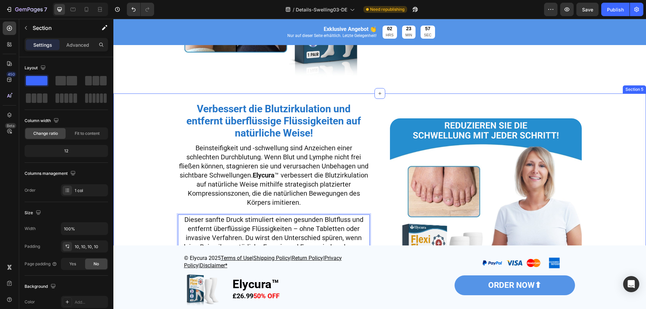
click at [169, 235] on div "⁠⁠⁠⁠⁠⁠⁠ Verbessert die Blutzirkulation und entfernt überflüssige Flüssigkeiten …" at bounding box center [380, 217] width 526 height 240
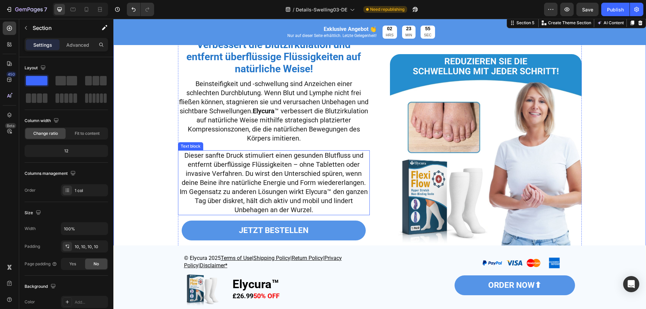
scroll to position [900, 0]
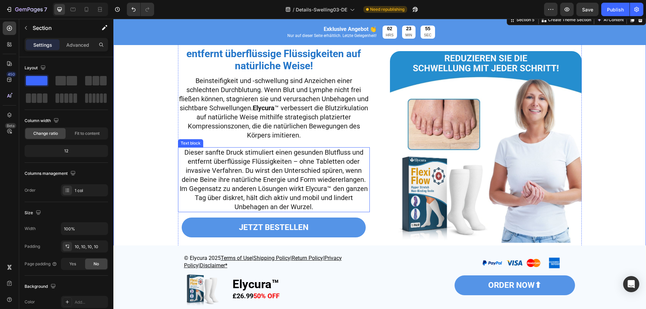
click at [311, 189] on span "Dieser sanfte Druck stimuliert einen gesunden Blutfluss und entfernt überflüssi…" at bounding box center [274, 179] width 188 height 63
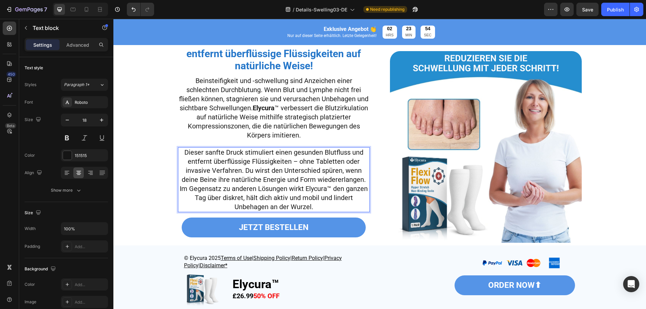
click at [306, 192] on span "Dieser sanfte Druck stimuliert einen gesunden Blutfluss und entfernt überflüssi…" at bounding box center [274, 179] width 188 height 63
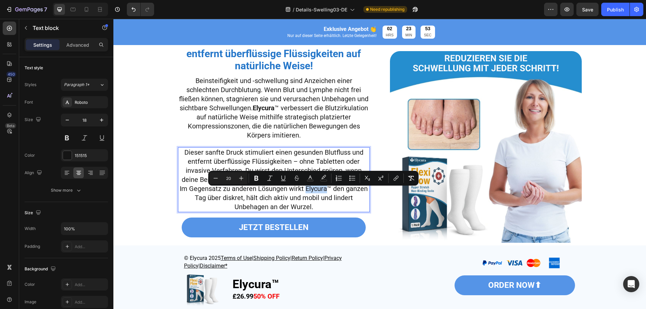
drag, startPoint x: 416, startPoint y: 204, endPoint x: 307, endPoint y: 193, distance: 110.0
click at [307, 193] on span "Dieser sanfte Druck stimuliert einen gesunden Blutfluss und entfernt überflüssi…" at bounding box center [274, 179] width 188 height 63
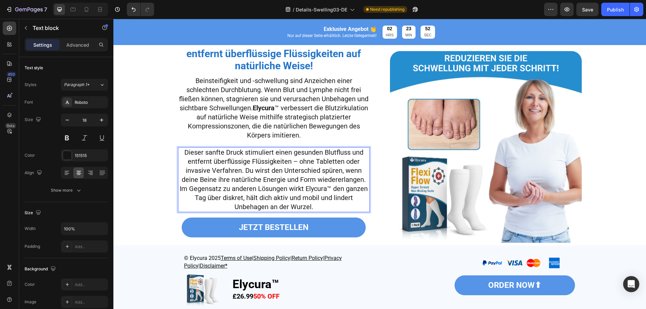
click at [310, 192] on span "Dieser sanfte Druck stimuliert einen gesunden Blutfluss und entfernt überflüssi…" at bounding box center [274, 179] width 188 height 63
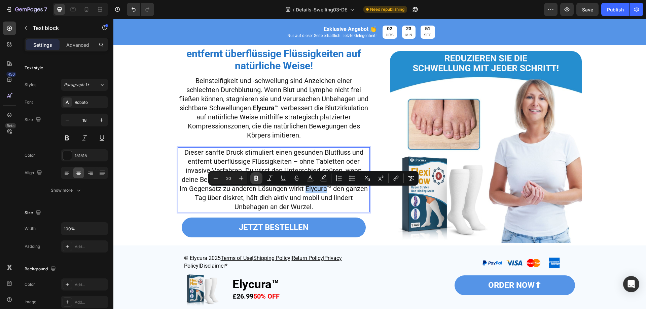
click at [255, 177] on icon "Editor contextual toolbar" at bounding box center [256, 178] width 4 height 5
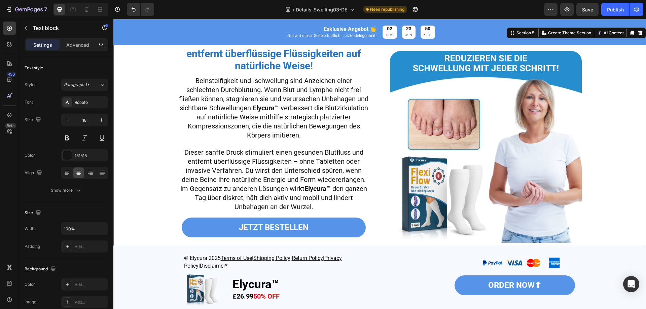
click at [143, 214] on div "⁠⁠⁠⁠⁠⁠⁠ Verbessert die Blutzirkulation und entfernt überflüssige Flüssigkeiten …" at bounding box center [380, 150] width 526 height 240
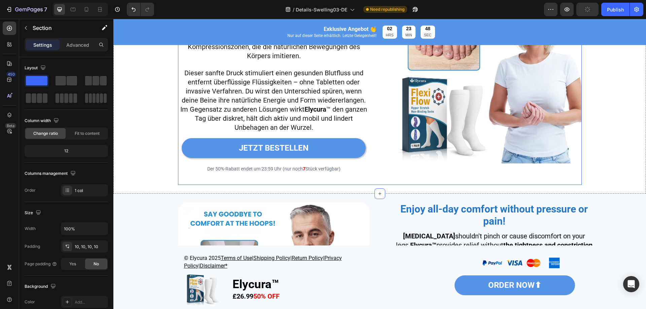
scroll to position [1001, 0]
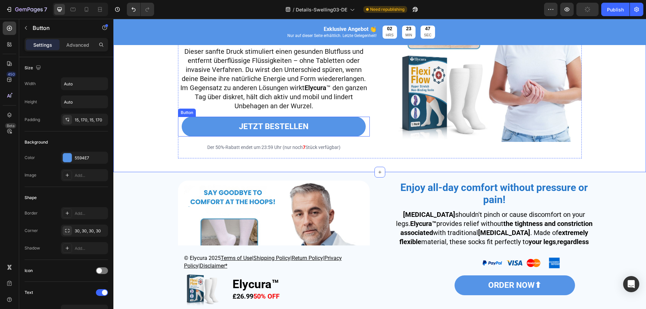
click at [365, 132] on div "JETZT BESTELLEN Button" at bounding box center [274, 127] width 192 height 20
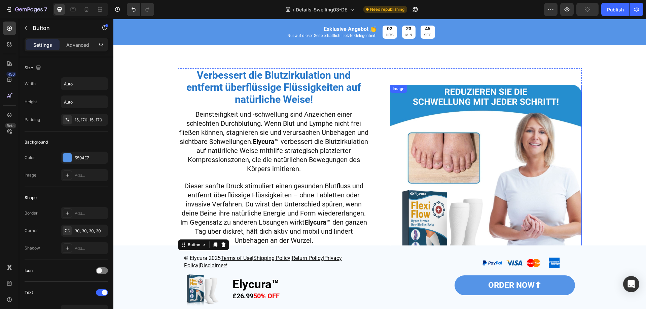
scroll to position [900, 0]
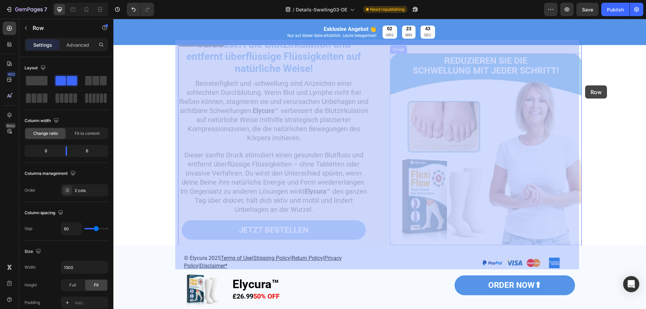
drag, startPoint x: 403, startPoint y: 46, endPoint x: 585, endPoint y: 86, distance: 187.0
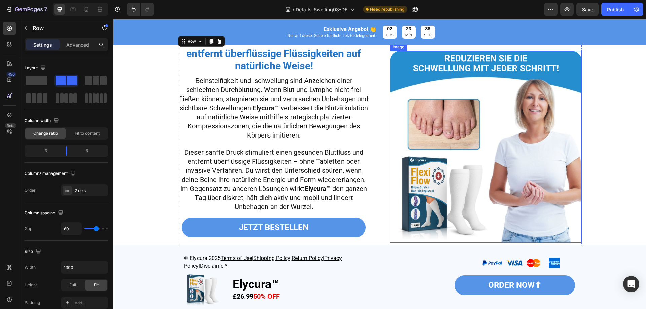
scroll to position [934, 0]
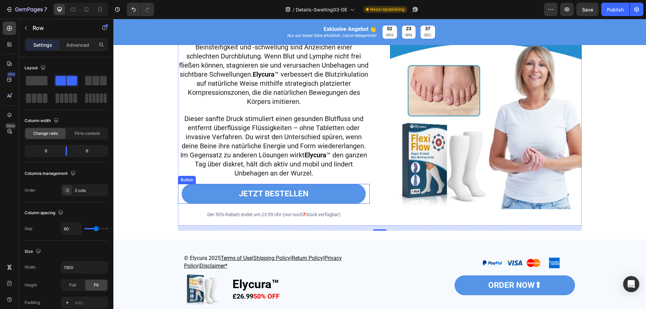
drag, startPoint x: 358, startPoint y: 196, endPoint x: 388, endPoint y: 196, distance: 31.0
click at [358, 196] on link "JETZT BESTELLEN" at bounding box center [274, 194] width 184 height 20
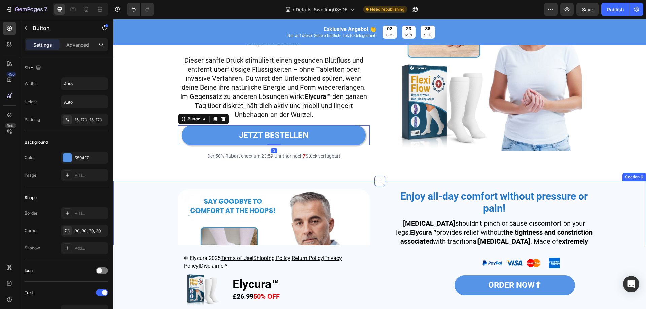
scroll to position [1035, 0]
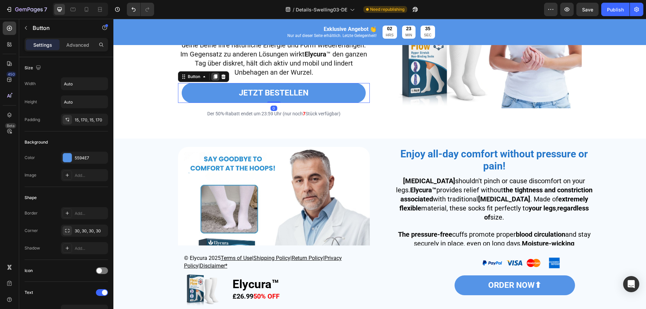
click at [215, 78] on div at bounding box center [215, 77] width 8 height 8
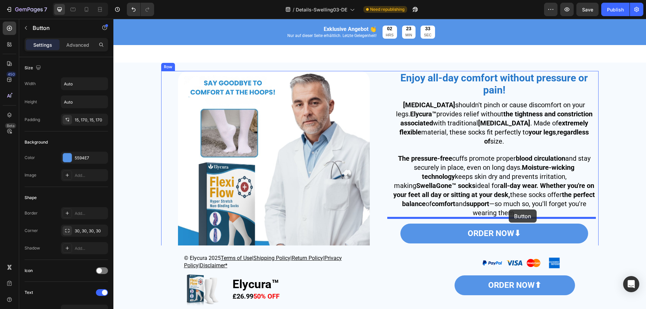
drag, startPoint x: 195, startPoint y: 109, endPoint x: 509, endPoint y: 210, distance: 329.5
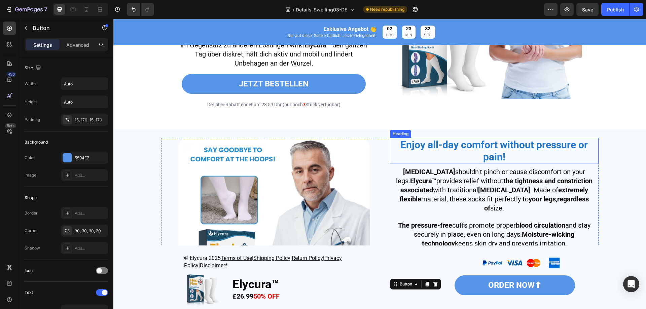
scroll to position [1044, 0]
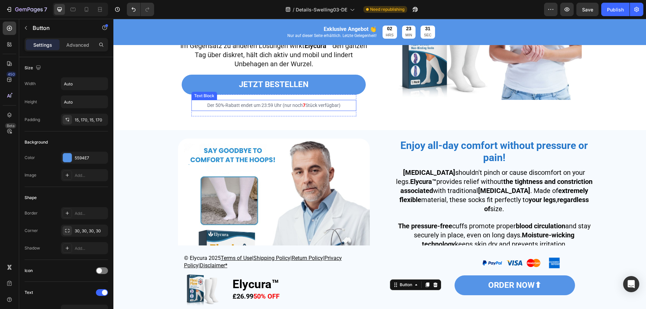
click at [352, 110] on p "Der 50%-Rabatt endet um 23:59 Uhr (nur noch 7 Stück verfügbar)" at bounding box center [274, 106] width 164 height 10
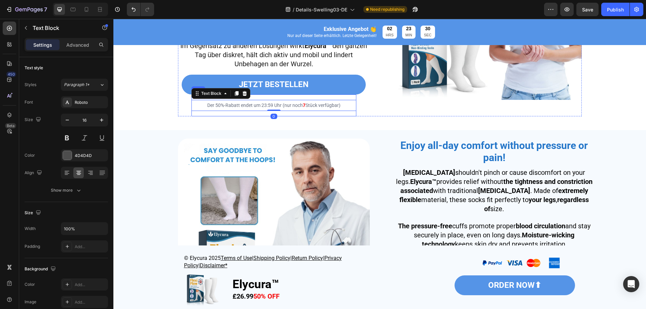
click at [351, 116] on div "ORDER NOW⬇ Button Der 50%-Rabatt endet um 23:59 Uhr (nur noch 7 Stück verfügbar…" at bounding box center [274, 106] width 165 height 22
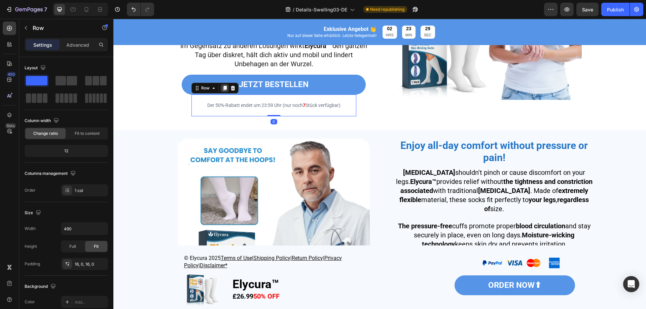
click at [222, 91] on icon at bounding box center [224, 88] width 5 height 5
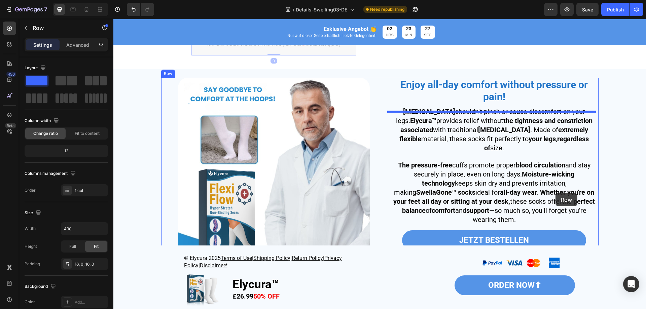
scroll to position [1178, 0]
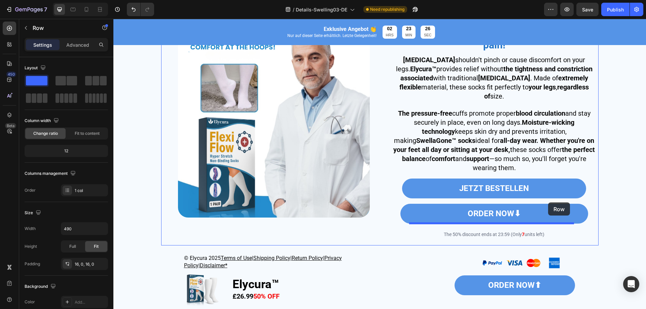
drag, startPoint x: 205, startPoint y: 115, endPoint x: 548, endPoint y: 203, distance: 354.6
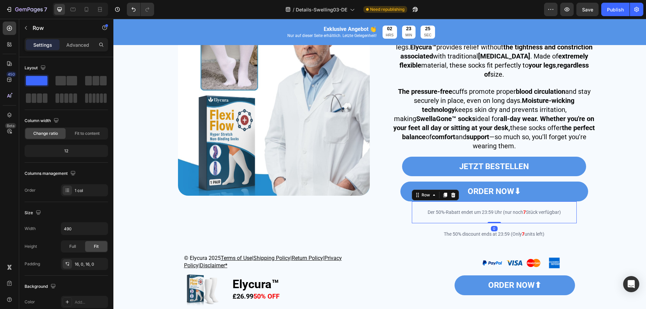
click at [548, 203] on div "ORDER NOW⬇ Button Der 50%-Rabatt endet um 23:59 Uhr (nur noch 7 Stück verfügbar…" at bounding box center [494, 213] width 165 height 22
drag, startPoint x: 591, startPoint y: 197, endPoint x: 558, endPoint y: 192, distance: 33.1
click at [591, 197] on div "ORDER NOW⬇ Button" at bounding box center [494, 192] width 209 height 20
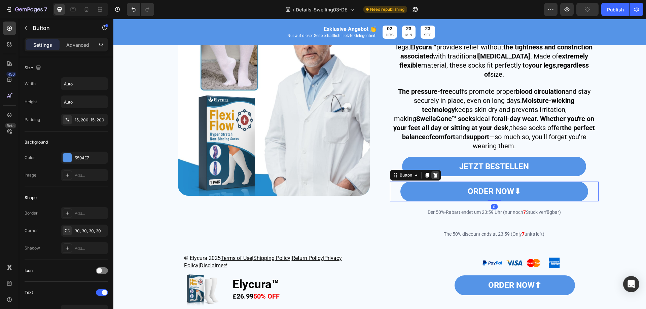
click at [433, 175] on icon at bounding box center [435, 175] width 5 height 5
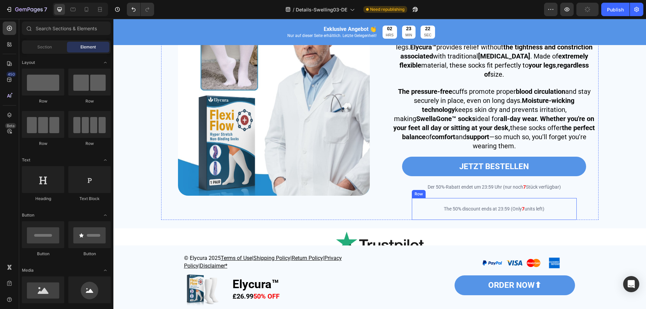
click at [557, 216] on div "ORDER NOW⬇ Button The 50% discount ends at 23:59 (Only 7 units left) Text Block…" at bounding box center [494, 209] width 165 height 22
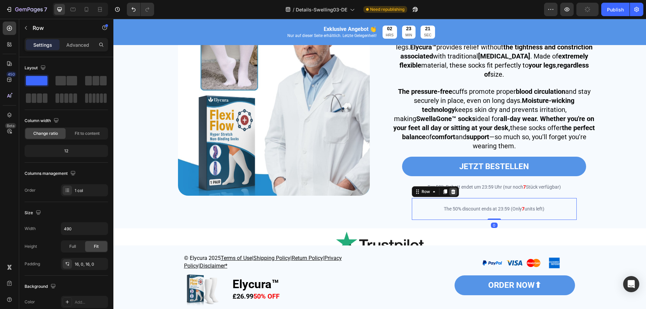
click at [453, 190] on icon at bounding box center [453, 191] width 5 height 5
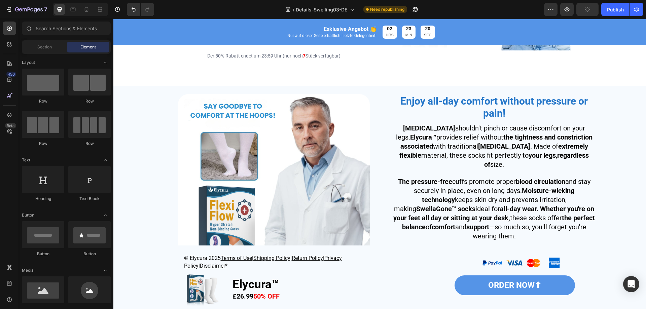
scroll to position [1077, 0]
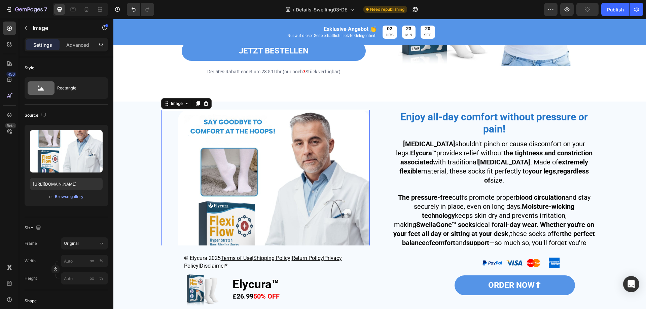
click at [324, 186] on img at bounding box center [274, 206] width 192 height 192
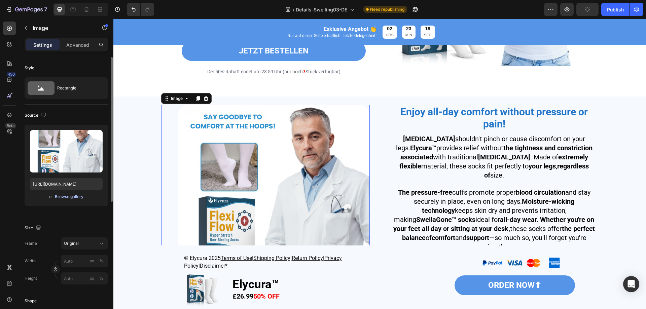
click at [69, 196] on div "Browse gallery" at bounding box center [69, 197] width 29 height 6
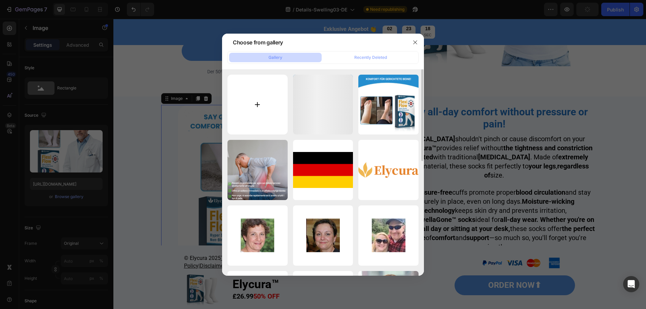
click at [234, 114] on input "file" at bounding box center [258, 105] width 60 height 60
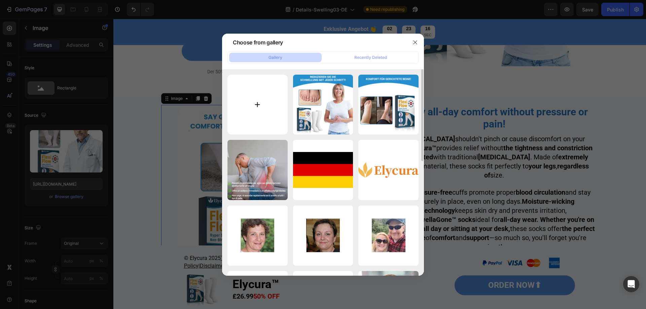
type input "C:\fakepath\1754285417-P0040 - Swellagone 4.webp"
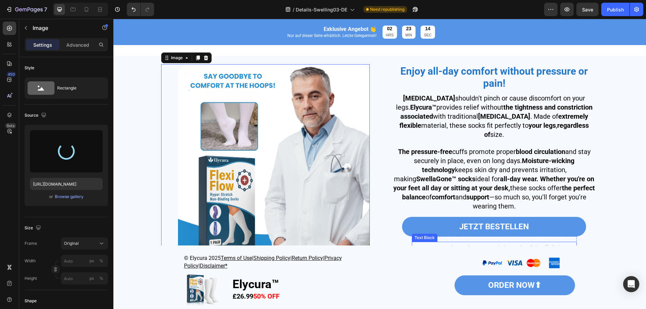
scroll to position [1111, 0]
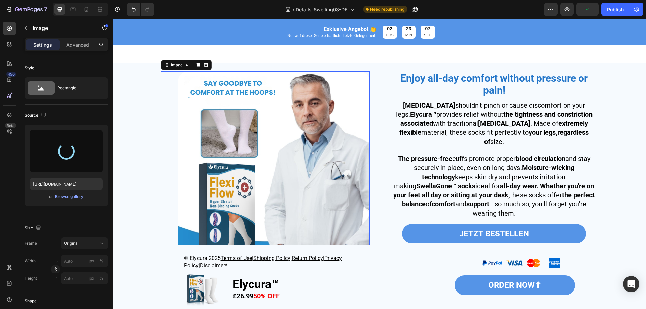
type input "[URL][DOMAIN_NAME]"
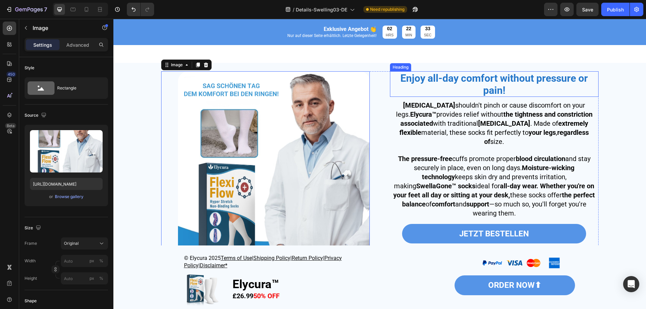
click at [480, 90] on h2 "Enjoy all-day comfort without pressure or pain!" at bounding box center [494, 84] width 209 height 26
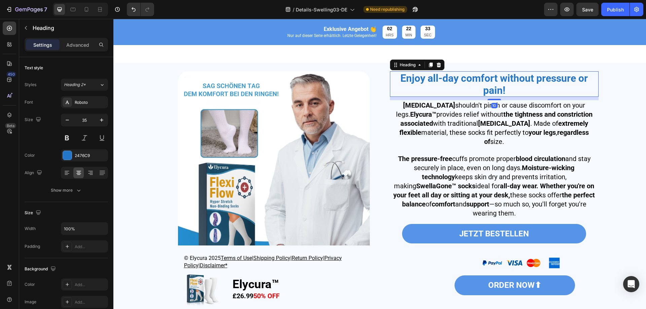
click at [480, 90] on h2 "Enjoy all-day comfort without pressure or pain!" at bounding box center [494, 84] width 209 height 26
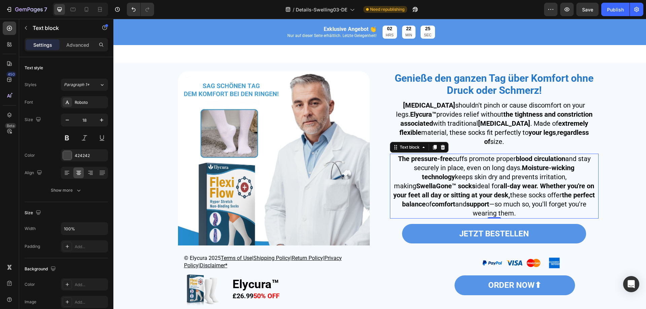
click at [466, 201] on span "The pressure-free cuffs promote proper blood circulation and stay securely in p…" at bounding box center [495, 186] width 202 height 63
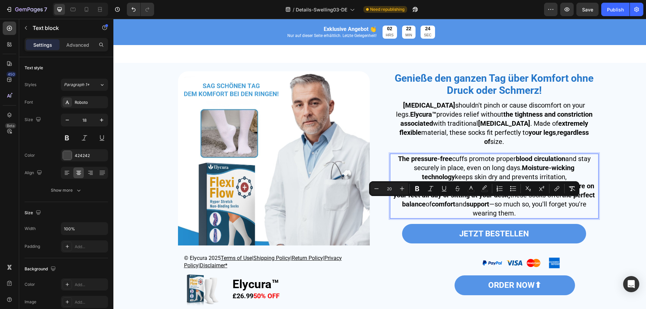
click at [490, 135] on span "[MEDICAL_DATA] shouldn't pinch or cause discomfort on your legs. Elycura™ provi…" at bounding box center [494, 123] width 197 height 44
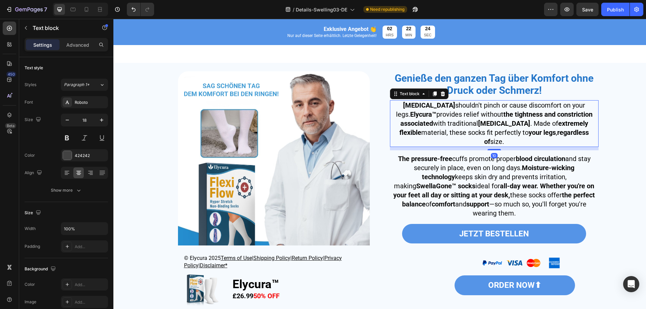
click at [490, 135] on span "[MEDICAL_DATA] shouldn't pinch or cause discomfort on your legs. Elycura™ provi…" at bounding box center [494, 123] width 197 height 44
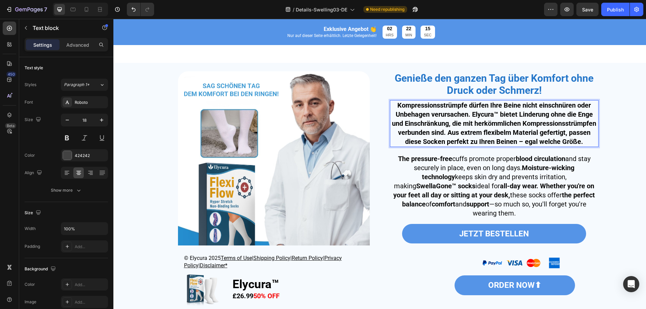
click at [446, 122] on strong "Kompressionsstrümpfe dürfen Ihre Beine nicht einschnüren oder Unbehagen verursa…" at bounding box center [494, 123] width 204 height 44
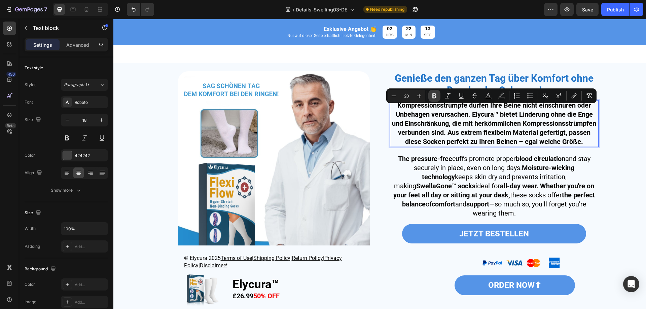
click at [434, 95] on icon "Editor contextual toolbar" at bounding box center [434, 96] width 7 height 7
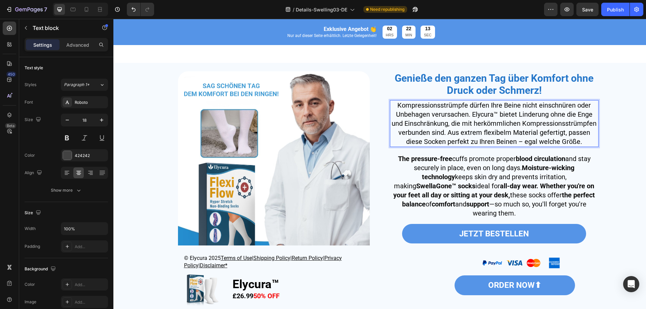
click at [480, 121] on span "Kompressionsstrümpfe dürfen Ihre Beine nicht einschnüren oder Unbehagen verursa…" at bounding box center [494, 123] width 205 height 44
click at [416, 82] on strong "Genieße den ganzen Tag über Komfort ohne Druck oder Schmerz!" at bounding box center [494, 84] width 199 height 24
click at [472, 116] on span "Kompressionsstrümpfe dürfen Ihre Beine nicht einschnüren oder Unbehagen verursa…" at bounding box center [494, 123] width 205 height 44
click at [474, 118] on span "Kompressionsstrümpfe dürfen Ihre Beine nicht einschnüren oder Unbehagen verursa…" at bounding box center [494, 123] width 205 height 44
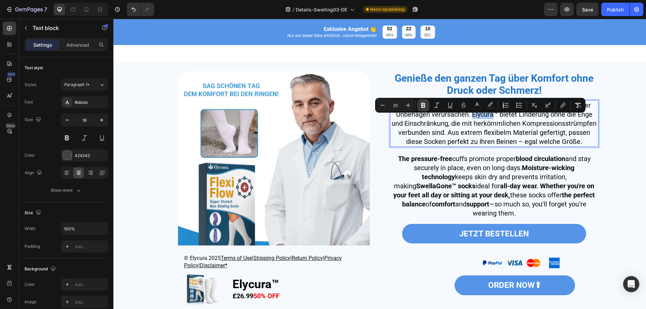
click at [424, 105] on icon "Editor contextual toolbar" at bounding box center [423, 105] width 7 height 7
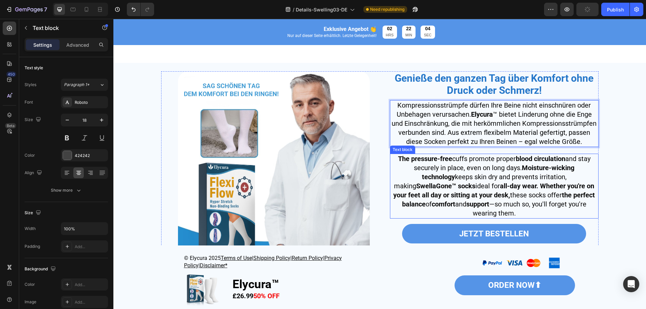
click at [474, 195] on strong "all-day wear. Whether you're on your feet all day or sitting at your desk," at bounding box center [494, 190] width 201 height 17
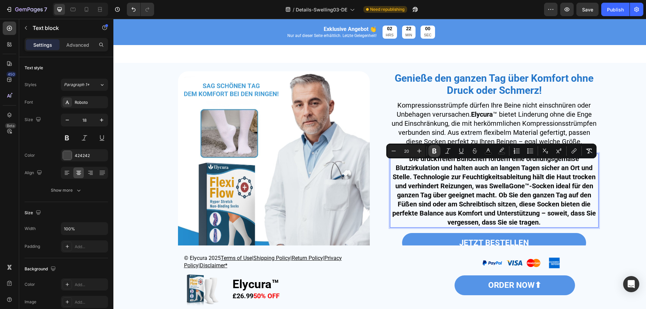
click at [434, 152] on icon "Editor contextual toolbar" at bounding box center [434, 151] width 7 height 7
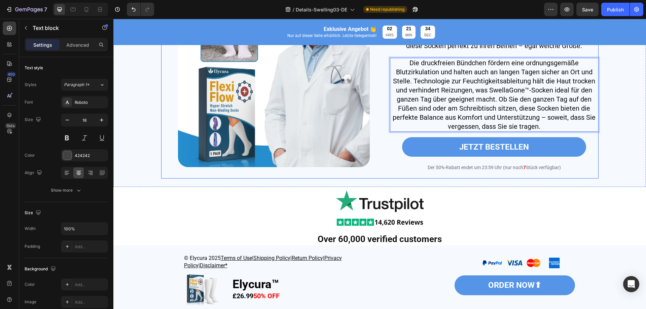
scroll to position [1279, 0]
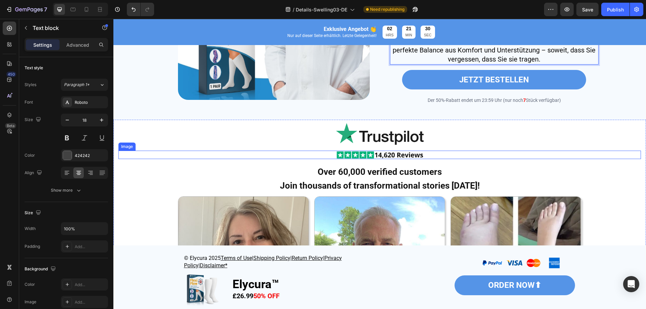
click at [408, 159] on img at bounding box center [380, 155] width 88 height 8
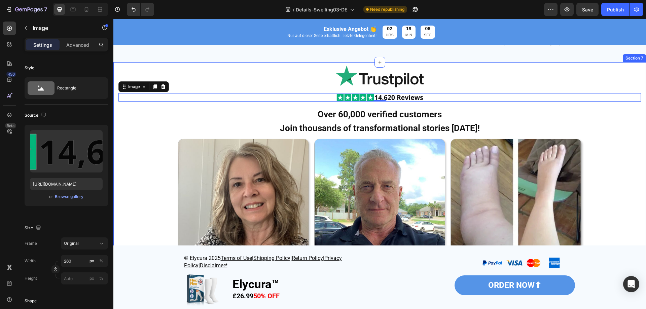
scroll to position [1347, 0]
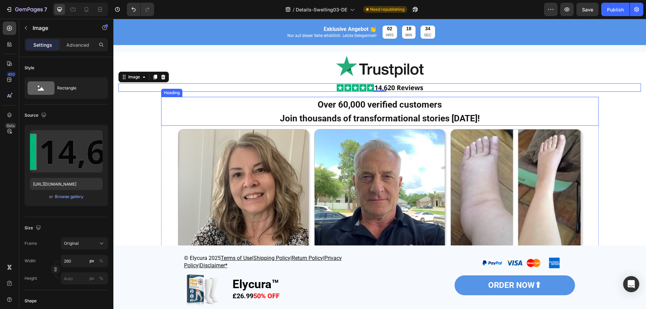
click at [388, 120] on strong "Join thousands of transformational stories [DATE]!" at bounding box center [380, 118] width 200 height 10
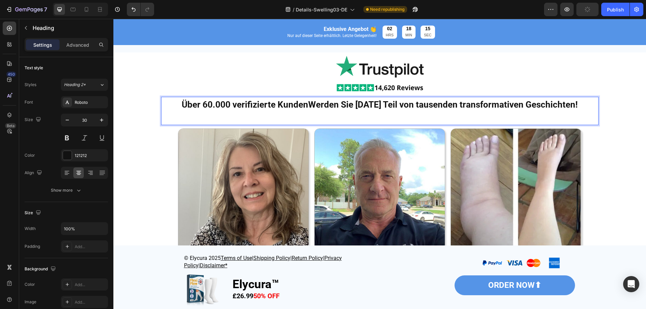
click at [339, 110] on strong "Über 60.000 verifizierte KundenWerden Sie heute Teil von tausenden transformati…" at bounding box center [380, 105] width 396 height 10
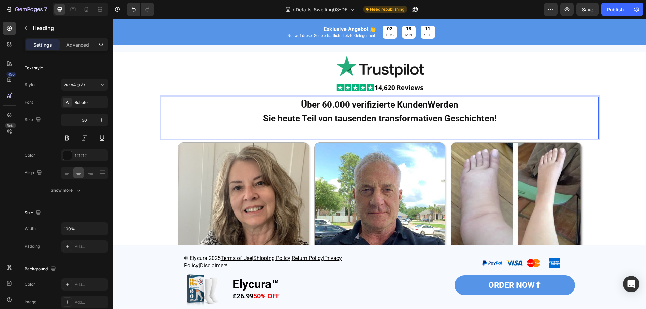
click at [283, 138] on p "Über 60.000 verifizierte KundenWerden Sie heute Teil von tausenden transformati…" at bounding box center [380, 118] width 436 height 41
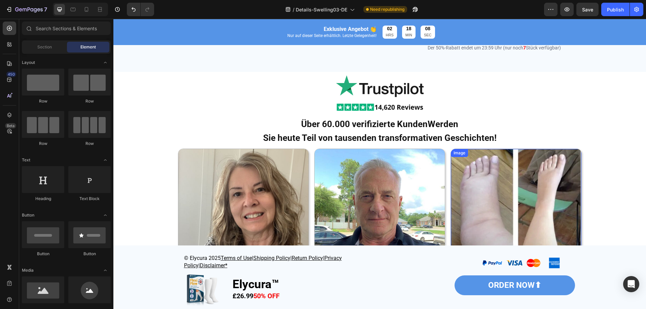
scroll to position [1298, 0]
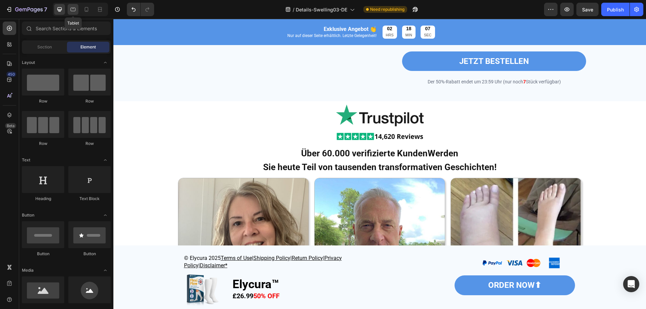
click at [69, 11] on div at bounding box center [73, 9] width 11 height 11
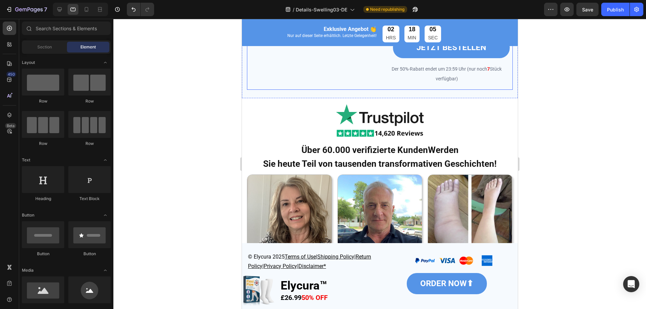
scroll to position [1533, 0]
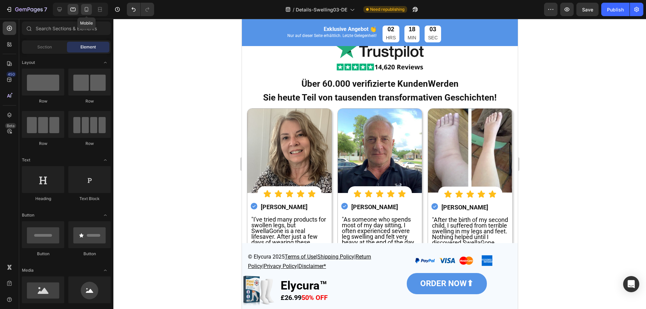
click at [88, 9] on icon at bounding box center [87, 9] width 4 height 5
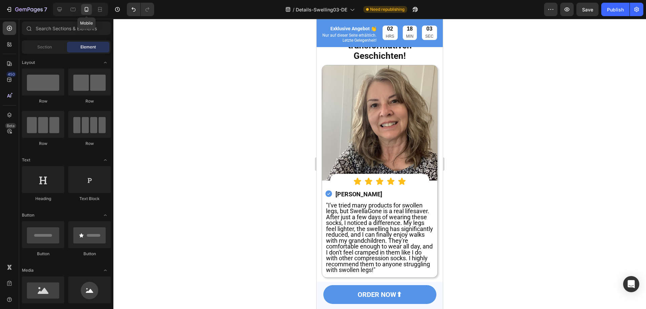
scroll to position [1497, 0]
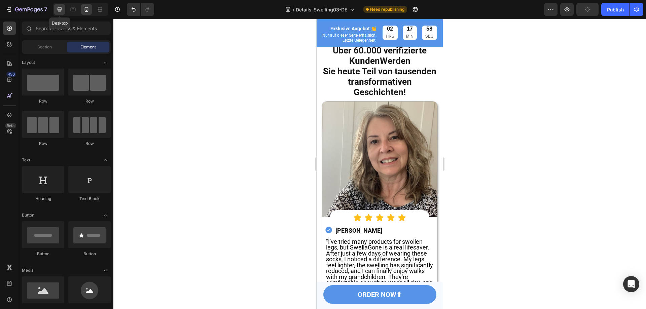
click at [58, 7] on icon at bounding box center [59, 9] width 7 height 7
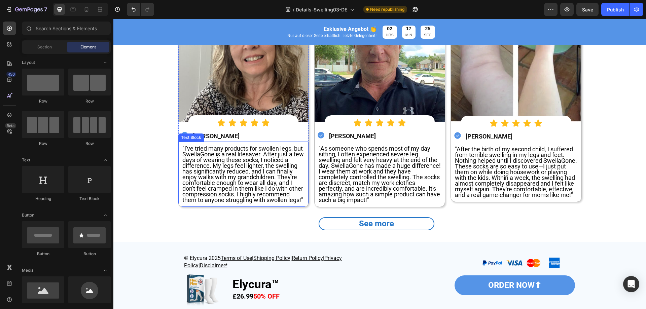
scroll to position [1525, 0]
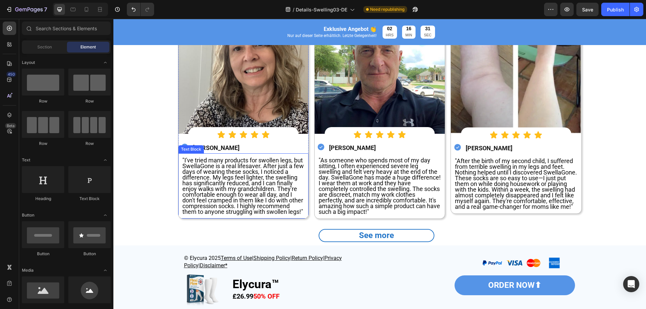
click at [239, 200] on span ""I've tried many products for swollen legs, but SwellaGone is a real lifesaver.…" at bounding box center [243, 186] width 122 height 59
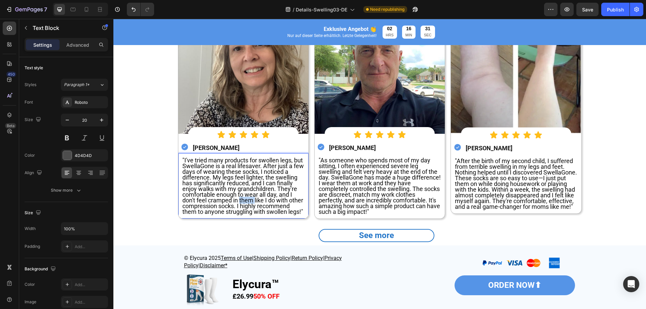
click at [239, 200] on span ""I've tried many products for swollen legs, but SwellaGone is a real lifesaver.…" at bounding box center [243, 186] width 122 height 59
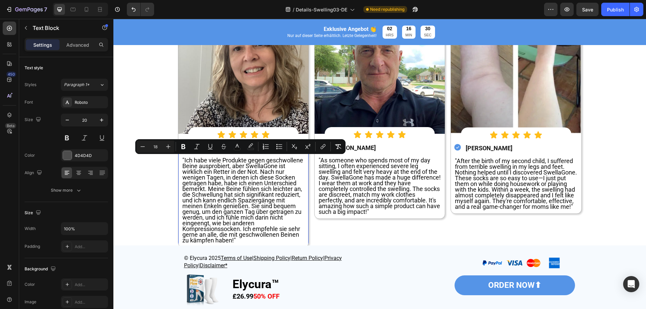
scroll to position [0, 0]
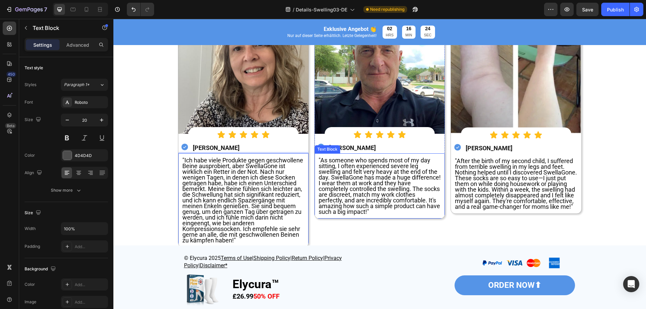
click at [367, 192] on span ""As someone who spends most of my day sitting, I often experienced severe leg s…" at bounding box center [380, 186] width 122 height 59
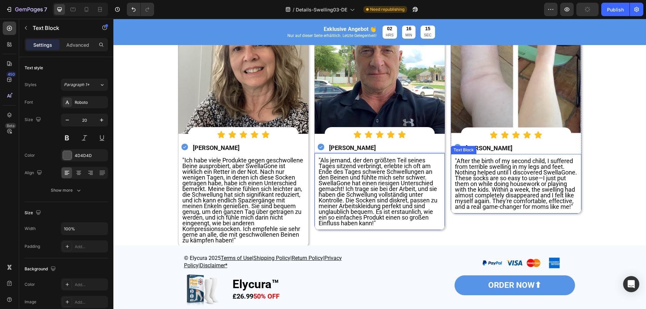
click at [480, 184] on span ""After the birth of my second child, I suffered from terrible swelling in my le…" at bounding box center [516, 184] width 122 height 53
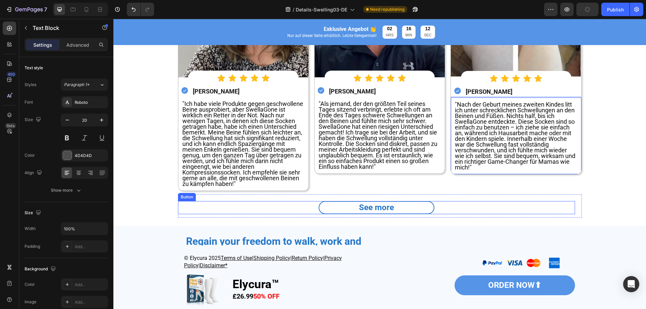
scroll to position [1592, 0]
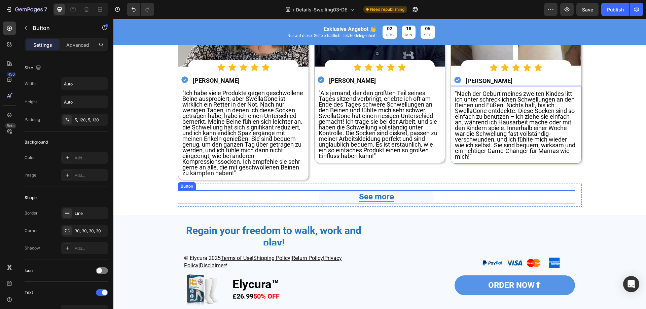
click at [368, 198] on strong "See more" at bounding box center [376, 196] width 35 height 9
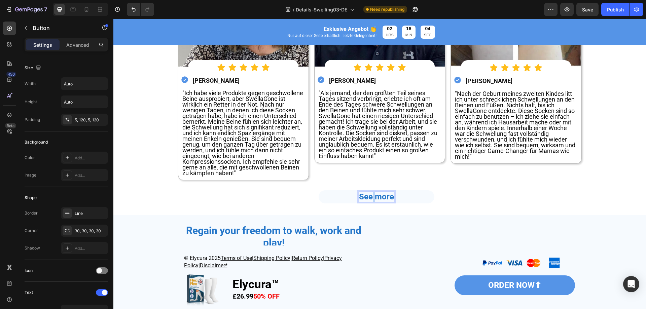
click at [368, 198] on strong "See more" at bounding box center [376, 196] width 35 height 9
click at [293, 214] on div "Image Image ⁠⁠⁠⁠⁠⁠⁠ Über 60.000 verifizierte KundenWerden Sie heute Teil von ta…" at bounding box center [379, 37] width 533 height 356
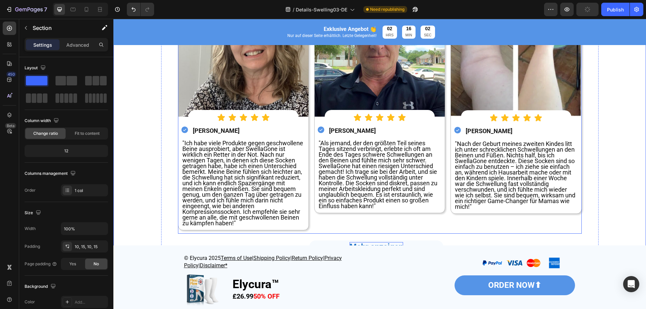
scroll to position [1558, 0]
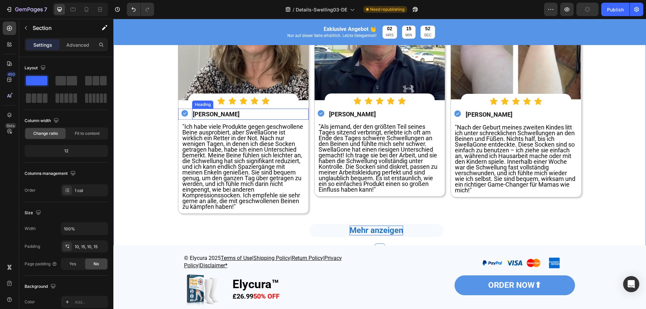
click at [227, 112] on strong "[PERSON_NAME]" at bounding box center [216, 114] width 47 height 7
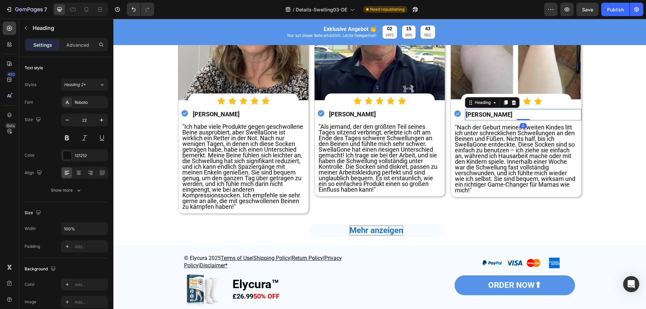
click at [490, 112] on strong "[PERSON_NAME]" at bounding box center [489, 114] width 47 height 7
click at [352, 118] on strong "[PERSON_NAME]" at bounding box center [352, 114] width 47 height 7
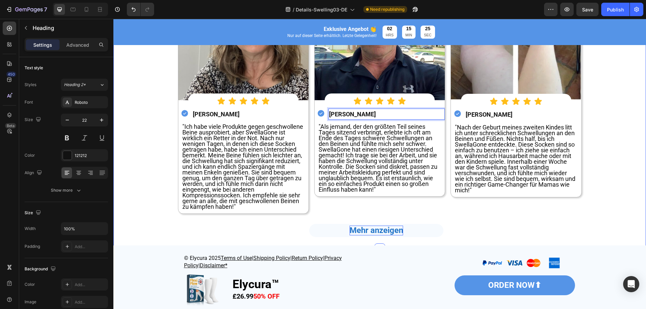
click at [161, 176] on div "⁠⁠⁠⁠⁠⁠⁠ Über 60.000 verifizierte KundenWerden Sie heute Teil von tausenden tran…" at bounding box center [380, 89] width 438 height 304
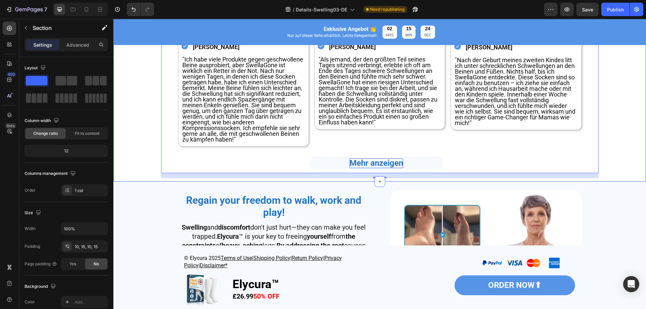
click at [149, 167] on div "Image Image ⁠⁠⁠⁠⁠⁠⁠ Über 60.000 verifizierte KundenWerden Sie heute Teil von ta…" at bounding box center [379, 3] width 523 height 349
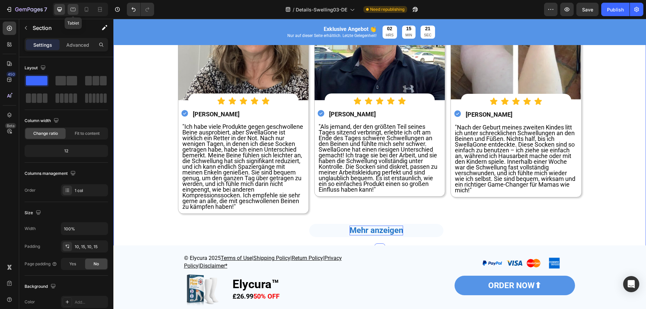
click at [72, 13] on div at bounding box center [73, 9] width 11 height 11
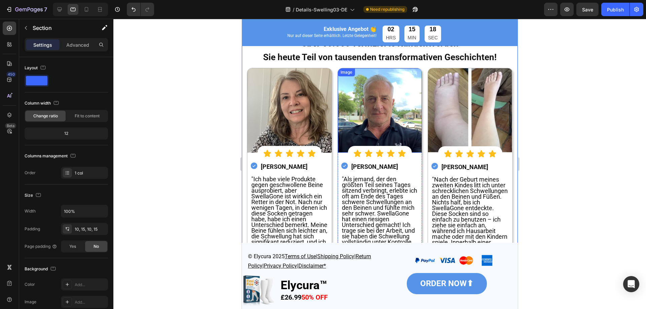
scroll to position [1477, 0]
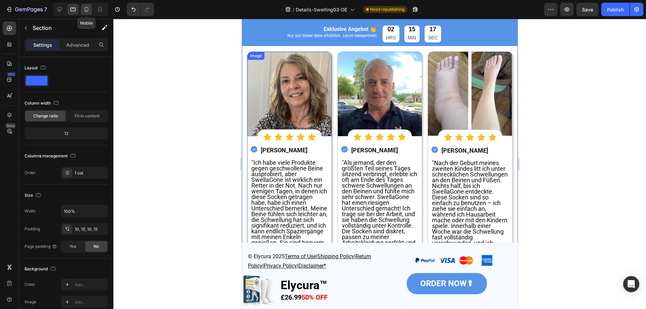
click at [85, 11] on icon at bounding box center [87, 9] width 4 height 5
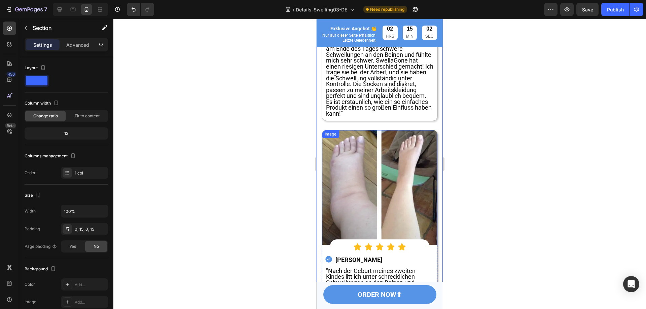
scroll to position [1949, 0]
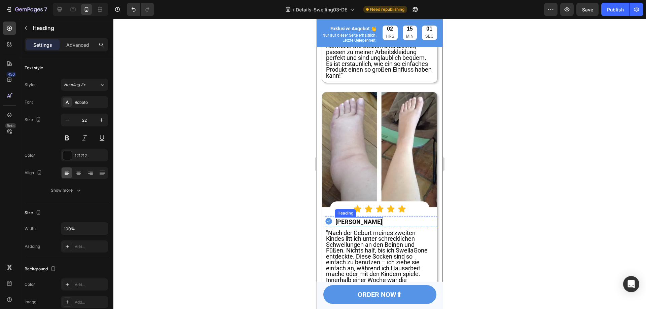
click at [366, 218] on strong "Charlotte Fischer" at bounding box center [359, 221] width 47 height 7
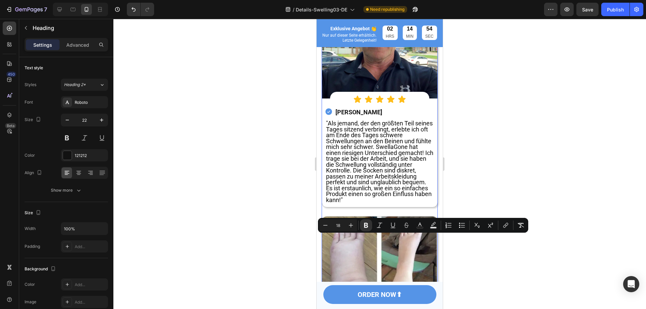
scroll to position [1814, 0]
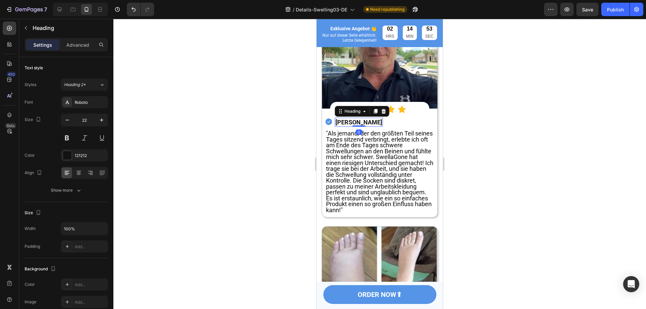
click at [358, 119] on strong "Noah Weber" at bounding box center [359, 122] width 47 height 7
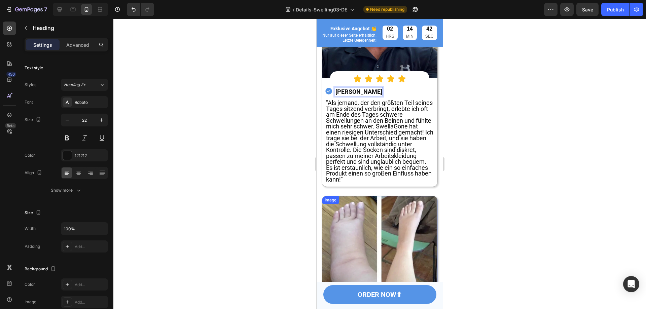
scroll to position [1949, 0]
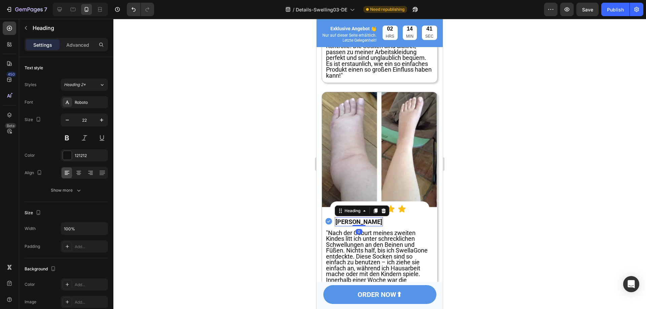
click at [354, 218] on strong "Charlotte Fischer" at bounding box center [359, 221] width 47 height 7
click at [278, 227] on div at bounding box center [379, 164] width 533 height 291
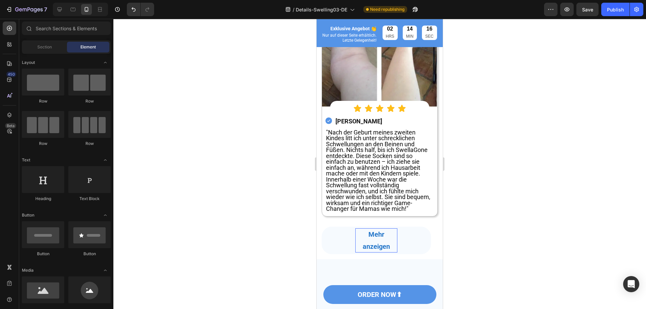
scroll to position [2050, 0]
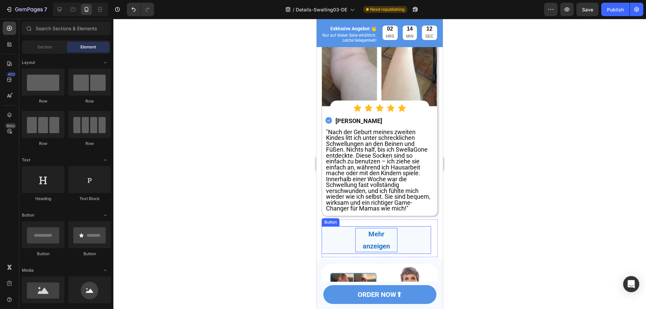
click at [411, 232] on link "Mehr anzeigen" at bounding box center [376, 241] width 109 height 28
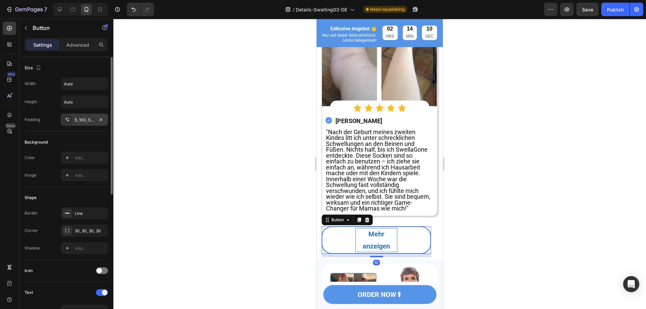
click at [81, 123] on div "5, 100, 5, 100" at bounding box center [85, 120] width 20 height 6
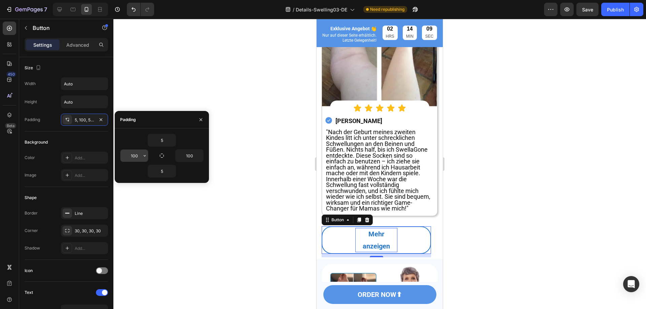
click at [136, 162] on input "100" at bounding box center [135, 156] width 28 height 12
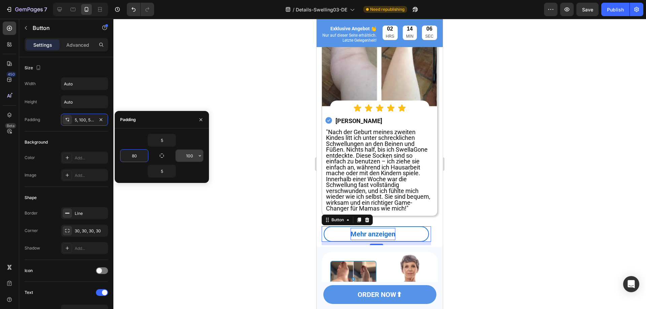
type input "80"
click at [192, 160] on input "100" at bounding box center [190, 156] width 28 height 12
type input "80"
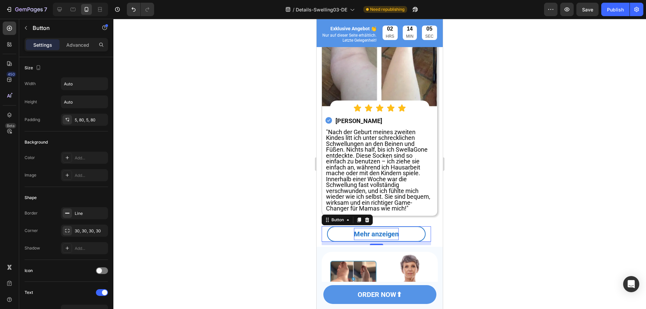
click at [264, 229] on div at bounding box center [379, 164] width 533 height 291
click at [424, 228] on div "Mehr anzeigen Button" at bounding box center [376, 234] width 109 height 15
click at [83, 119] on div "5, 80, 5, 80" at bounding box center [85, 120] width 20 height 6
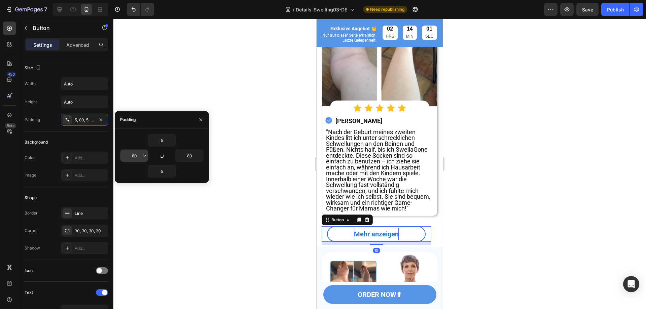
click at [140, 155] on input "80" at bounding box center [135, 156] width 28 height 12
type input "90"
click at [182, 157] on input "80" at bounding box center [190, 156] width 28 height 12
type input "90"
click at [138, 156] on input "90" at bounding box center [135, 156] width 28 height 12
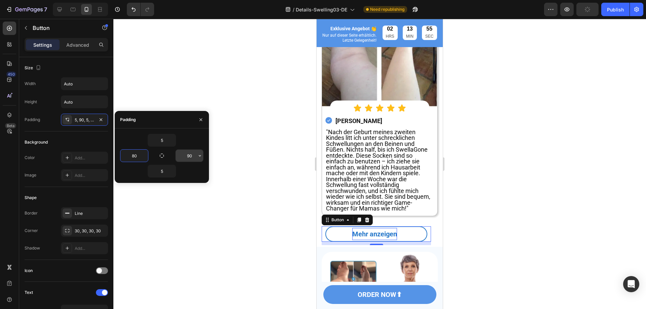
type input "80"
click at [184, 154] on input "90" at bounding box center [190, 156] width 28 height 12
type input "80"
click at [241, 241] on div at bounding box center [379, 164] width 533 height 291
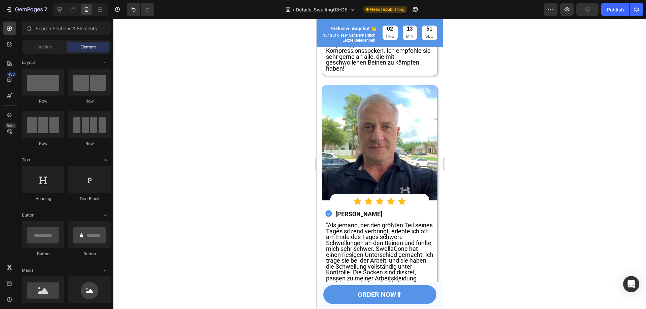
scroll to position [1713, 0]
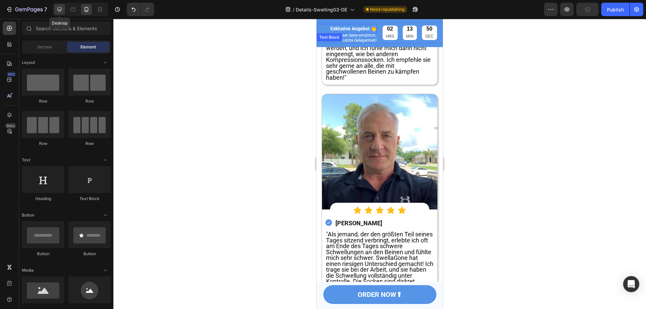
click at [62, 9] on icon at bounding box center [60, 9] width 4 height 4
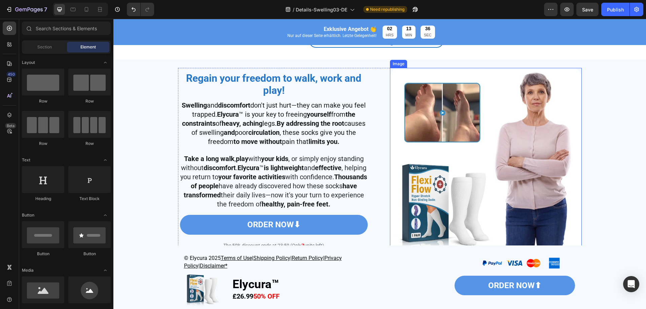
scroll to position [1732, 0]
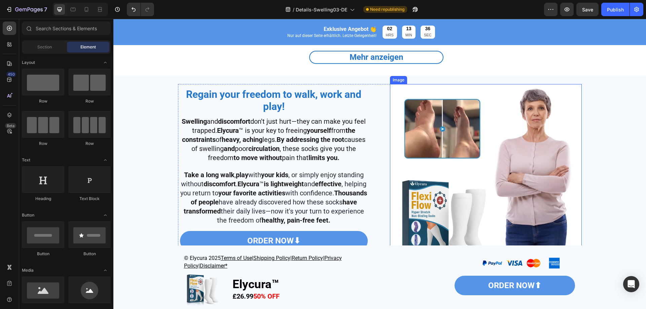
click at [427, 143] on img at bounding box center [486, 180] width 192 height 192
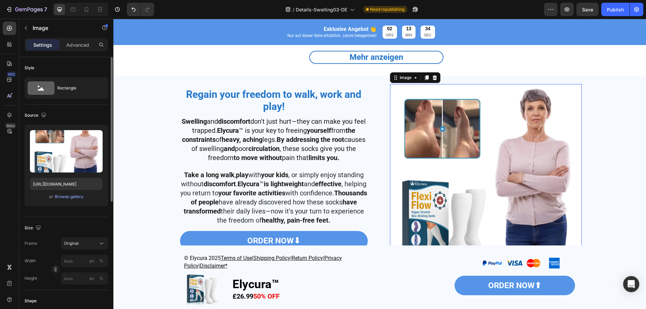
click at [67, 193] on div "or Browse gallery" at bounding box center [66, 197] width 73 height 8
click at [65, 196] on div "Browse gallery" at bounding box center [69, 197] width 29 height 6
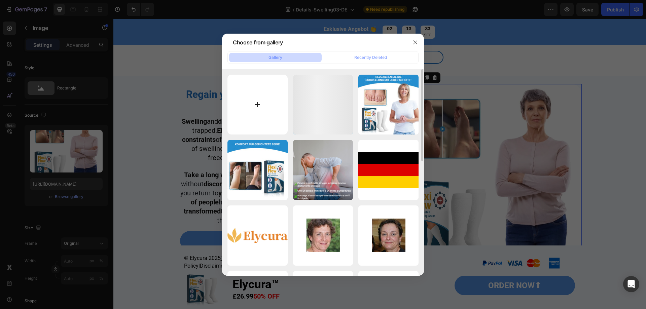
click at [259, 112] on input "file" at bounding box center [258, 105] width 60 height 60
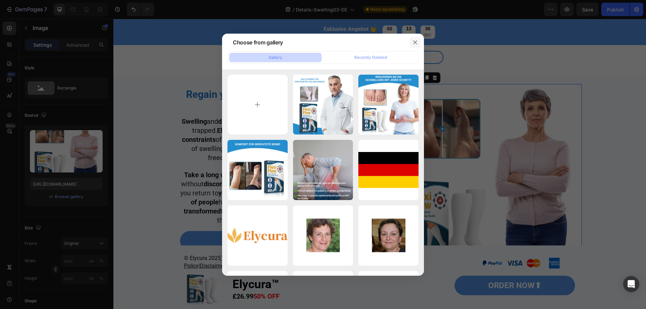
click at [418, 42] on button "button" at bounding box center [415, 42] width 11 height 11
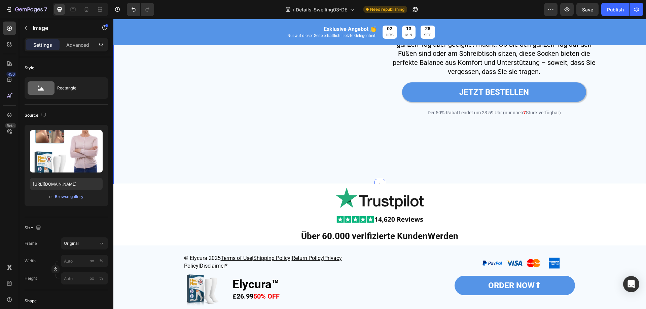
scroll to position [1227, 0]
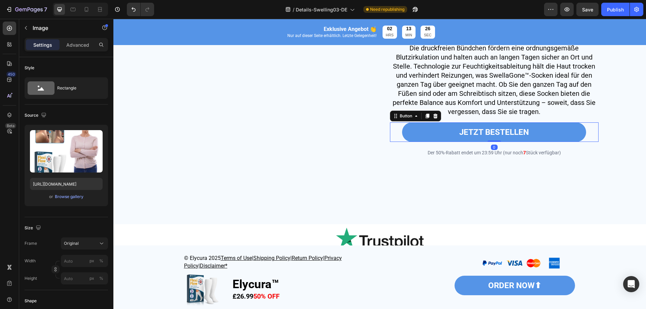
click at [397, 132] on div "JETZT BESTELLEN Button 0" at bounding box center [494, 133] width 209 height 20
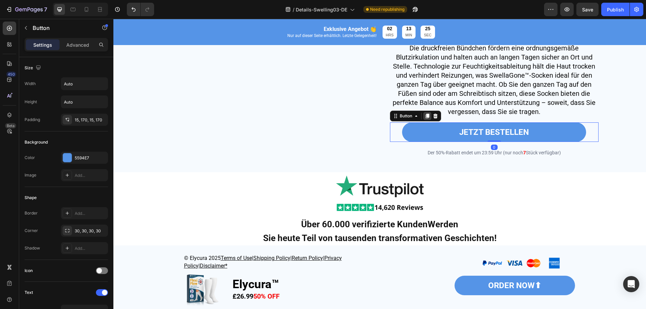
click at [425, 119] on icon at bounding box center [427, 115] width 5 height 5
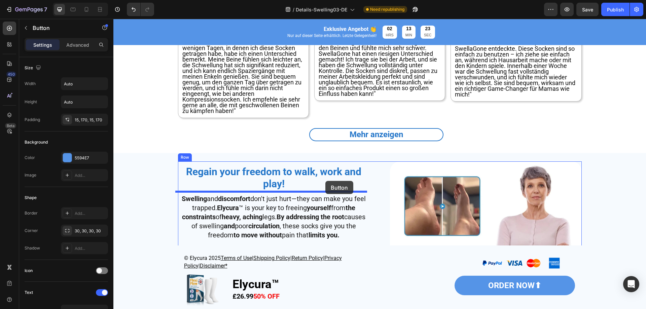
scroll to position [1732, 0]
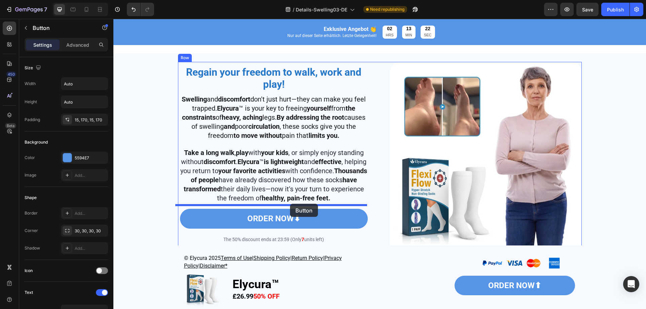
drag, startPoint x: 405, startPoint y: 146, endPoint x: 290, endPoint y: 204, distance: 128.4
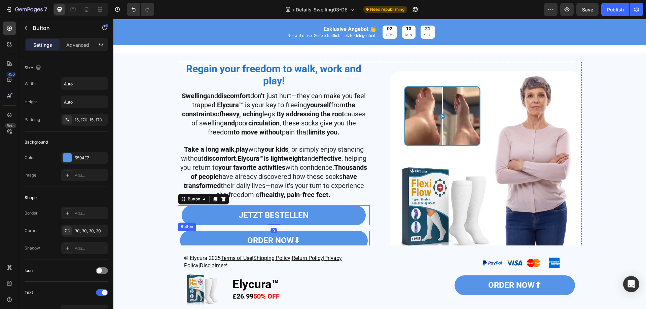
click at [367, 241] on div "ORDER NOW⬇ Button" at bounding box center [274, 241] width 192 height 20
click at [224, 229] on div at bounding box center [223, 224] width 8 height 8
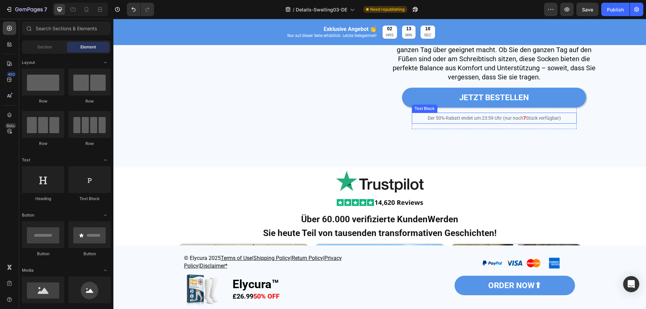
scroll to position [1260, 0]
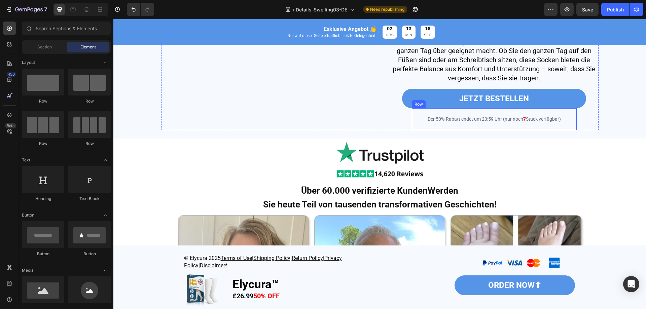
click at [415, 130] on div "ORDER NOW⬇ Button Der 50%-Rabatt endet um 23:59 Uhr (nur noch 7 Stück verfügbar…" at bounding box center [494, 119] width 165 height 22
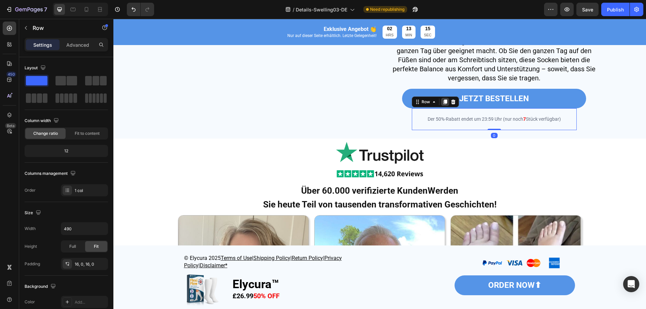
click at [443, 105] on icon at bounding box center [445, 102] width 4 height 5
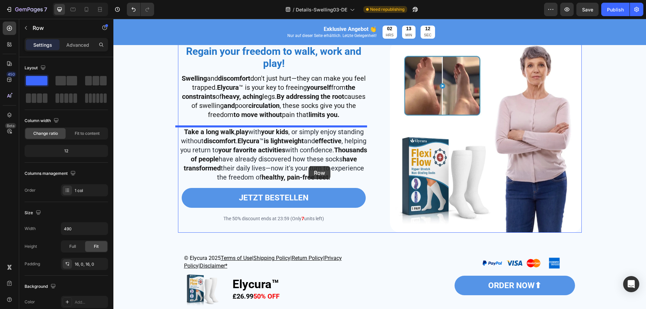
scroll to position [1765, 0]
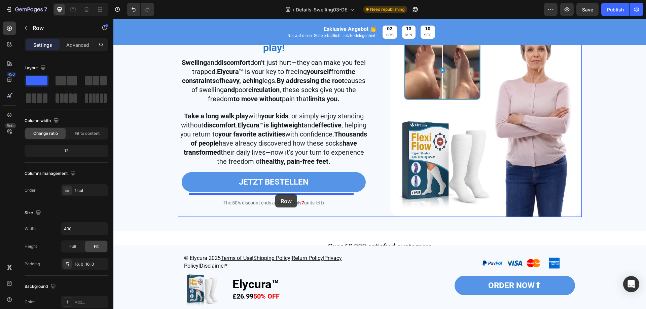
drag, startPoint x: 420, startPoint y: 132, endPoint x: 275, endPoint y: 195, distance: 157.5
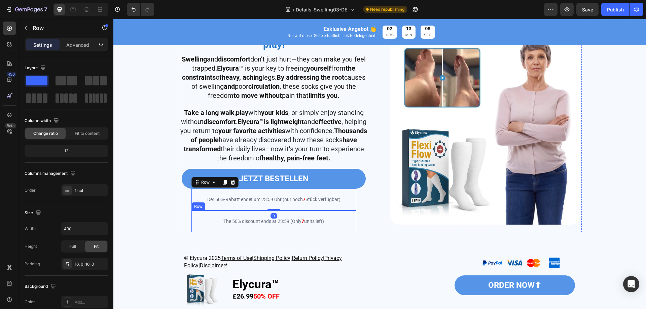
click at [348, 233] on div "ORDER NOW⬇ Button The 50% discount ends at 23:59 (Only 7 units left) Text Block…" at bounding box center [274, 222] width 165 height 22
click at [231, 207] on icon at bounding box center [233, 204] width 4 height 5
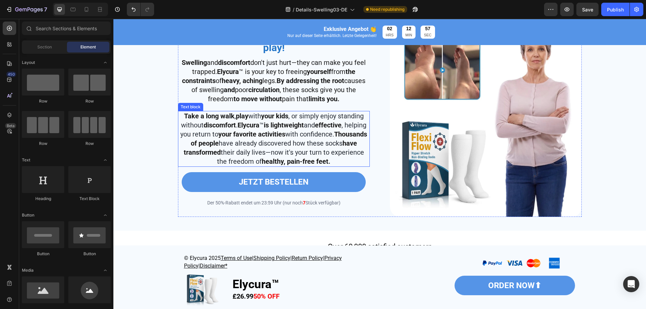
scroll to position [1664, 0]
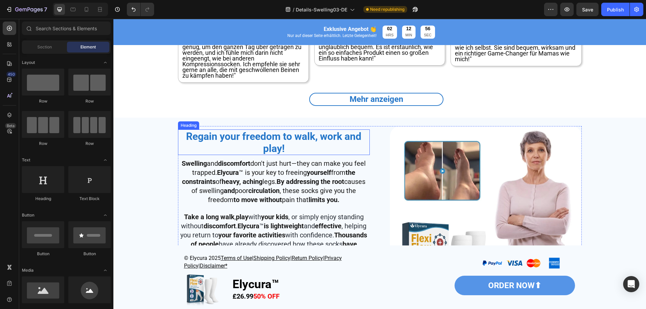
click at [276, 134] on strong "Regain your freedom to walk, work and play!" at bounding box center [273, 143] width 175 height 24
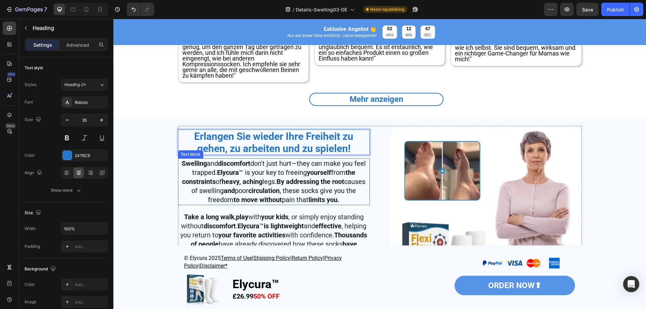
click at [296, 197] on span "Swelling and discomfort don't just hurt—they can make you feel trapped. Elycura…" at bounding box center [274, 182] width 184 height 44
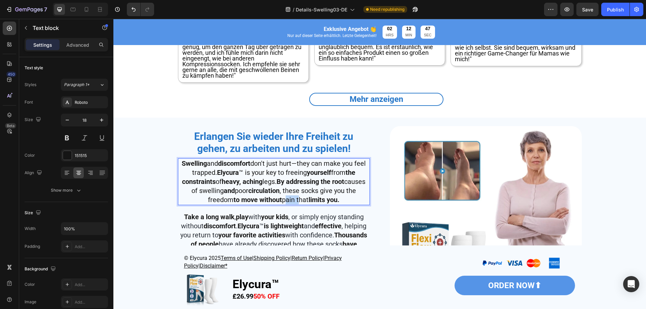
click at [296, 197] on span "Swelling and discomfort don't just hurt—they can make you feel trapped. Elycura…" at bounding box center [274, 182] width 184 height 44
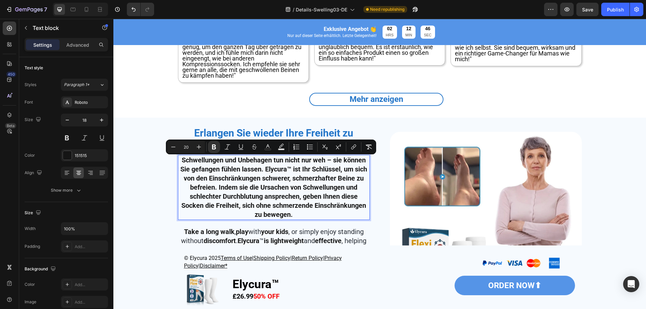
scroll to position [1663, 0]
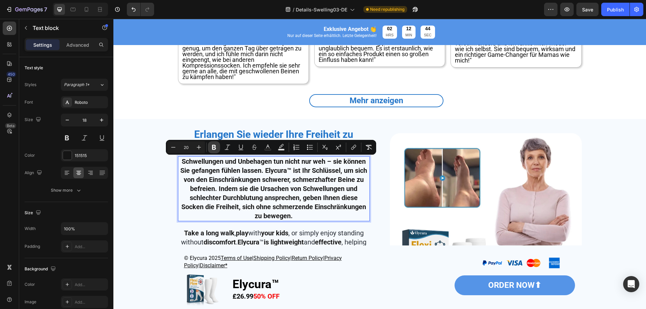
click at [210, 146] on button "Bold" at bounding box center [214, 147] width 12 height 12
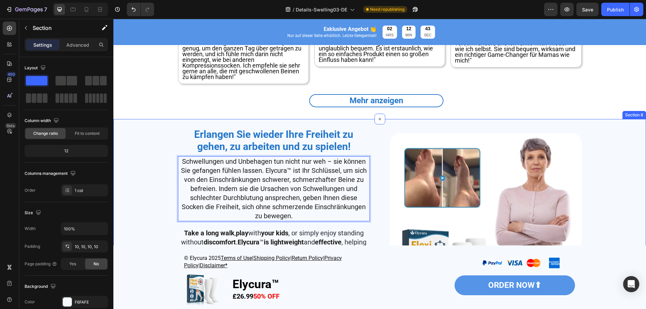
click at [154, 219] on div "⁠⁠⁠⁠⁠⁠⁠ Erlangen Sie wieder Ihre Freiheit zu gehen, zu arbeiten und zu spielen!…" at bounding box center [380, 232] width 526 height 219
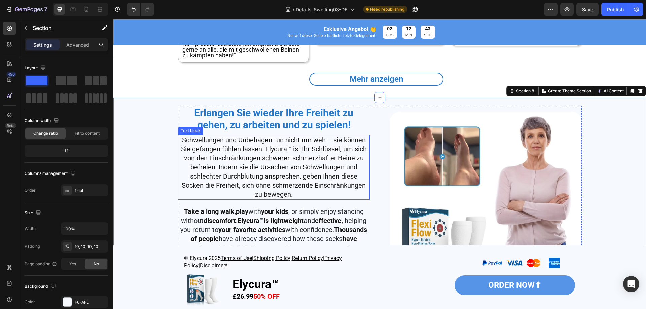
scroll to position [1697, 0]
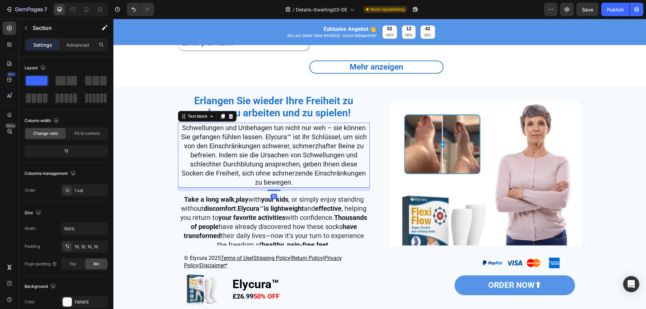
click at [274, 138] on span "Schwellungen und Unbehagen tun nicht nur weh – sie können Sie gefangen fühlen l…" at bounding box center [274, 155] width 186 height 63
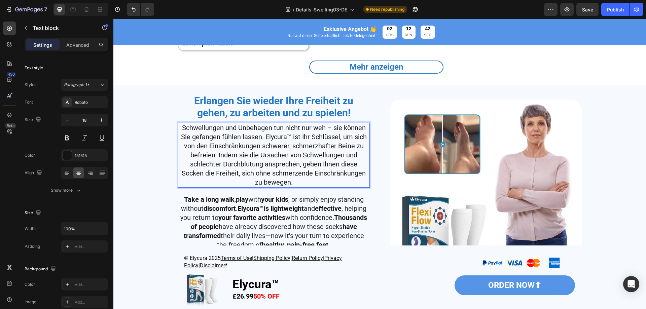
click at [274, 138] on span "Schwellungen und Unbehagen tun nicht nur weh – sie können Sie gefangen fühlen l…" at bounding box center [274, 155] width 186 height 63
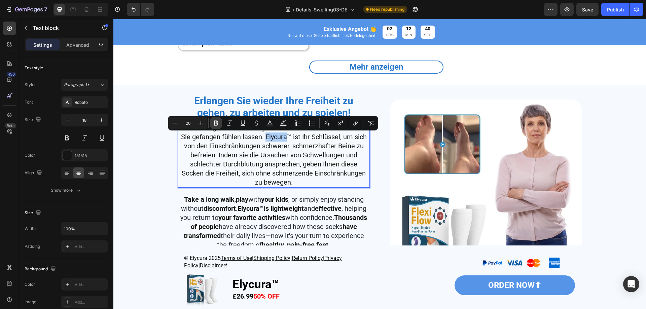
click at [222, 125] on button "Bold" at bounding box center [216, 123] width 12 height 12
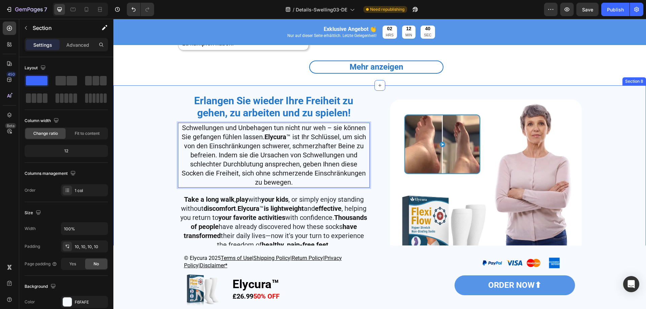
click at [144, 209] on div "⁠⁠⁠⁠⁠⁠⁠ Erlangen Sie wieder Ihre Freiheit zu gehen, zu arbeiten und zu spielen!…" at bounding box center [380, 198] width 526 height 219
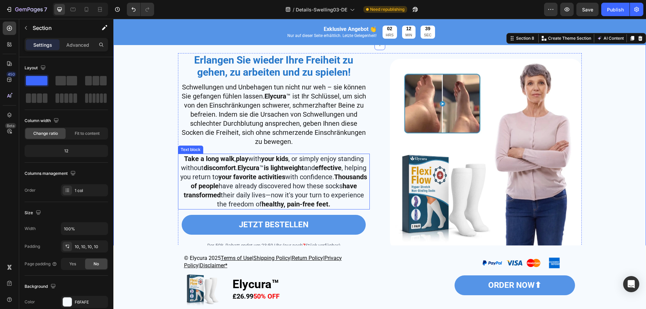
scroll to position [1764, 0]
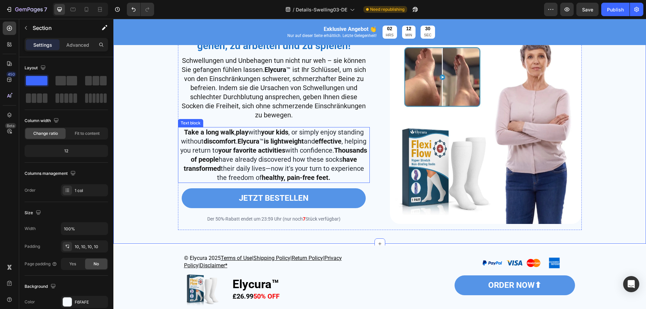
click at [303, 158] on p "Take a long walk , play with your kids , or simply enjoy standing without disco…" at bounding box center [274, 155] width 191 height 55
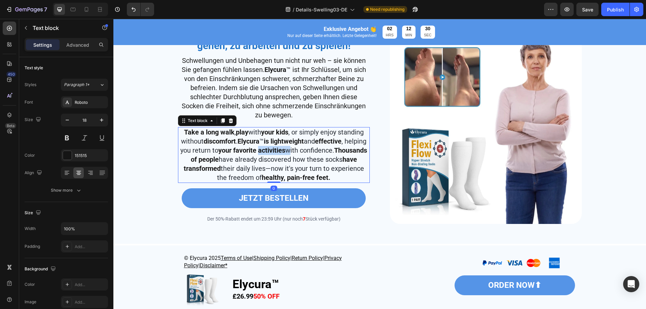
click at [303, 158] on p "Take a long walk , play with your kids , or simply enjoy standing without disco…" at bounding box center [274, 155] width 191 height 55
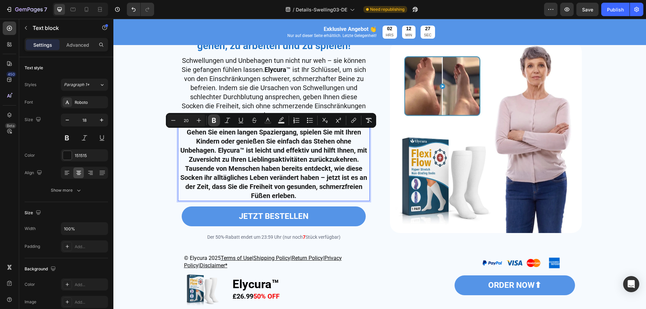
click at [210, 121] on button "Bold" at bounding box center [214, 120] width 12 height 12
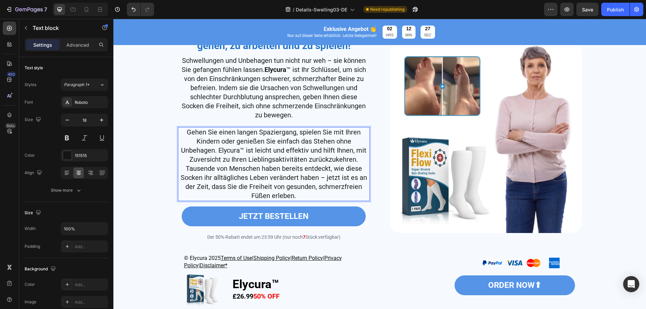
click at [159, 182] on div "⁠⁠⁠⁠⁠⁠⁠ Erlangen Sie wieder Ihre Freiheit zu gehen, zu arbeiten und zu spielen!…" at bounding box center [380, 140] width 526 height 237
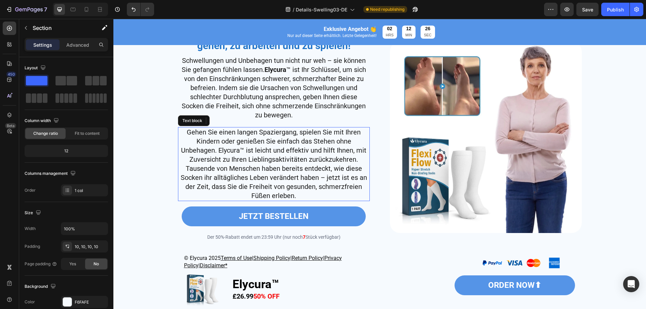
click at [225, 170] on span "Gehen Sie einen langen Spaziergang, spielen Sie mit Ihren Kindern oder genießen…" at bounding box center [274, 164] width 186 height 72
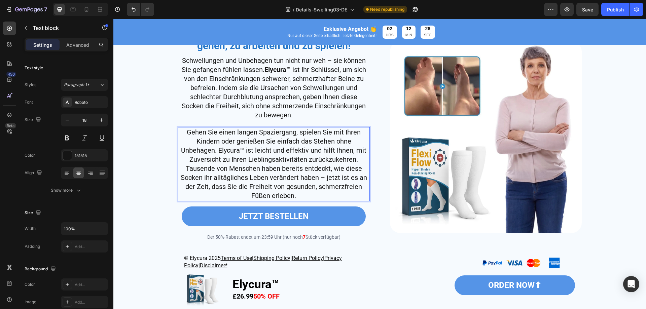
click at [222, 154] on span "Gehen Sie einen langen Spaziergang, spielen Sie mit Ihren Kindern oder genießen…" at bounding box center [274, 164] width 186 height 72
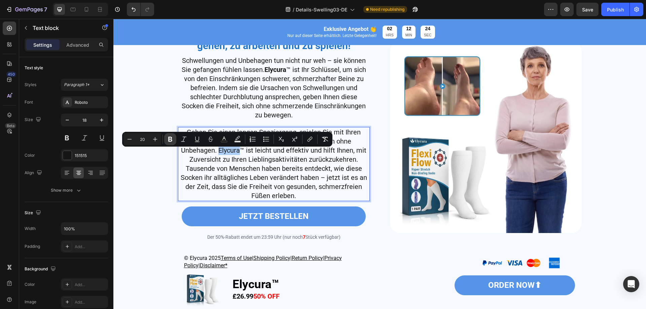
click at [173, 139] on icon "Editor contextual toolbar" at bounding box center [170, 139] width 7 height 7
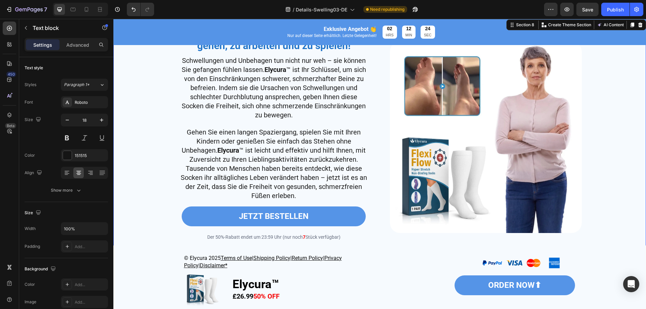
click at [147, 184] on div "⁠⁠⁠⁠⁠⁠⁠ Erlangen Sie wieder Ihre Freiheit zu gehen, zu arbeiten und zu spielen!…" at bounding box center [380, 140] width 526 height 237
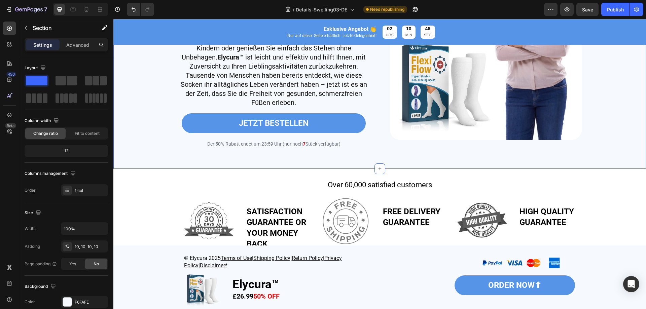
scroll to position [1899, 0]
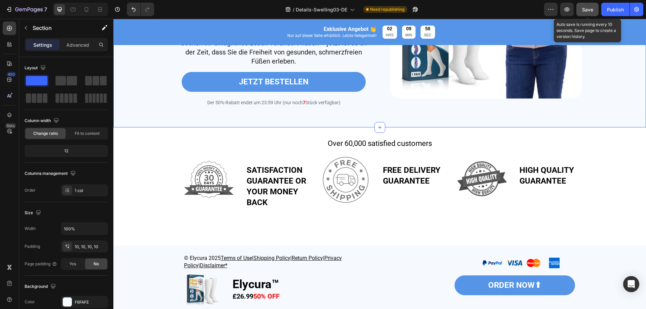
click at [598, 9] on button "Save" at bounding box center [588, 9] width 22 height 13
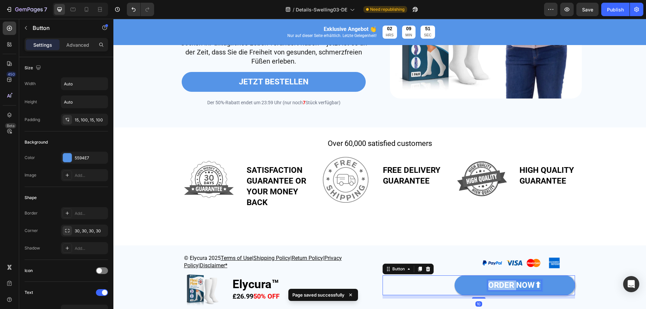
click at [498, 288] on strong "ORDER NOW⬆" at bounding box center [514, 285] width 53 height 9
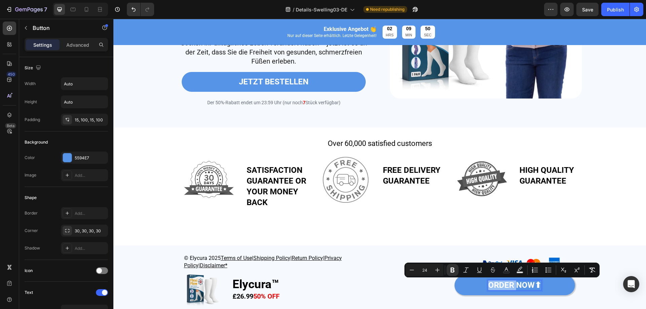
click at [493, 286] on strong "ORDER NOW⬆" at bounding box center [514, 285] width 53 height 9
drag, startPoint x: 490, startPoint y: 285, endPoint x: 533, endPoint y: 284, distance: 43.1
click at [533, 284] on strong "ORDER NOW⬆" at bounding box center [514, 285] width 53 height 9
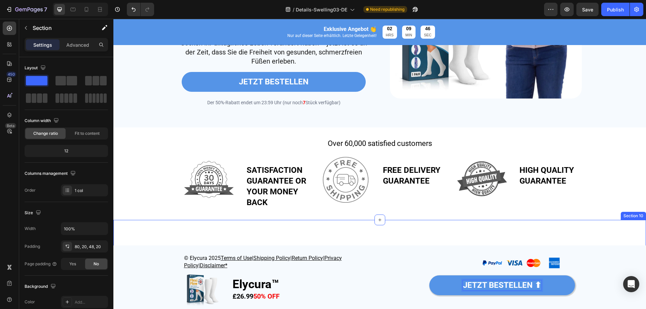
click at [431, 232] on div "FREQUENTLY ASKED QUESTIONS Heading Row How does Elycura™ work? Who can benefit …" at bounding box center [379, 306] width 533 height 173
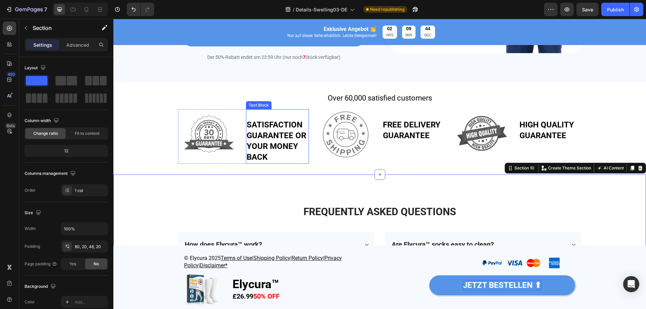
scroll to position [1932, 0]
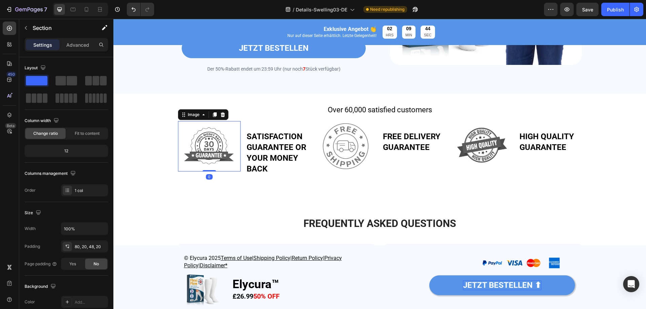
click at [204, 158] on img at bounding box center [209, 146] width 50 height 50
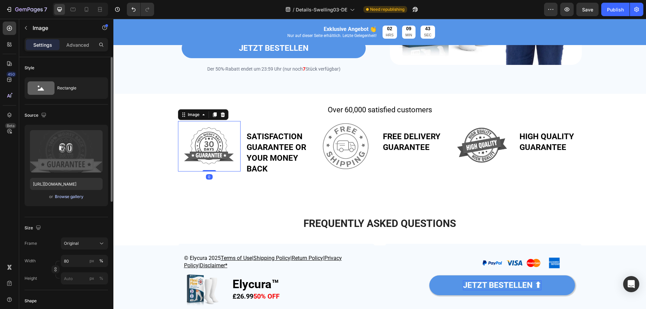
click at [72, 202] on div "Upload Image https://img.funnelish.com/61731/636547/1732757310-Remboursement%20…" at bounding box center [66, 165] width 83 height 81
click at [71, 197] on div "Browse gallery" at bounding box center [69, 197] width 29 height 6
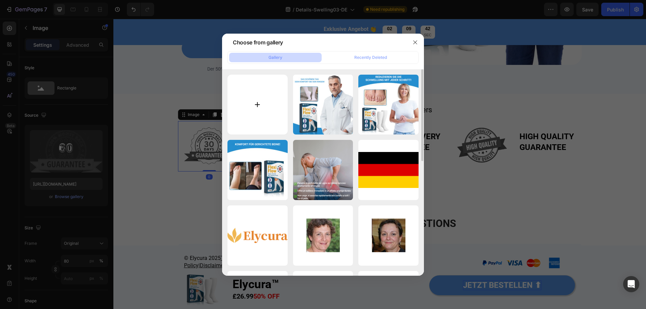
click at [251, 106] on input "file" at bounding box center [258, 105] width 60 height 60
type input "C:\fakepath\e05b14b12525abc4bb7091f71ef7441c.png"
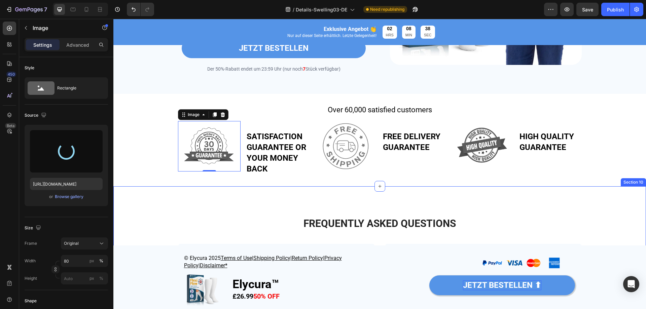
type input "https://cdn.shopify.com/s/files/1/0677/4082/7801/files/gempages_578420484106879…"
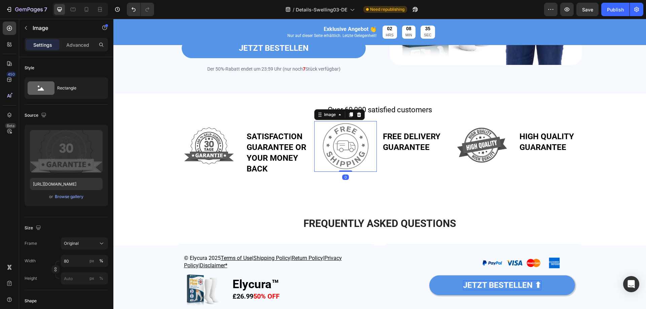
click at [347, 163] on img at bounding box center [346, 146] width 50 height 50
click at [61, 195] on div "Browse gallery" at bounding box center [69, 197] width 29 height 6
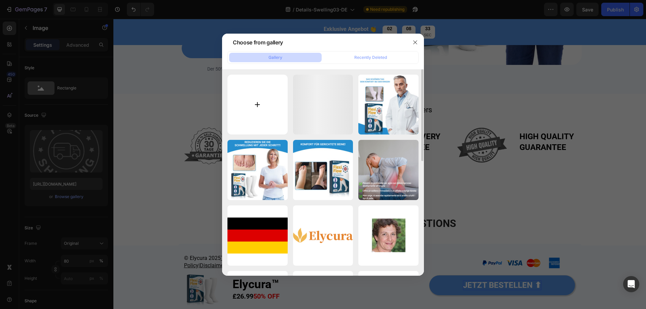
click at [254, 107] on input "file" at bounding box center [258, 105] width 60 height 60
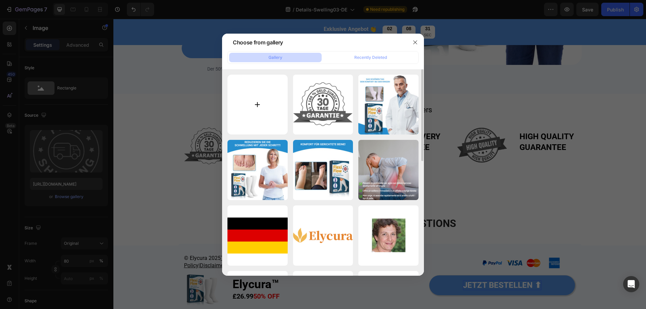
type input "C:\fakepath\37ff29c7cae5a1705b0a38facdc78c41.png"
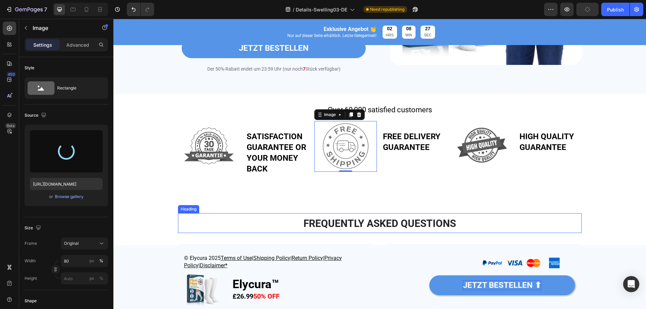
type input "https://cdn.shopify.com/s/files/1/0677/4082/7801/files/gempages_578420484106879…"
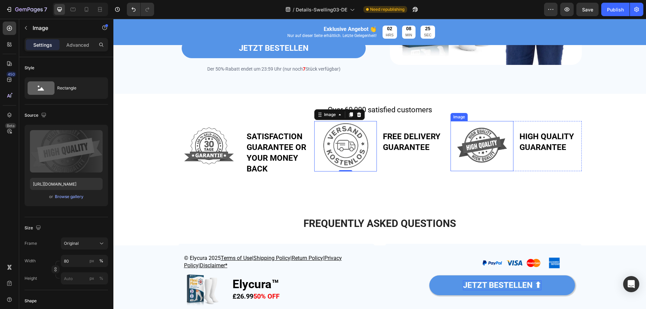
click at [478, 161] on img at bounding box center [482, 146] width 50 height 50
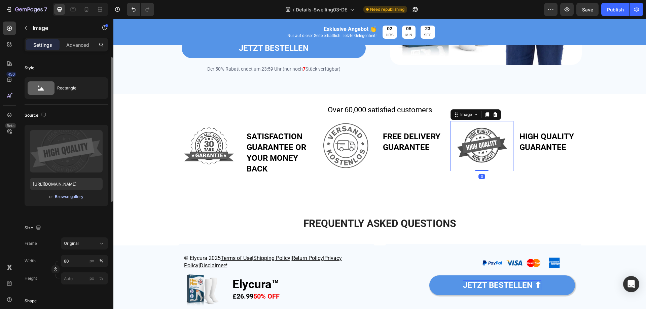
click at [77, 194] on div "Browse gallery" at bounding box center [69, 197] width 29 height 6
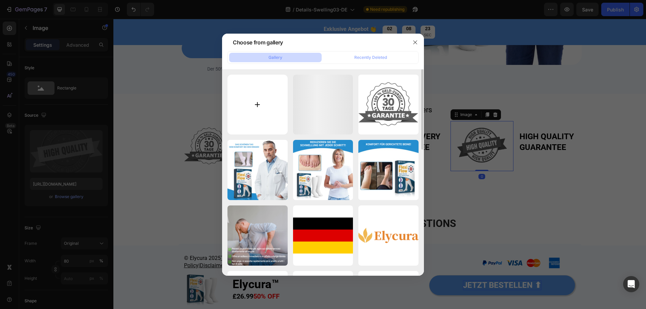
click at [247, 107] on input "file" at bounding box center [258, 105] width 60 height 60
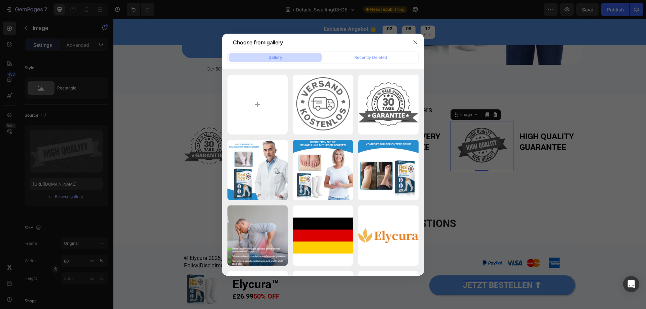
type input "C:\fakepath\e48f370a016cb92f4e33867272af2bda.png"
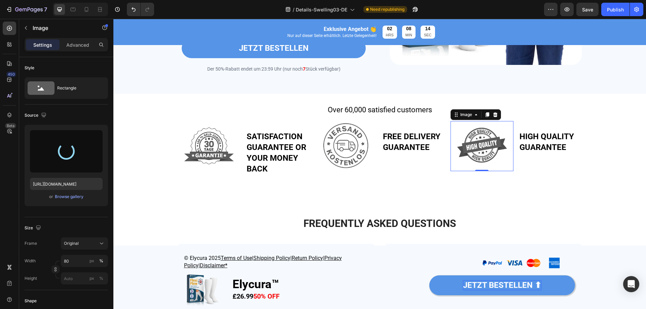
type input "https://cdn.shopify.com/s/files/1/0677/4082/7801/files/gempages_578420484106879…"
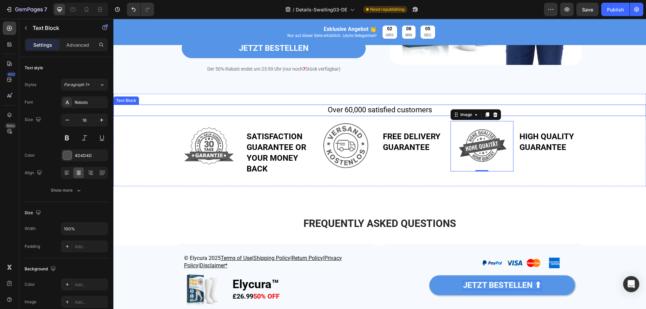
click at [377, 114] on span "Over 60,000 satisfied customers" at bounding box center [380, 110] width 104 height 8
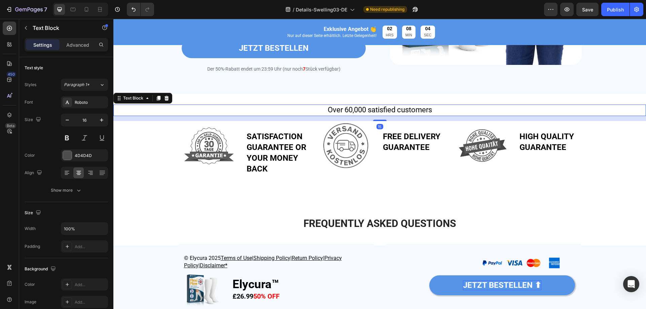
click at [377, 114] on span "Over 60,000 satisfied customers" at bounding box center [380, 110] width 104 height 8
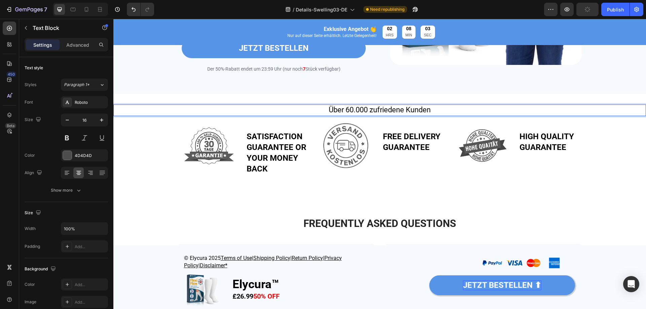
click at [365, 114] on span "Über 60.000 zufriedene Kunden" at bounding box center [380, 110] width 102 height 8
click at [351, 114] on span "Über 60.000+ zufriedene Kunden" at bounding box center [380, 110] width 102 height 8
click at [264, 171] on strong "SATISFACTION GUARANTEE OR YOUR MONEY BACK" at bounding box center [277, 152] width 60 height 41
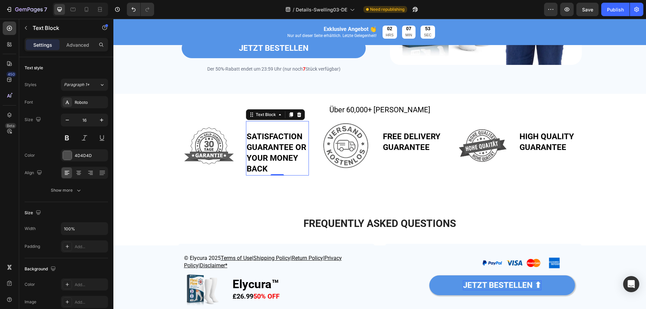
click at [264, 171] on strong "SATISFACTION GUARANTEE OR YOUR MONEY BACK" at bounding box center [277, 152] width 60 height 41
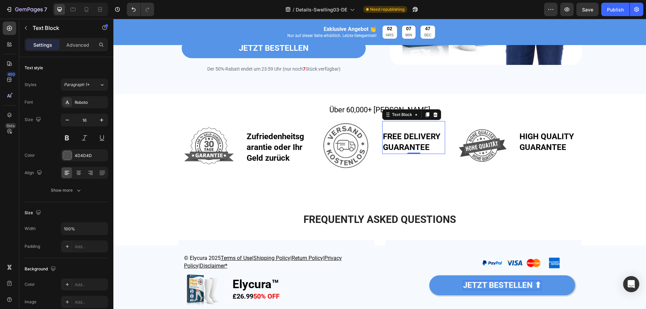
click at [396, 152] on strong "FREE DELIVERY GUARANTEE" at bounding box center [412, 142] width 58 height 20
click at [383, 152] on strong "Gratis-Liefergarantie" at bounding box center [408, 142] width 51 height 20
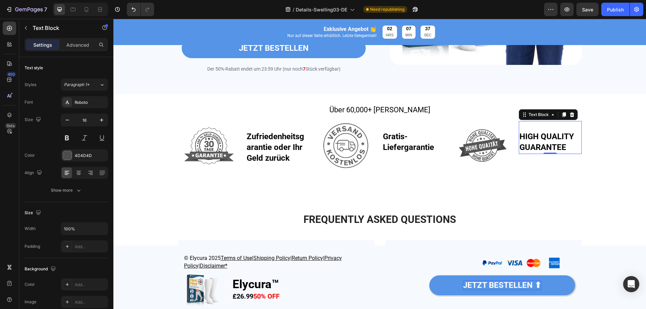
click at [546, 151] on strong "HIGH QUALITY GUARANTEE" at bounding box center [547, 142] width 55 height 20
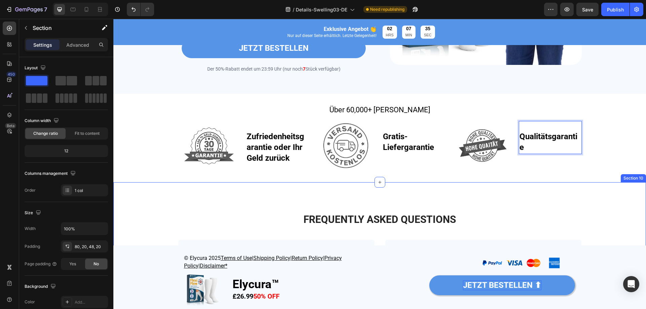
click at [527, 202] on div "FREQUENTLY ASKED QUESTIONS Heading Row How does Elycura™ work? Who can benefit …" at bounding box center [379, 268] width 533 height 173
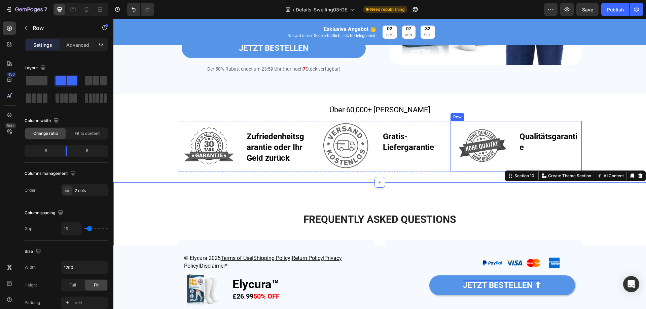
click at [513, 159] on div "Image Qualitätsgarantie Text Block Row" at bounding box center [516, 146] width 131 height 50
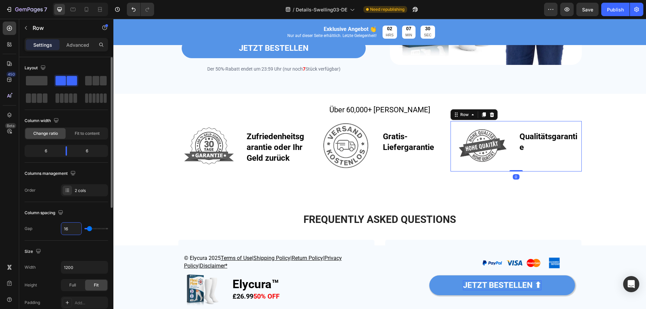
click at [69, 231] on input "16" at bounding box center [71, 229] width 20 height 12
type input "1"
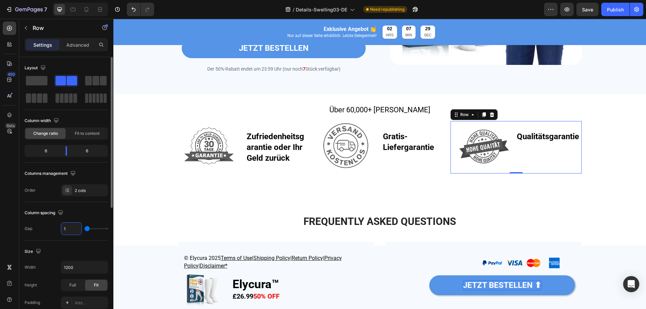
type input "10"
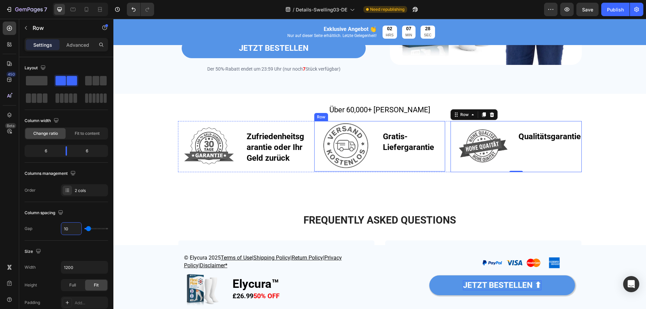
click at [395, 170] on div "Gratis-Liefergarantie Text Block" at bounding box center [413, 146] width 63 height 50
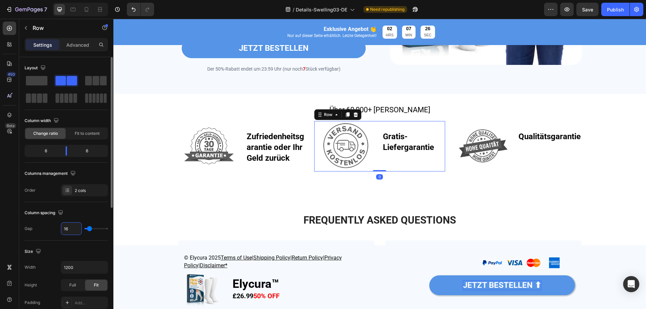
click at [77, 230] on input "16" at bounding box center [71, 229] width 20 height 12
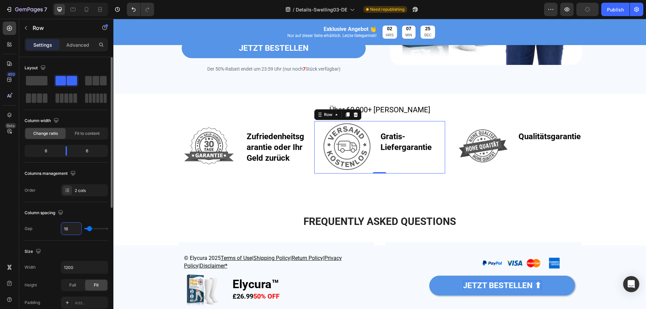
type input "1"
type input "10"
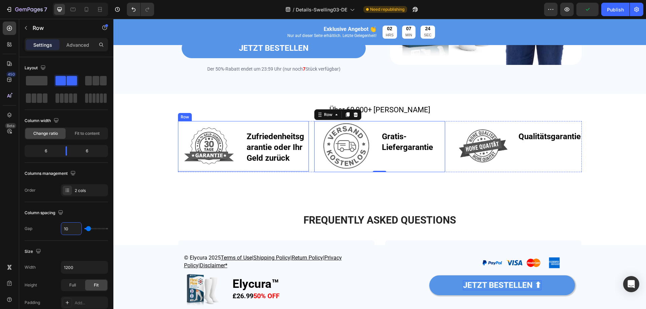
click at [246, 171] on div "Zufriedenheitsgarantie oder Ihr Geld zurück Text Block" at bounding box center [277, 146] width 63 height 50
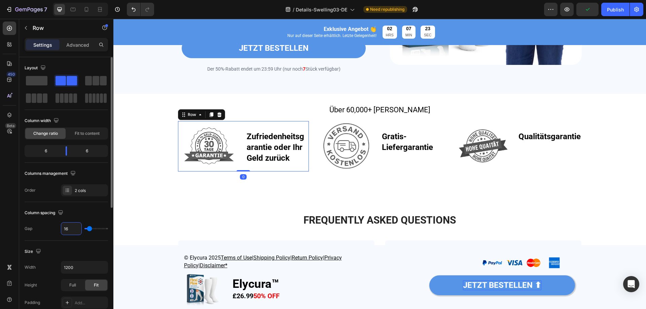
click at [69, 228] on input "16" at bounding box center [71, 229] width 20 height 12
type input "1"
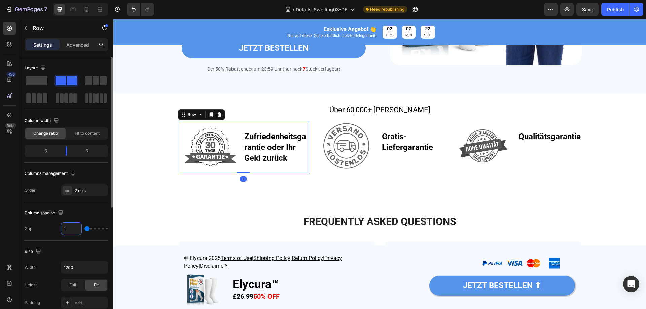
type input "10"
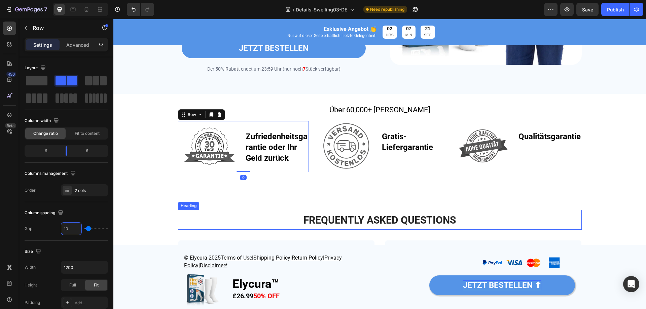
click at [208, 219] on h2 "FREQUENTLY ASKED QUESTIONS" at bounding box center [380, 220] width 404 height 20
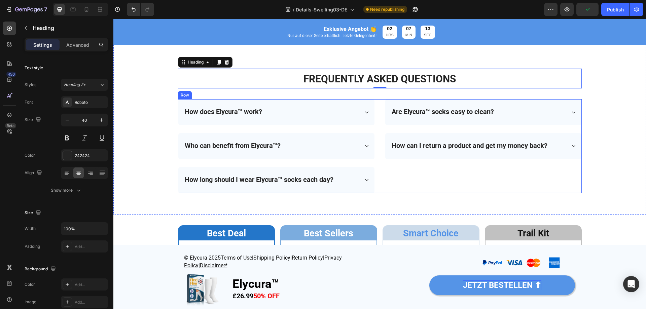
scroll to position [2067, 0]
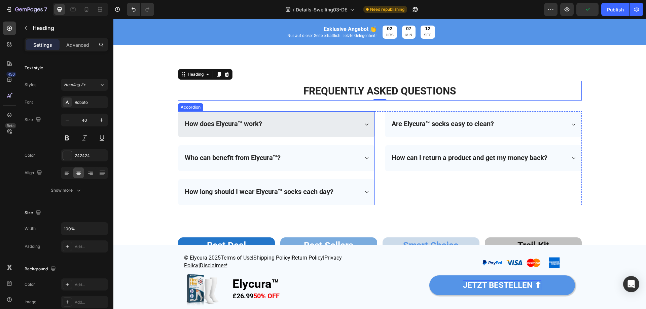
click at [354, 128] on div "How does Elycura™ work?" at bounding box center [271, 125] width 175 height 10
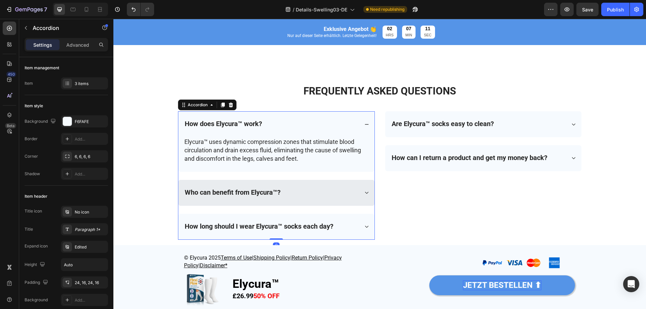
click at [353, 198] on div "Who can benefit from Elycura™?" at bounding box center [271, 193] width 175 height 10
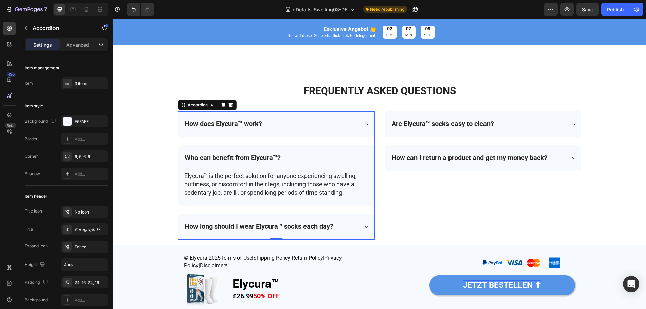
click at [347, 153] on div "Who can benefit from Elycura™?" at bounding box center [276, 158] width 196 height 26
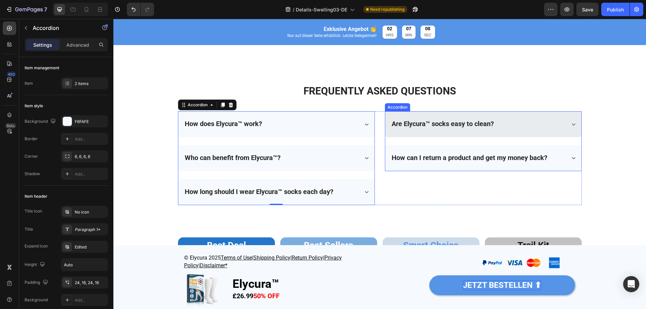
click at [409, 126] on strong "Are Elycura™ socks easy to clean?" at bounding box center [443, 124] width 102 height 8
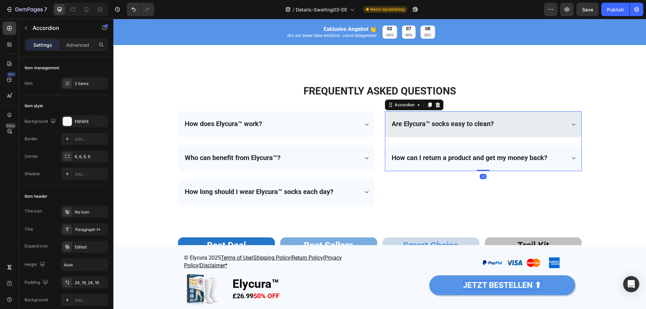
click at [548, 117] on div "Are Elycura™ socks easy to clean?" at bounding box center [483, 124] width 196 height 26
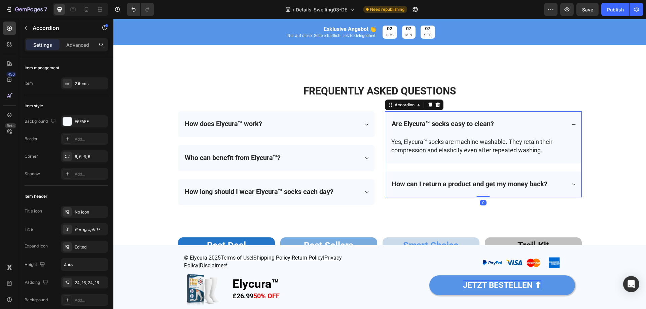
click at [548, 117] on div "Are Elycura™ socks easy to clean?" at bounding box center [483, 124] width 196 height 26
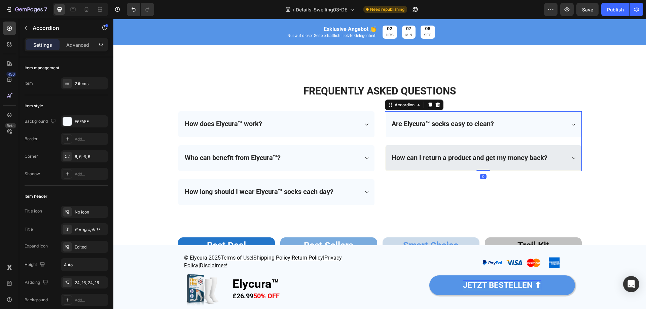
click at [562, 159] on div "How can I return a product and get my money back?" at bounding box center [478, 159] width 175 height 10
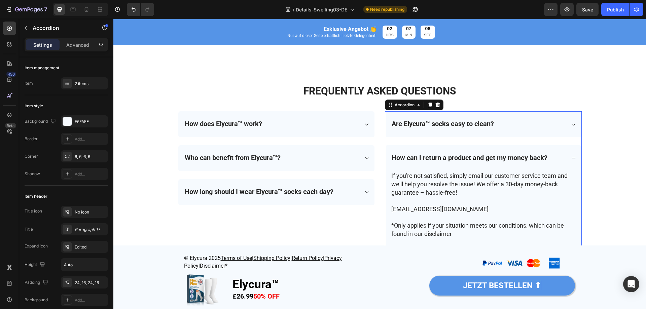
click at [562, 159] on div "How can I return a product and get my money back?" at bounding box center [478, 159] width 175 height 10
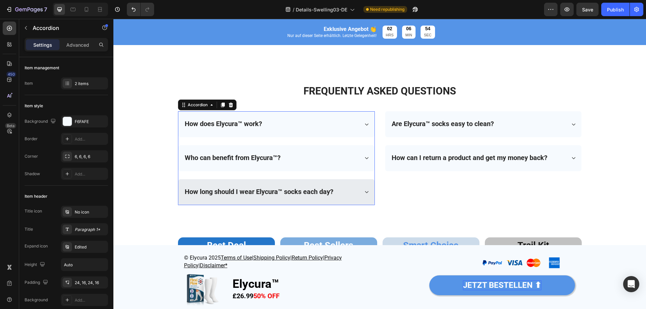
click at [178, 184] on div "How long should I wear Elycura™ socks each day?" at bounding box center [276, 192] width 196 height 26
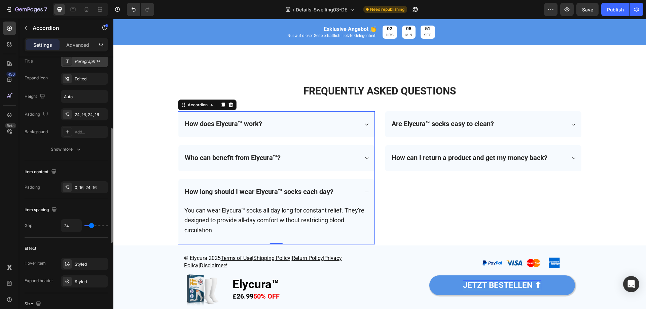
scroll to position [370, 0]
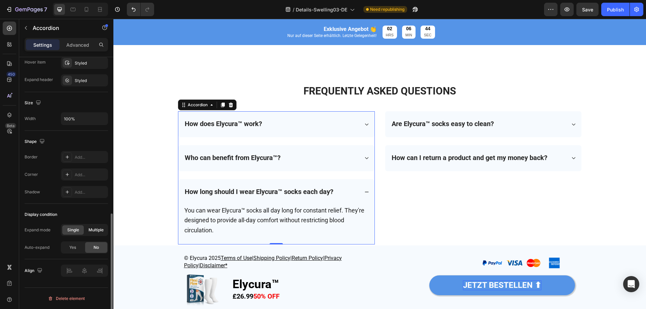
click at [96, 232] on span "Multiple" at bounding box center [96, 230] width 15 height 6
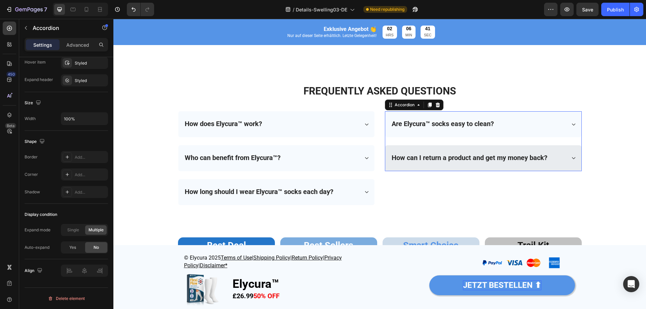
click at [402, 170] on div "How can I return a product and get my money back?" at bounding box center [483, 158] width 196 height 26
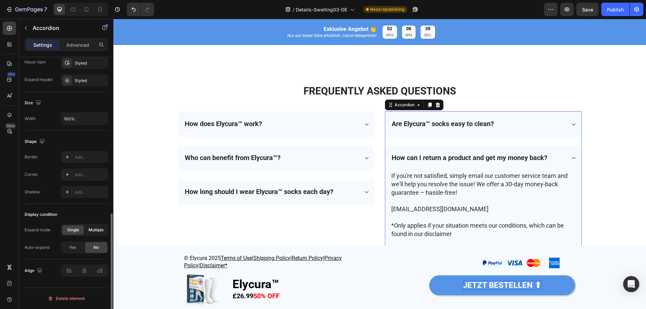
click at [99, 226] on div "Multiple" at bounding box center [96, 230] width 22 height 9
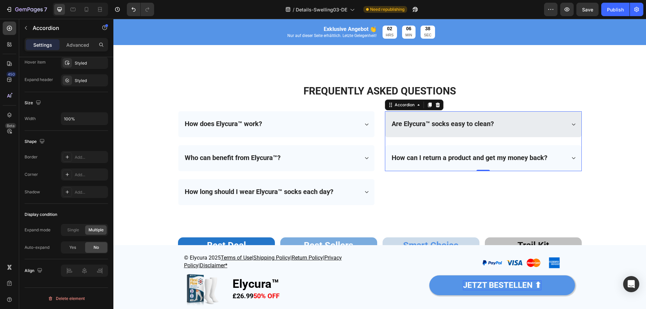
click at [510, 124] on div "Are Elycura™ socks easy to clean?" at bounding box center [478, 125] width 175 height 10
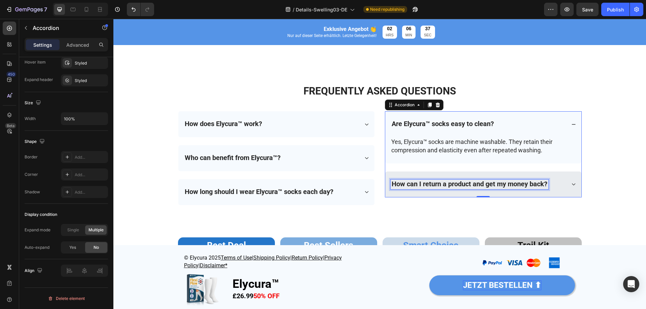
click at [534, 185] on strong "How can I return a product and get my money back?" at bounding box center [470, 184] width 156 height 8
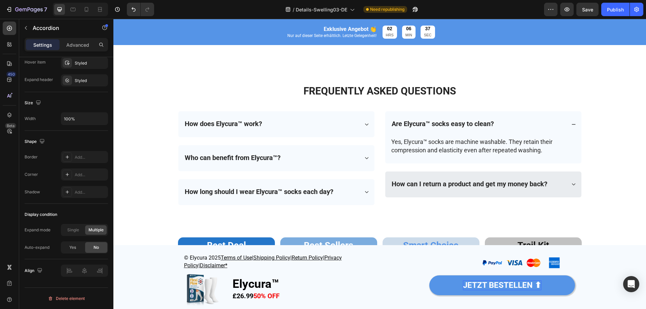
click at [550, 185] on div "How can I return a product and get my money back?" at bounding box center [478, 185] width 175 height 10
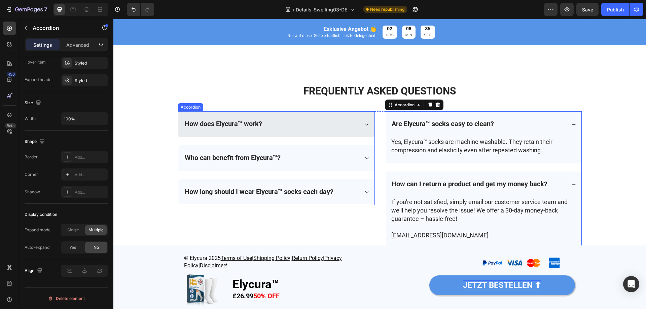
click at [333, 128] on div "How does Elycura™ work?" at bounding box center [271, 125] width 175 height 10
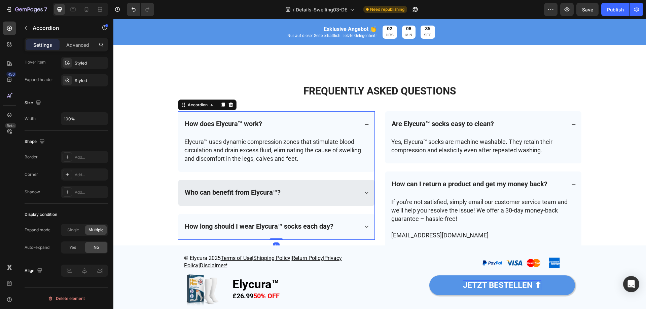
click at [335, 179] on div "How does Elycura™ work? Elycura™ uses dynamic compression zones that stimulate …" at bounding box center [276, 175] width 197 height 128
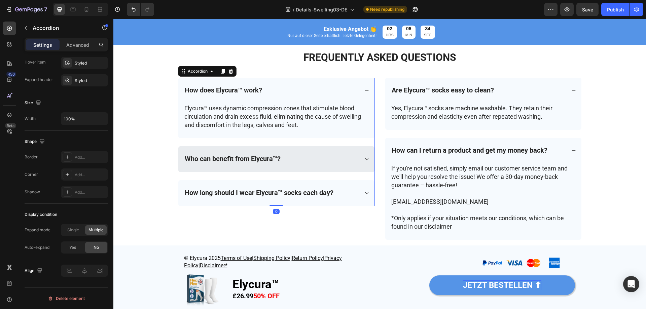
click at [338, 156] on div "Who can benefit from Elycura™?" at bounding box center [271, 160] width 175 height 10
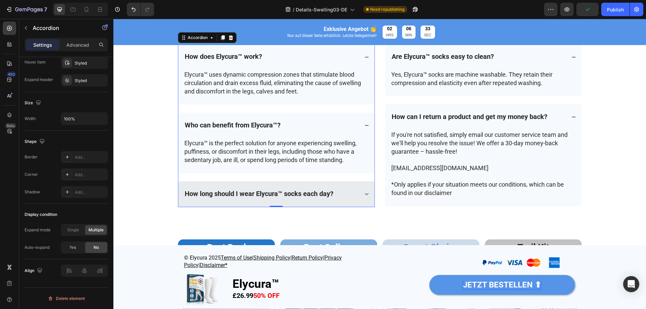
click at [346, 191] on div "How long should I wear Elycura™ socks each day?" at bounding box center [271, 195] width 175 height 10
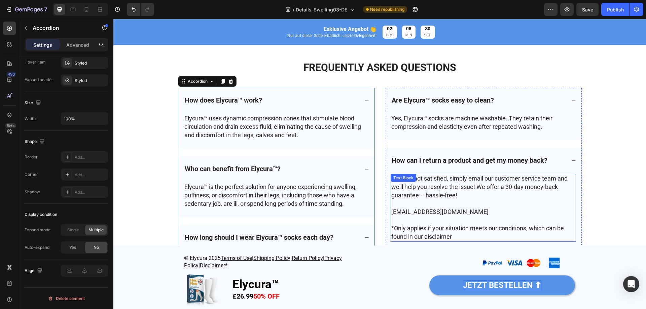
scroll to position [2101, 0]
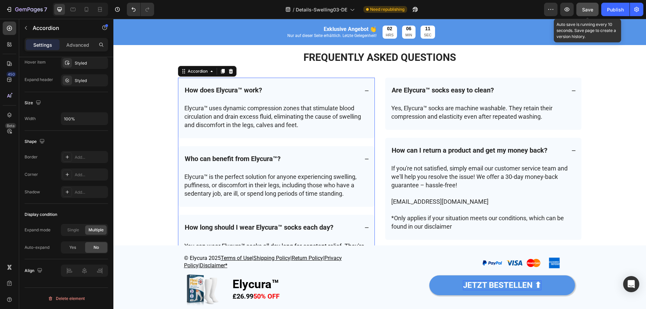
click at [598, 9] on button "Save" at bounding box center [588, 9] width 22 height 13
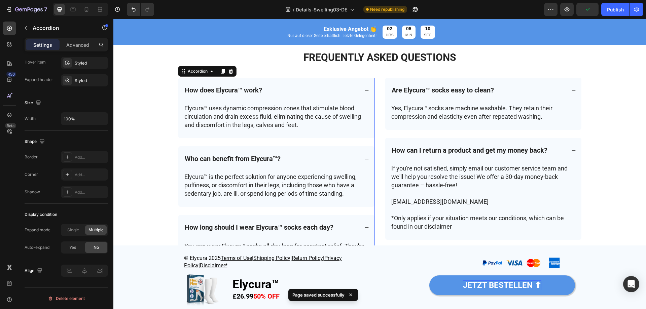
click at [601, 9] on div "Preview Publish" at bounding box center [593, 9] width 99 height 13
click at [611, 8] on div "Publish" at bounding box center [615, 9] width 17 height 7
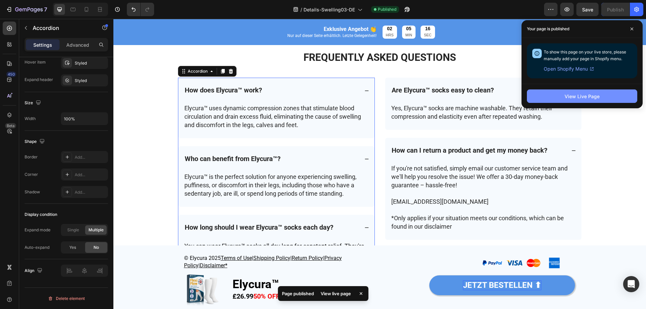
click at [575, 98] on div "View Live Page" at bounding box center [582, 96] width 35 height 7
